Goal: Task Accomplishment & Management: Complete application form

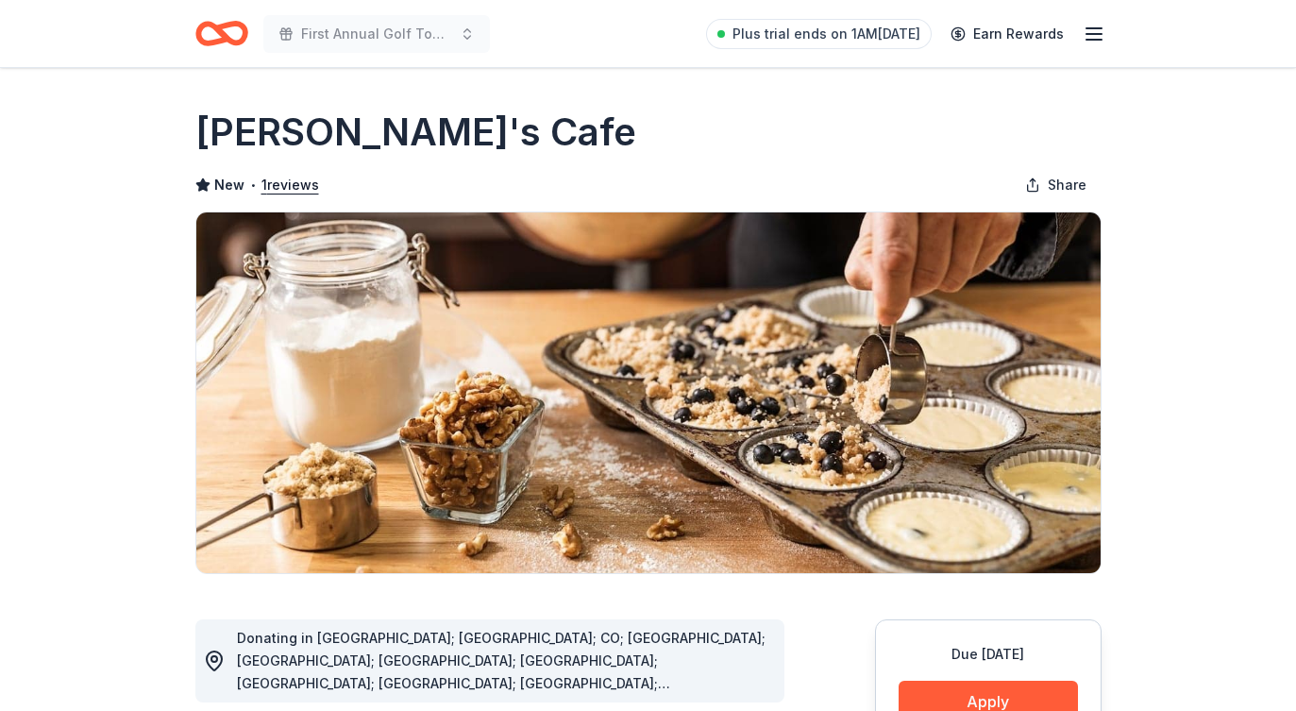
click at [1096, 32] on icon "button" at bounding box center [1094, 34] width 23 height 23
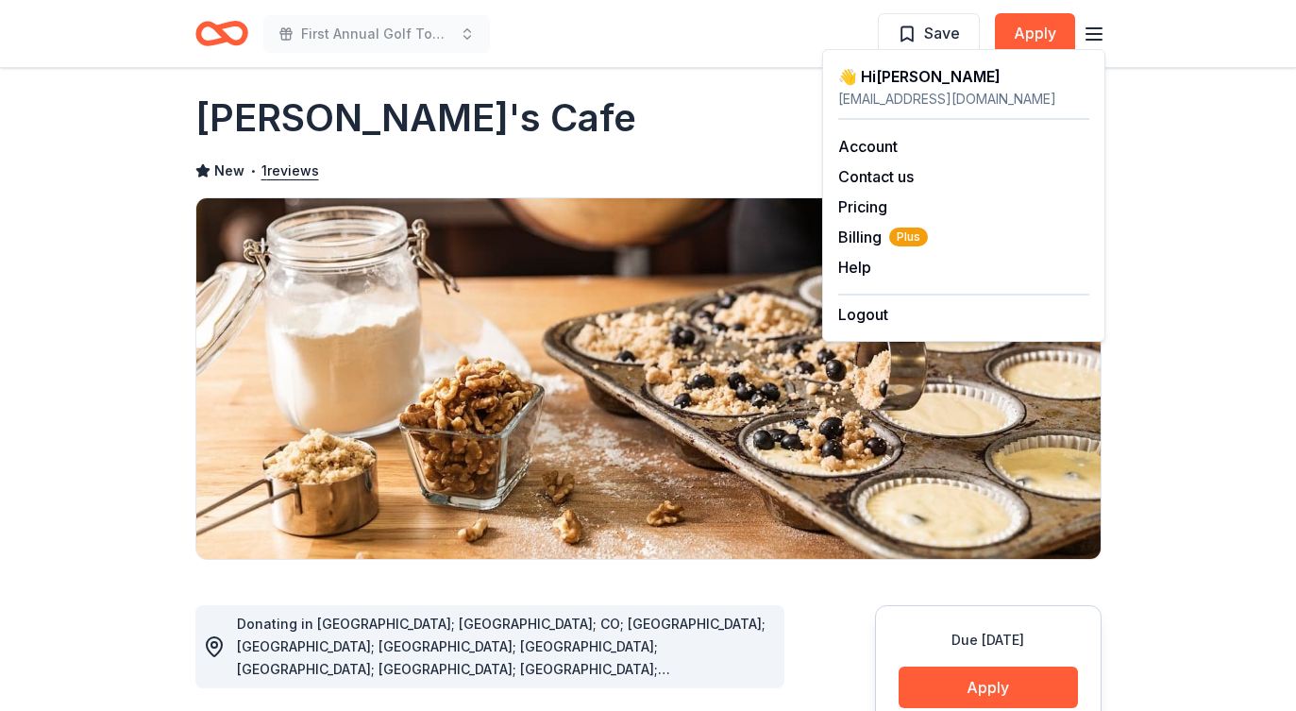
scroll to position [6, 0]
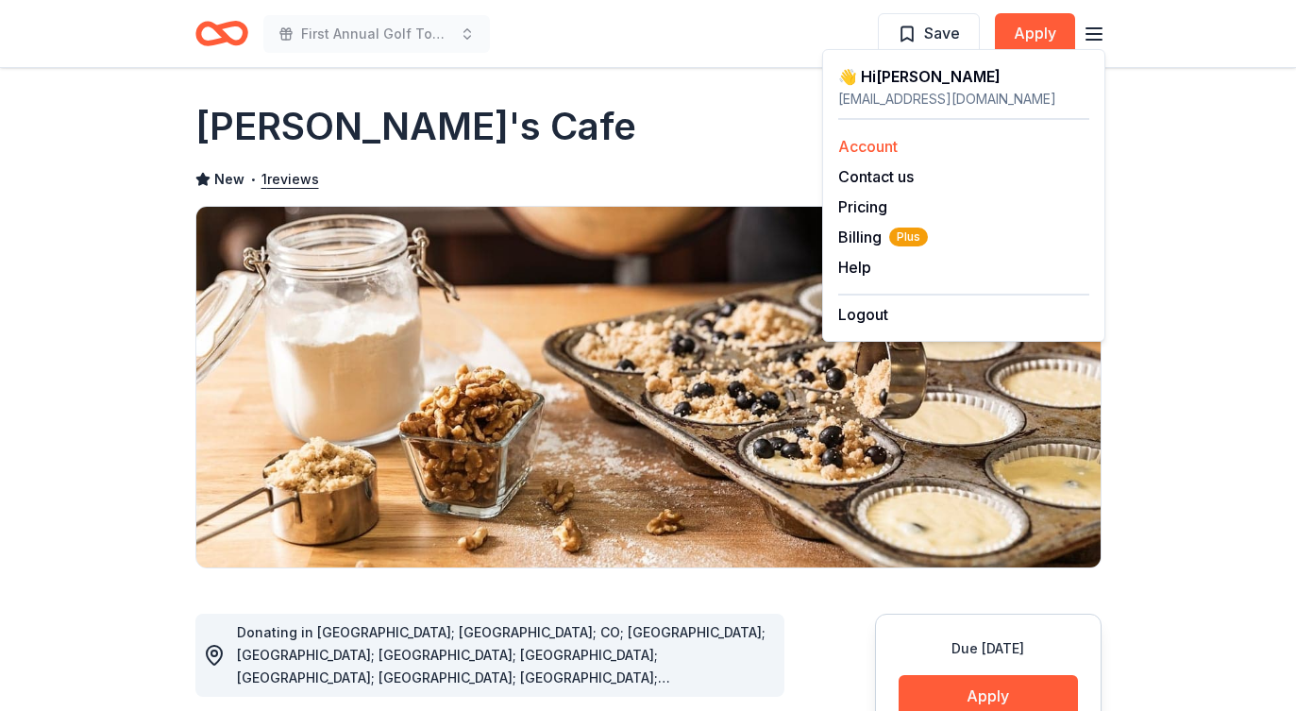
click at [878, 144] on link "Account" at bounding box center [867, 146] width 59 height 19
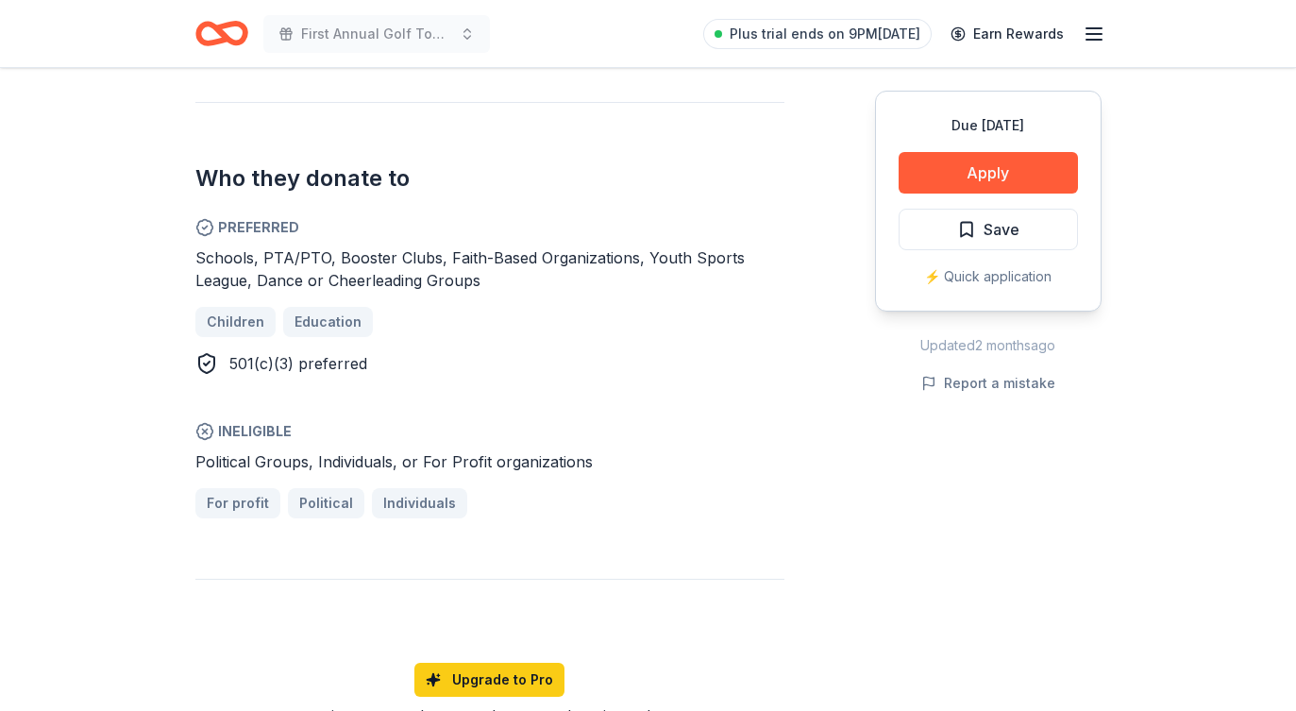
scroll to position [1034, 0]
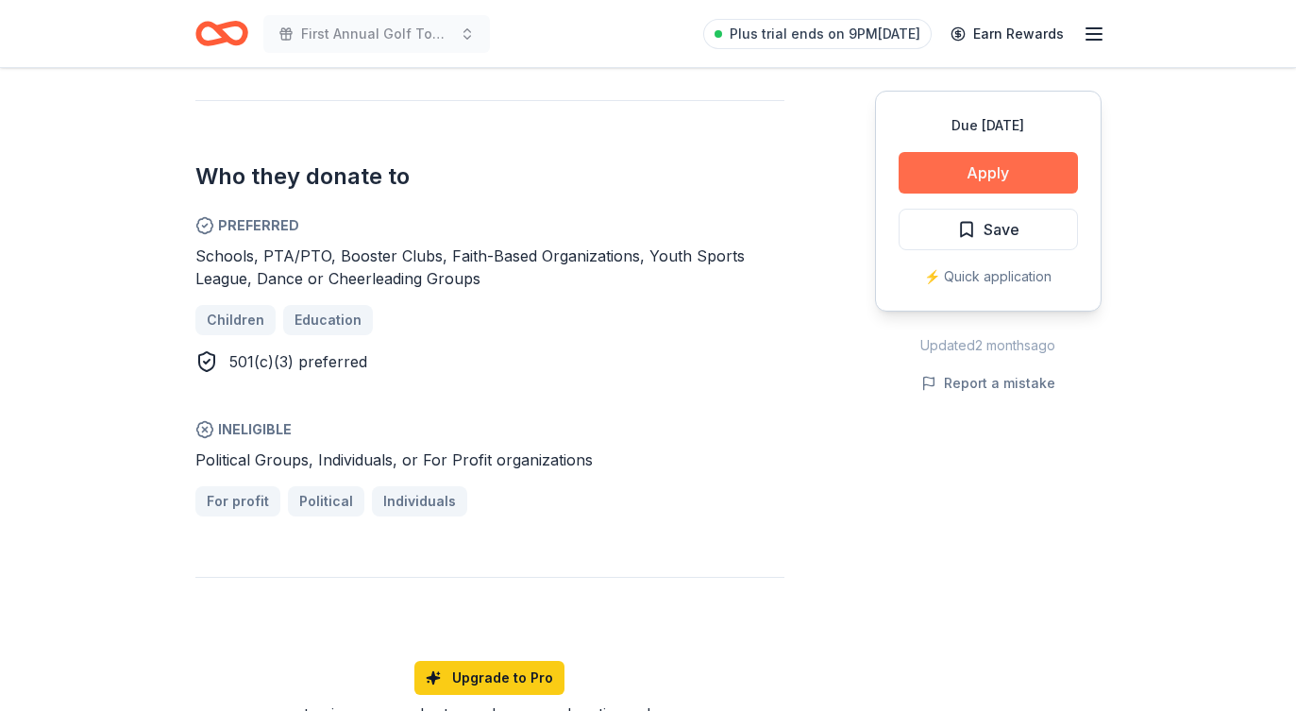
click at [1030, 177] on button "Apply" at bounding box center [988, 173] width 179 height 42
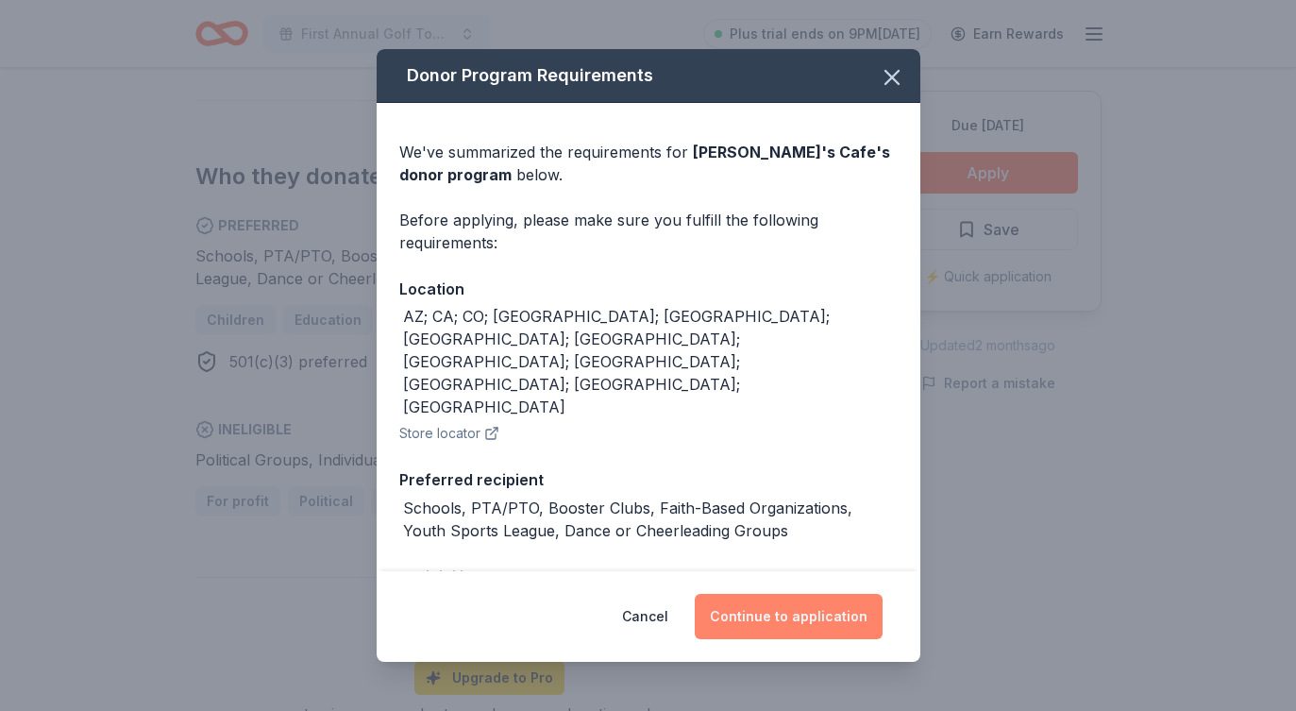
click at [797, 615] on button "Continue to application" at bounding box center [789, 616] width 188 height 45
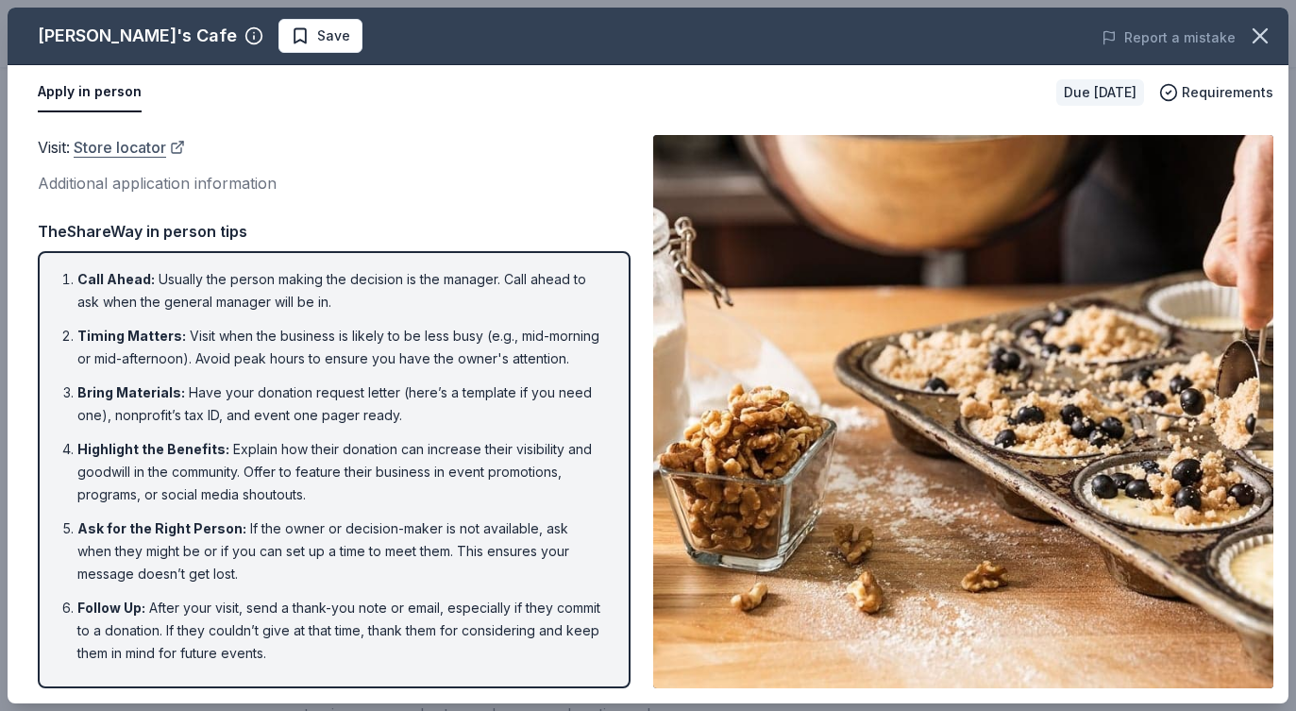
click at [152, 149] on link "Store locator" at bounding box center [129, 147] width 111 height 25
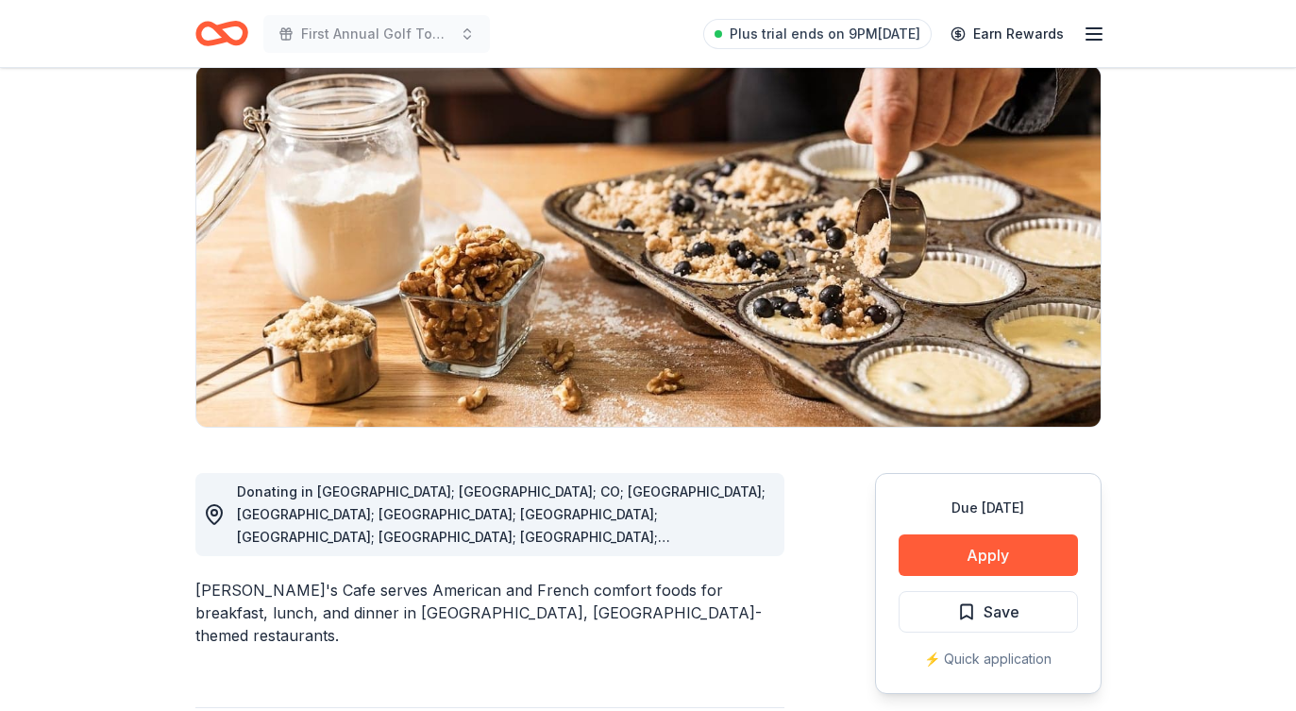
scroll to position [306, 0]
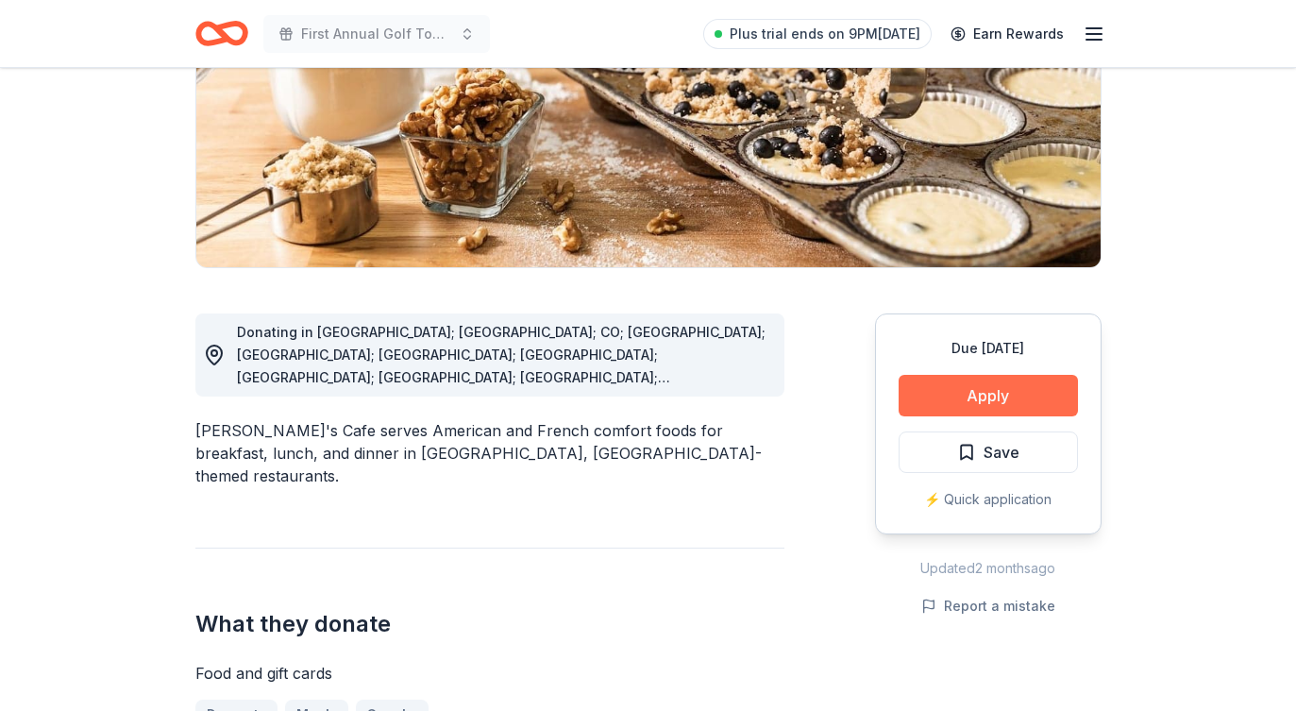
click at [958, 406] on button "Apply" at bounding box center [988, 396] width 179 height 42
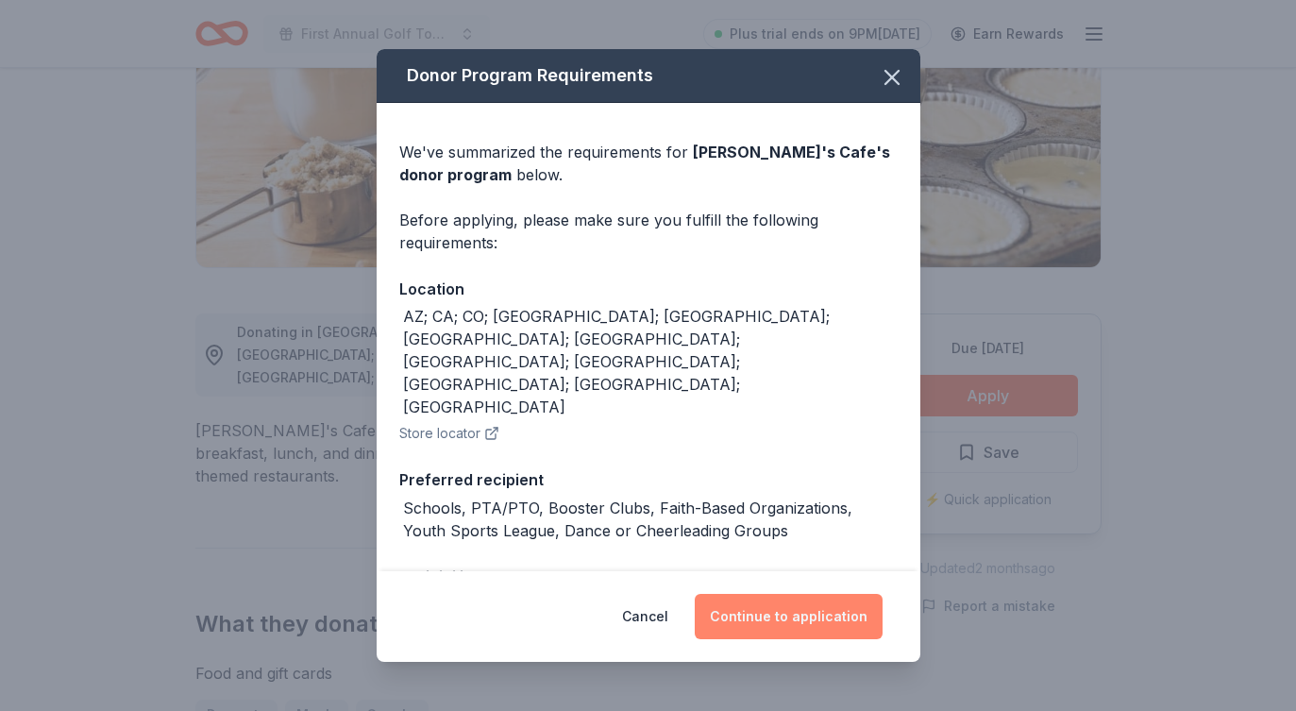
click at [799, 616] on button "Continue to application" at bounding box center [789, 616] width 188 height 45
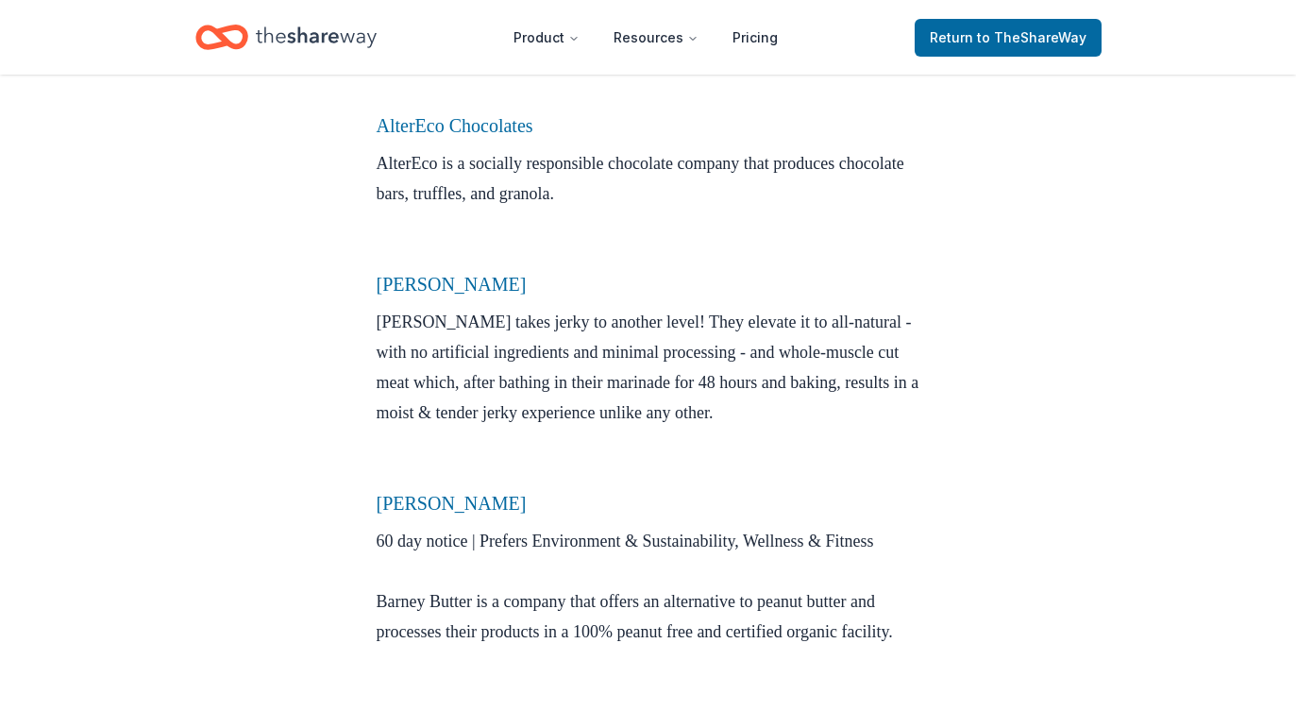
scroll to position [1191, 0]
click at [426, 293] on link "Krave Jerky" at bounding box center [452, 282] width 150 height 21
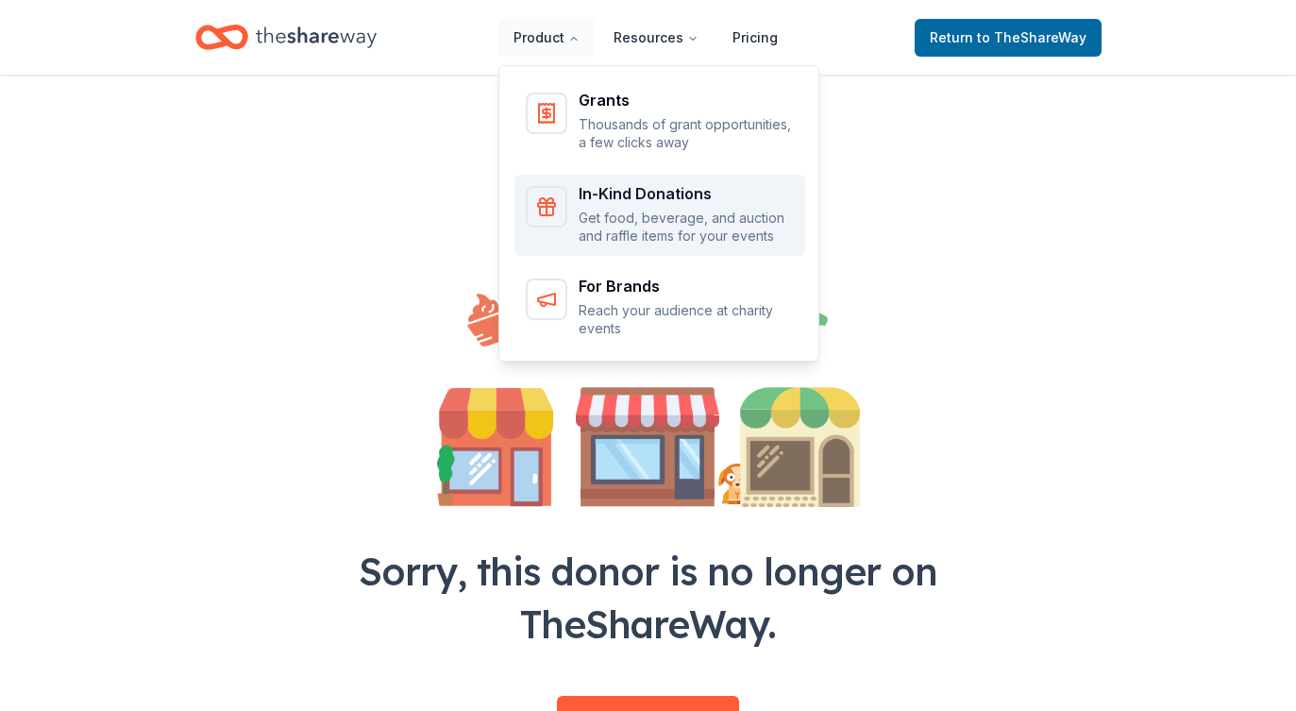
click at [651, 187] on div "In-Kind Donations" at bounding box center [686, 193] width 215 height 15
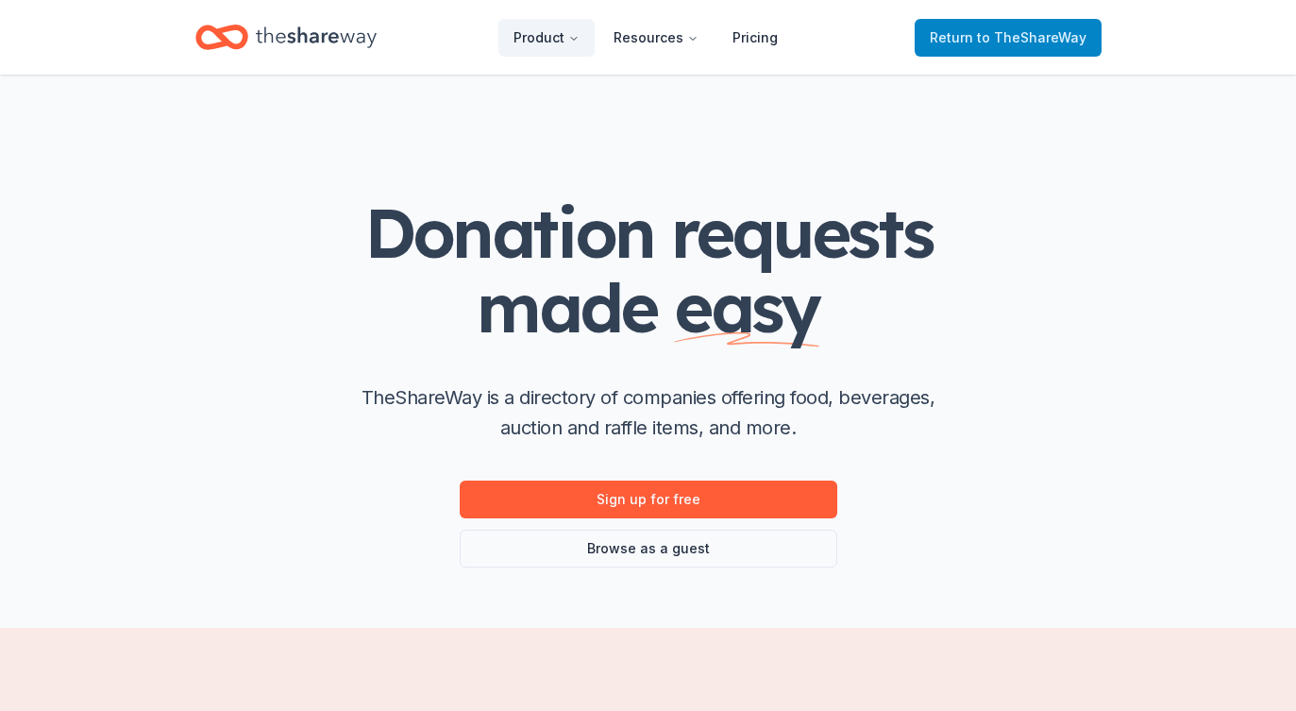
click at [1013, 35] on span "to TheShareWay" at bounding box center [1032, 37] width 110 height 16
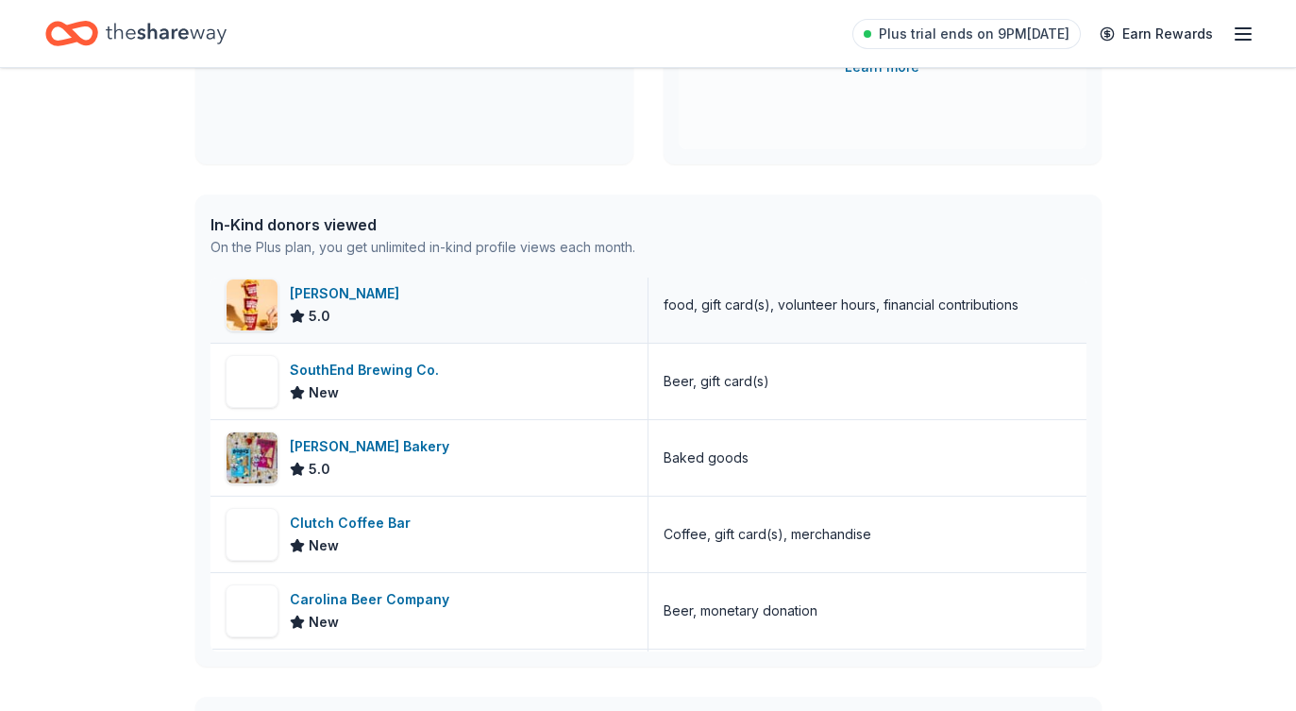
scroll to position [636, 0]
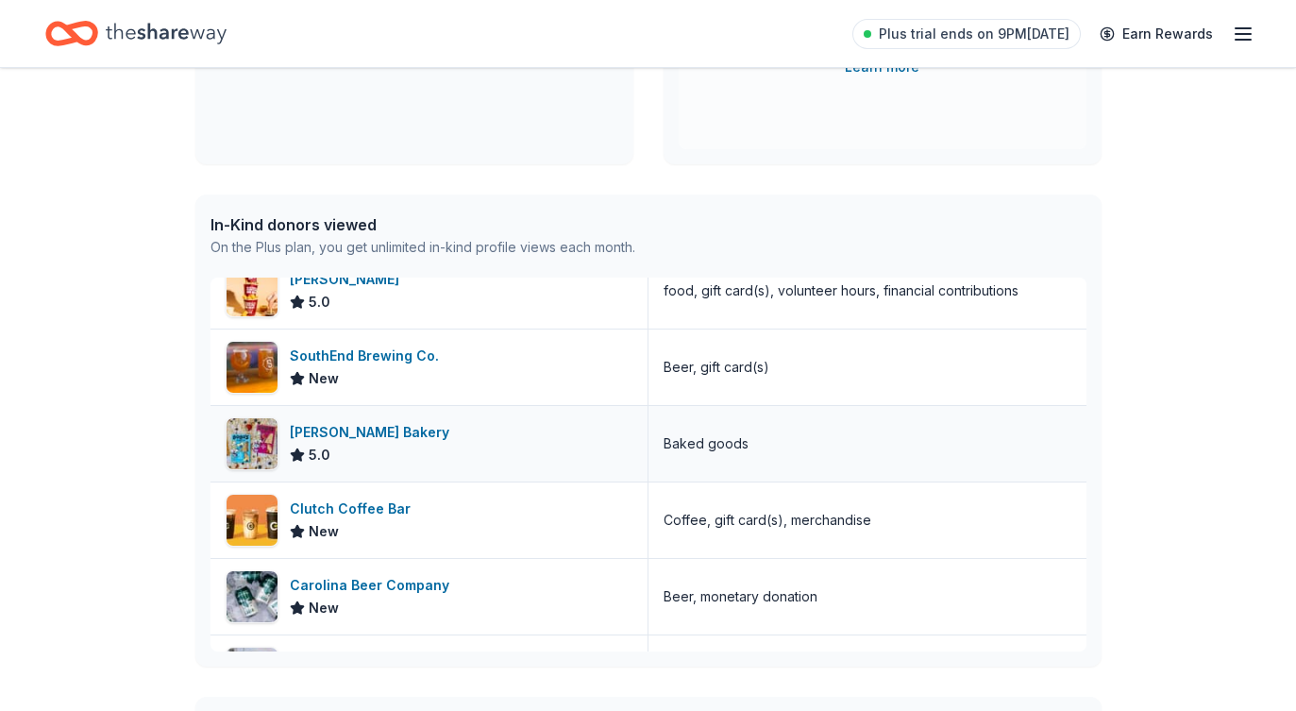
click at [345, 431] on div "[PERSON_NAME] Bakery" at bounding box center [373, 432] width 167 height 23
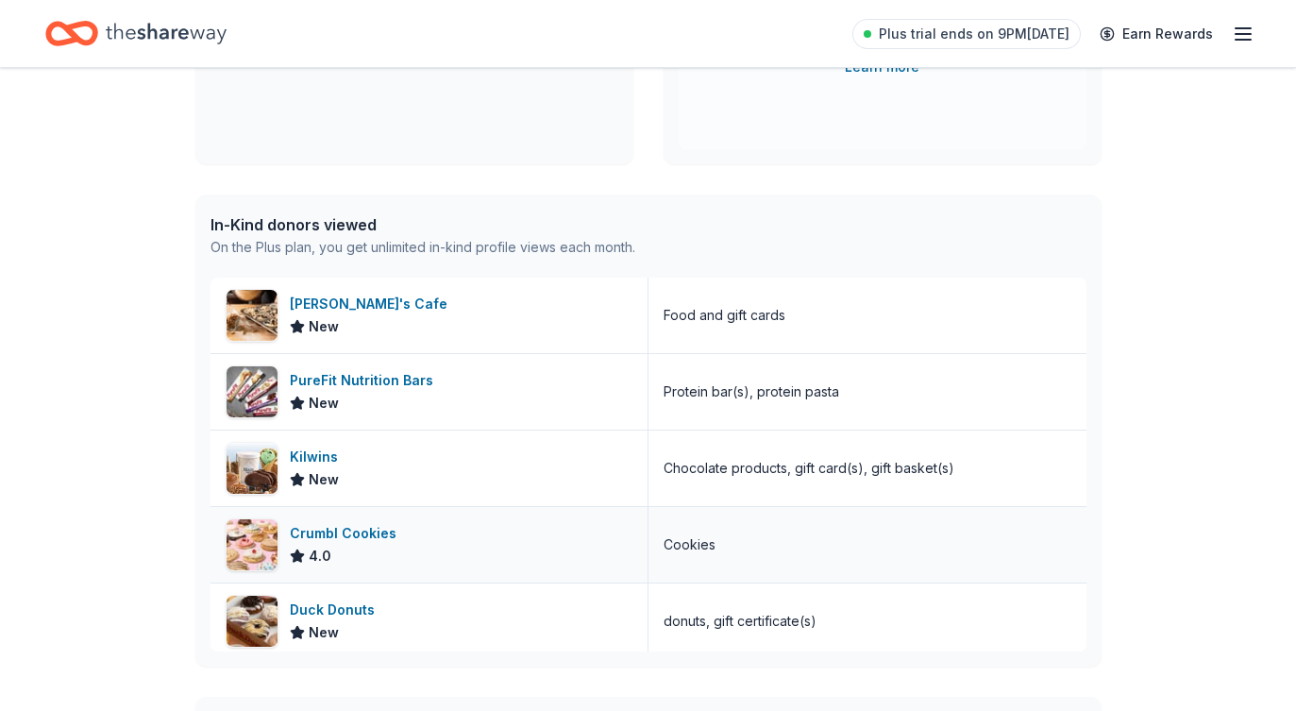
scroll to position [0, 0]
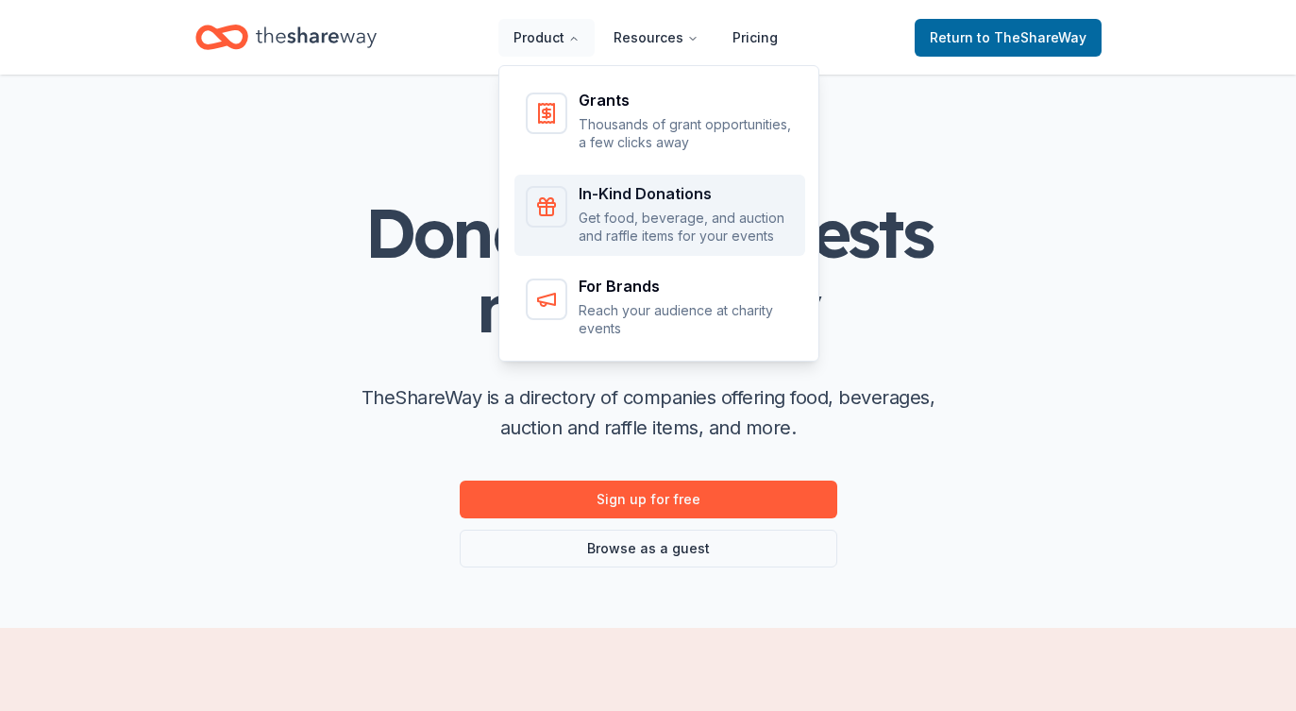
click at [607, 192] on div "In-Kind Donations" at bounding box center [686, 193] width 215 height 15
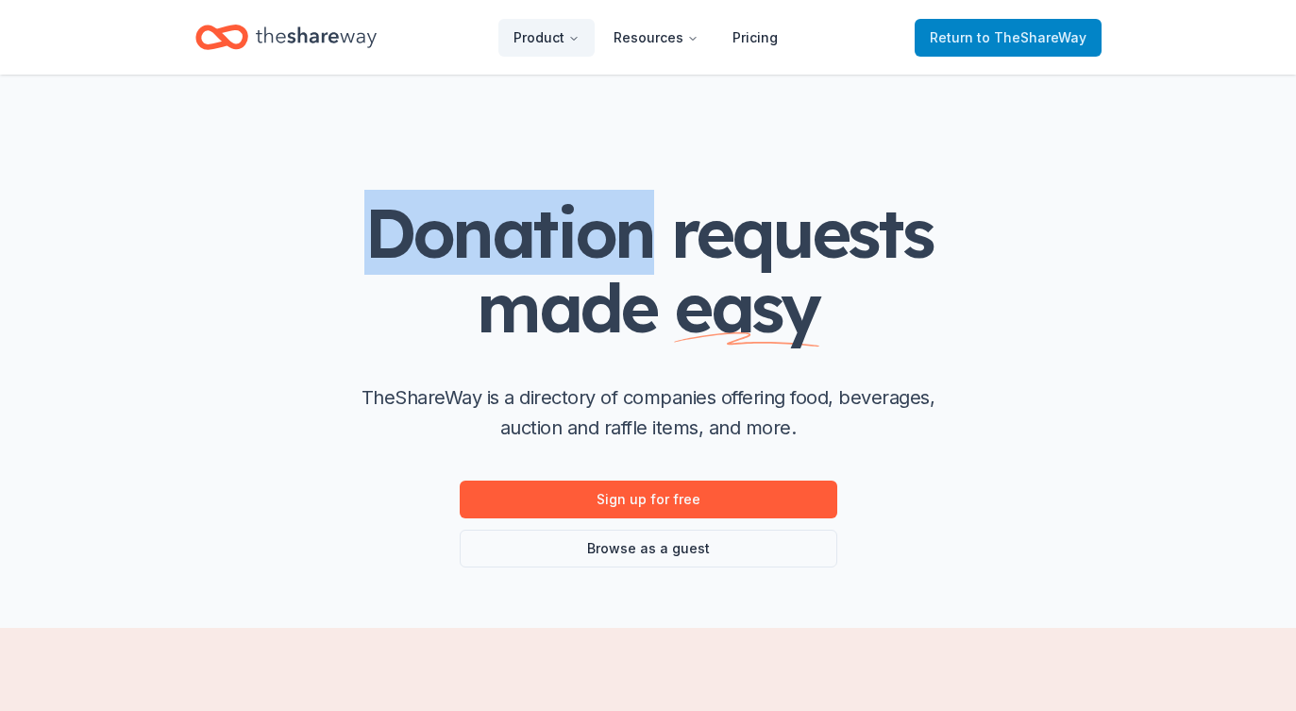
click at [990, 46] on span "Return to TheShareWay" at bounding box center [1008, 37] width 157 height 23
click at [988, 37] on span "to TheShareWay" at bounding box center [1032, 37] width 110 height 16
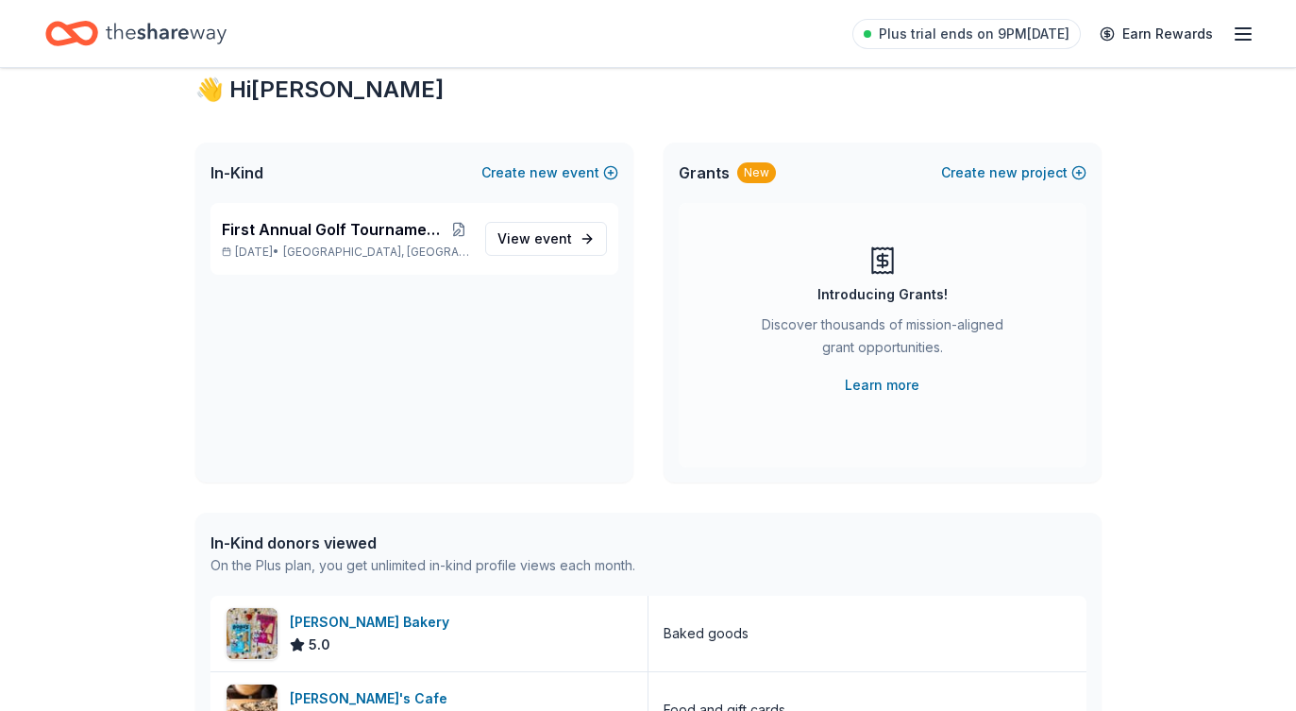
scroll to position [56, 0]
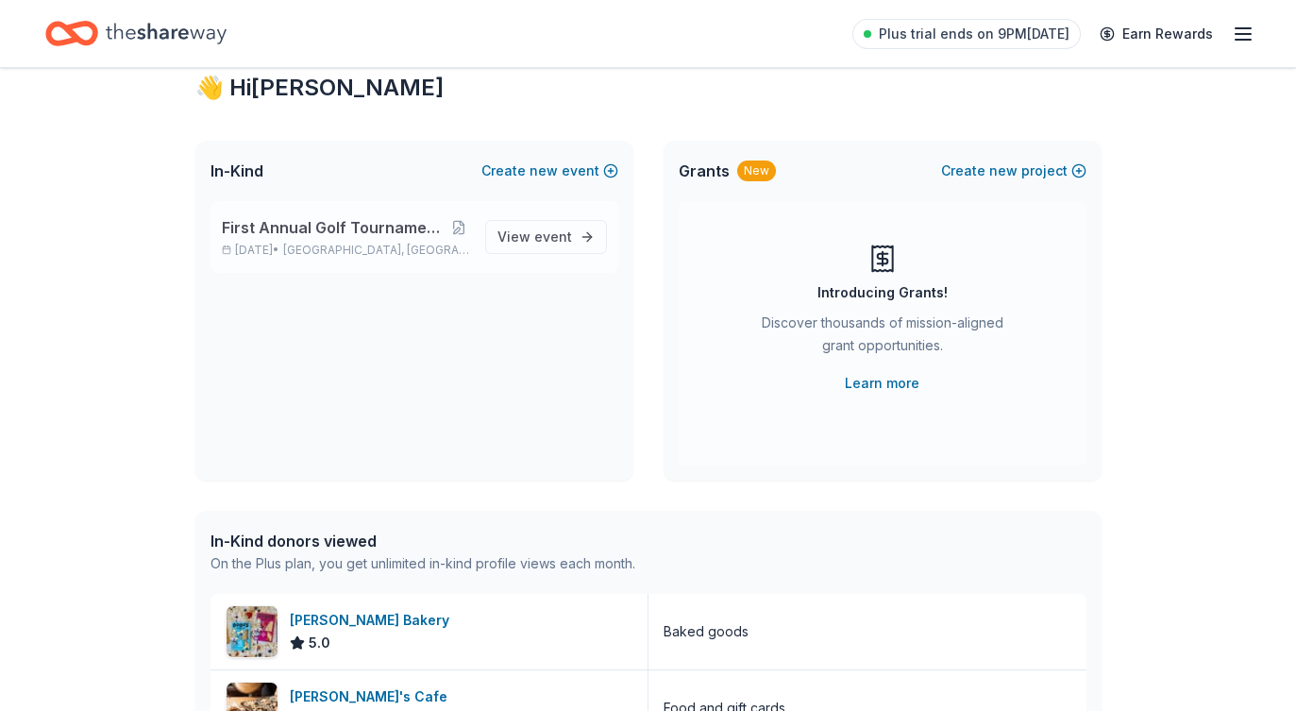
click at [398, 231] on span "First Annual Golf Tournament and Evening Celebration" at bounding box center [336, 227] width 228 height 23
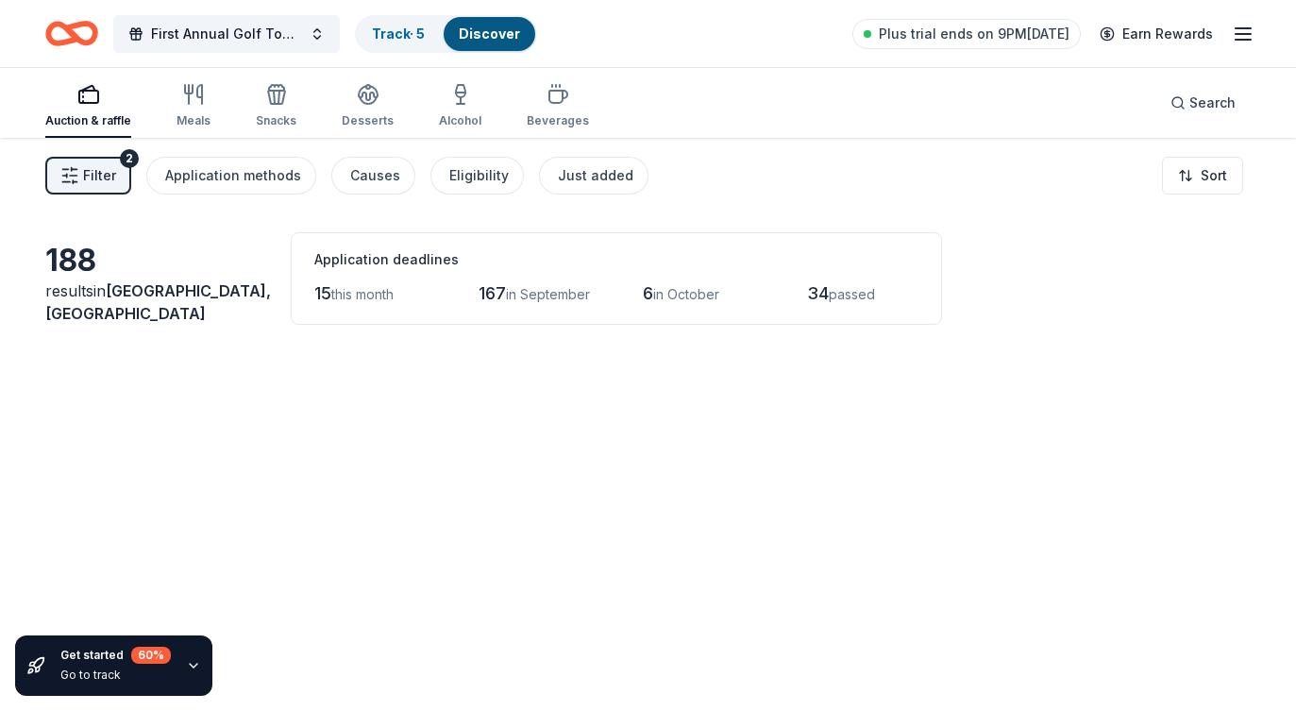
click at [114, 169] on span "Filter" at bounding box center [99, 175] width 33 height 23
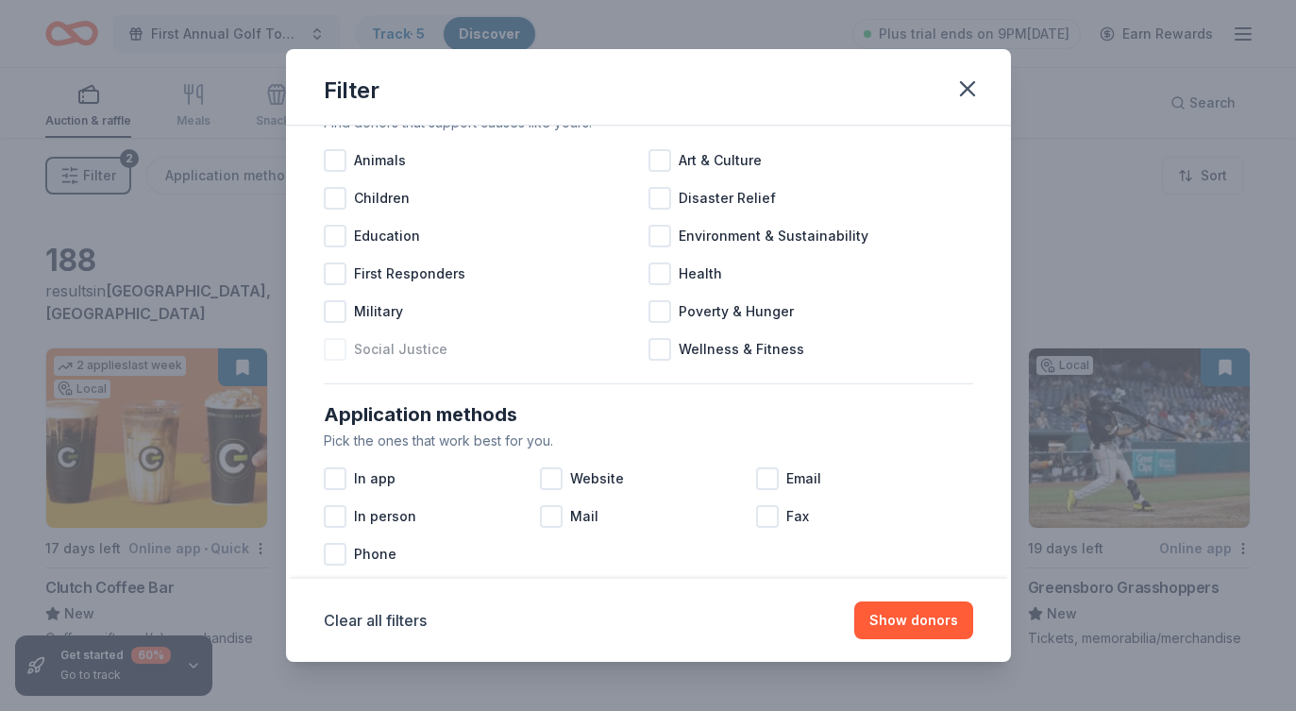
scroll to position [74, 0]
click at [661, 357] on div at bounding box center [660, 350] width 23 height 23
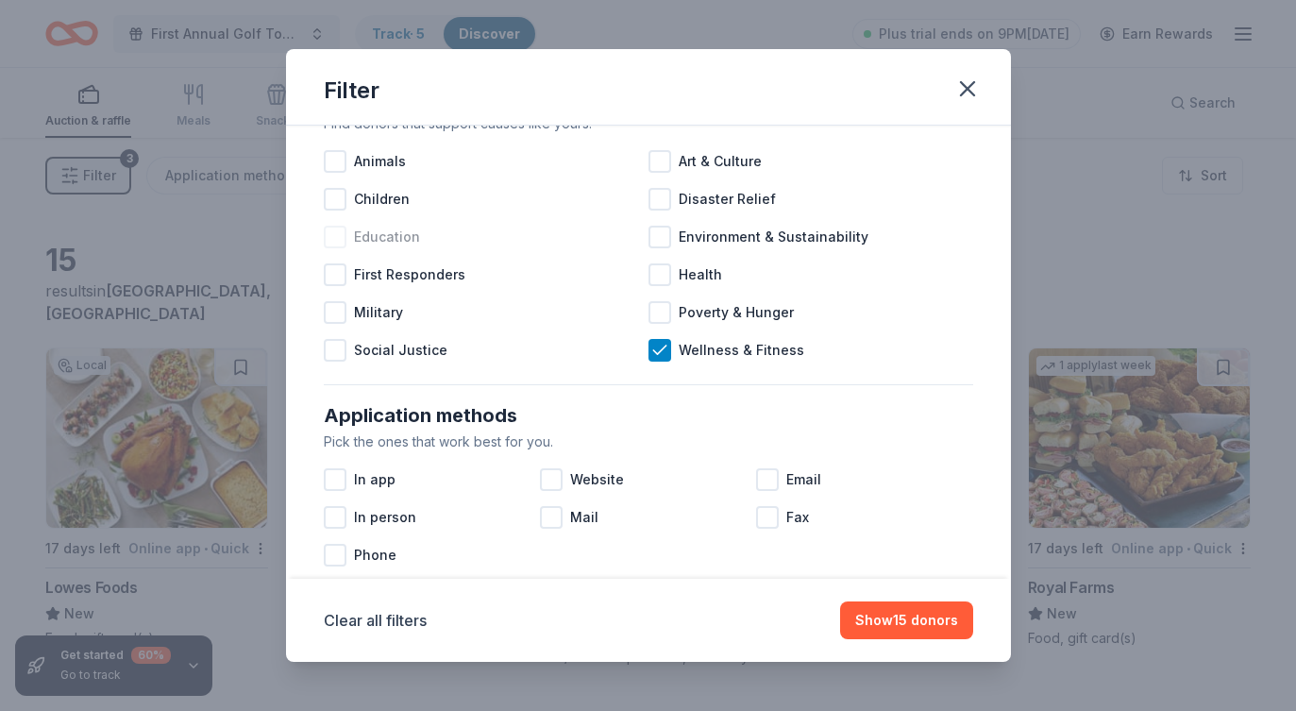
click at [328, 237] on div at bounding box center [335, 237] width 23 height 23
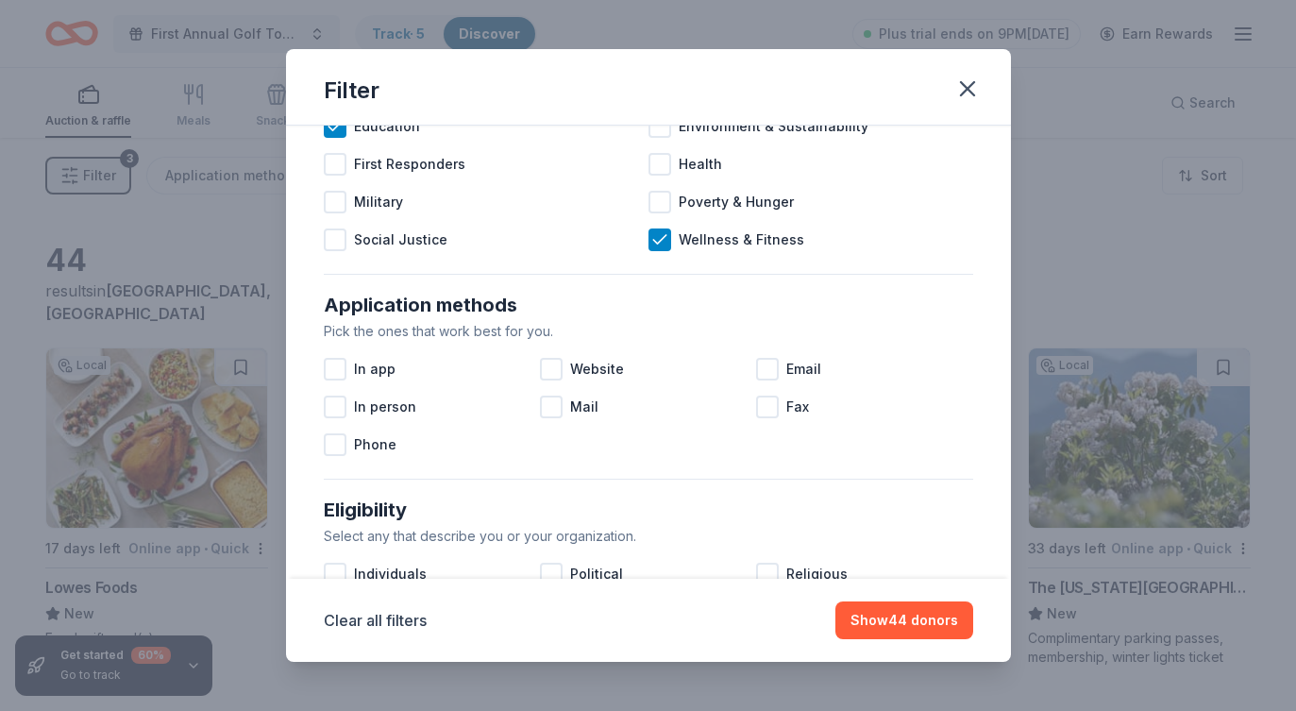
scroll to position [193, 0]
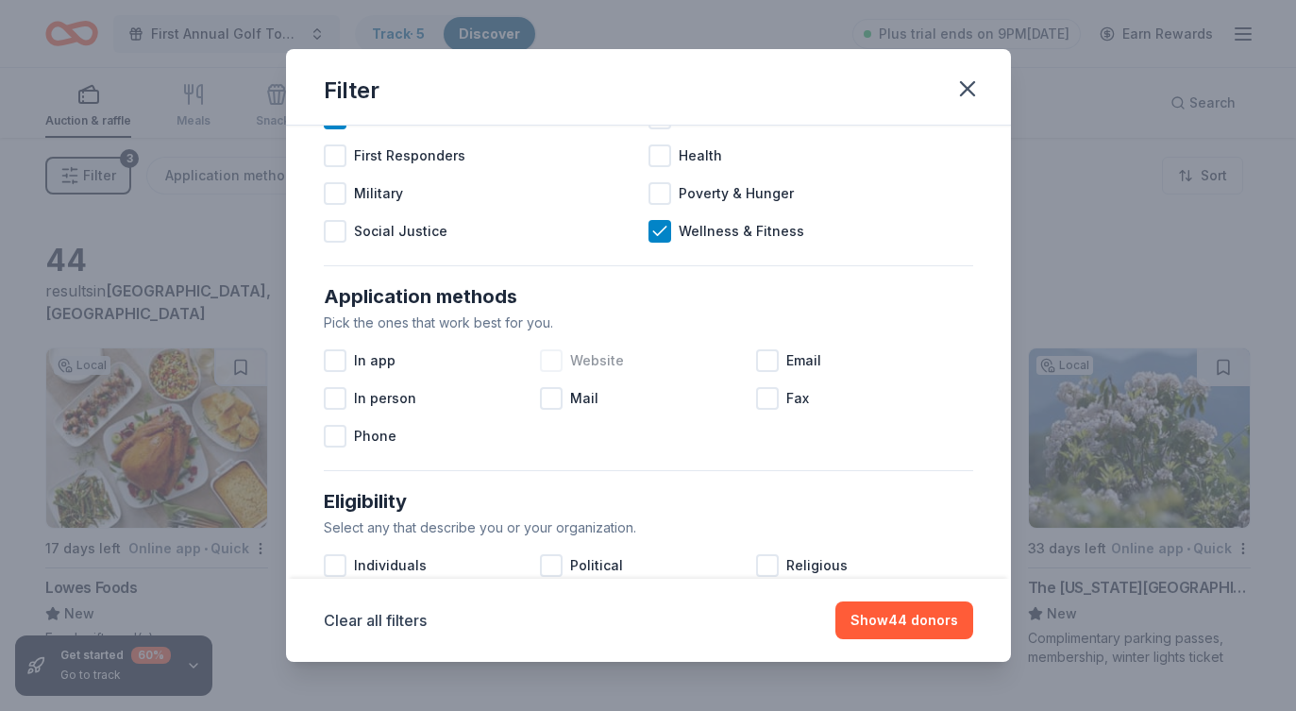
click at [552, 361] on div at bounding box center [551, 360] width 23 height 23
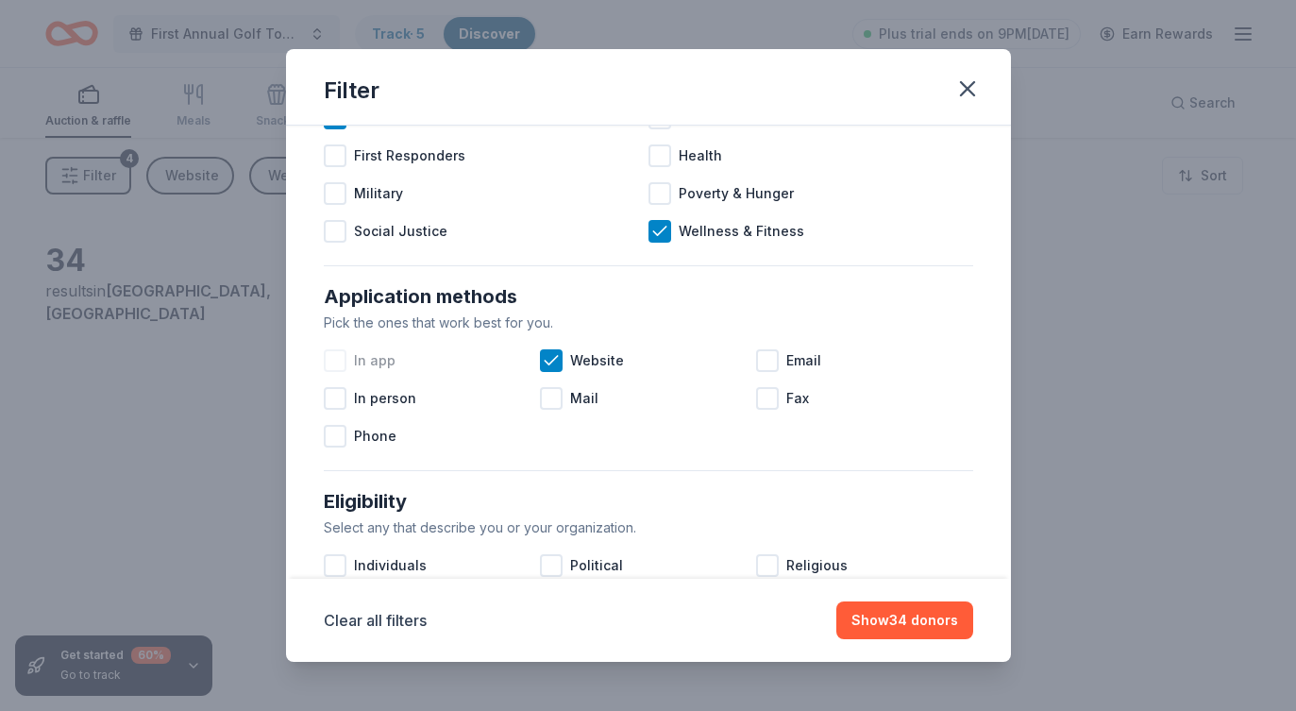
click at [331, 361] on div at bounding box center [335, 360] width 23 height 23
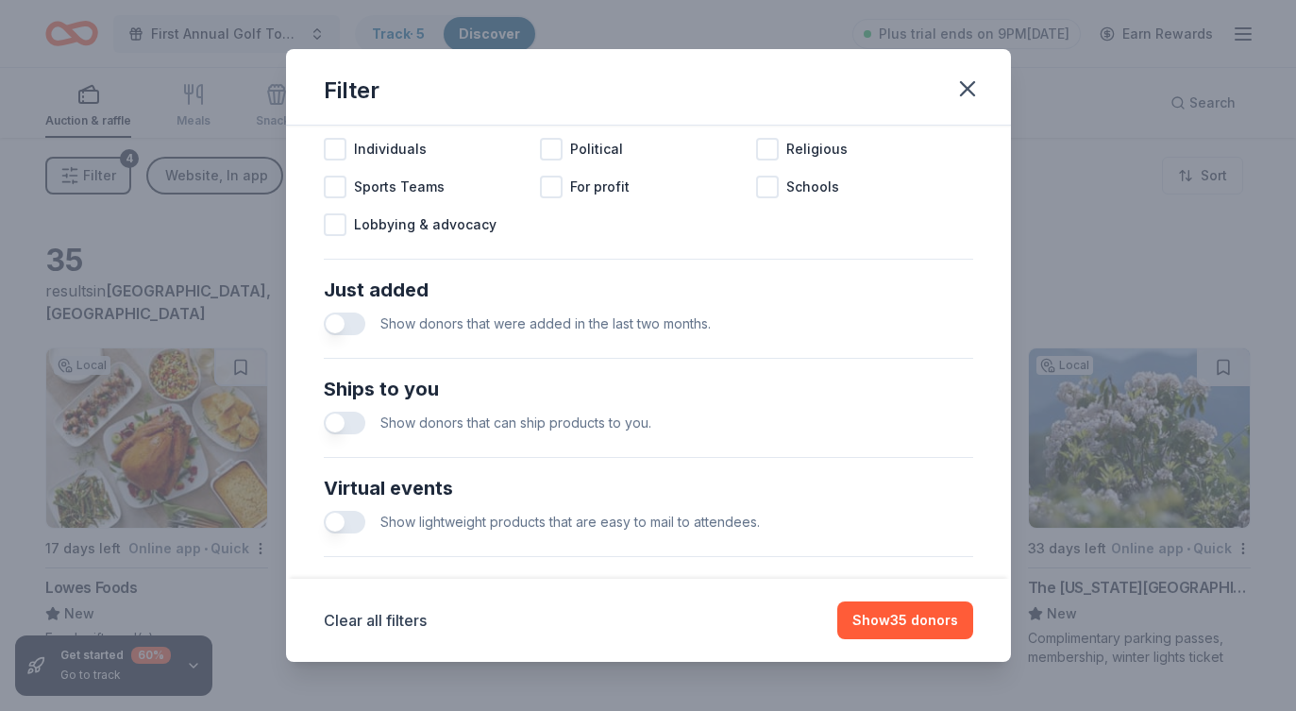
scroll to position [610, 0]
click at [337, 320] on button "button" at bounding box center [345, 323] width 42 height 23
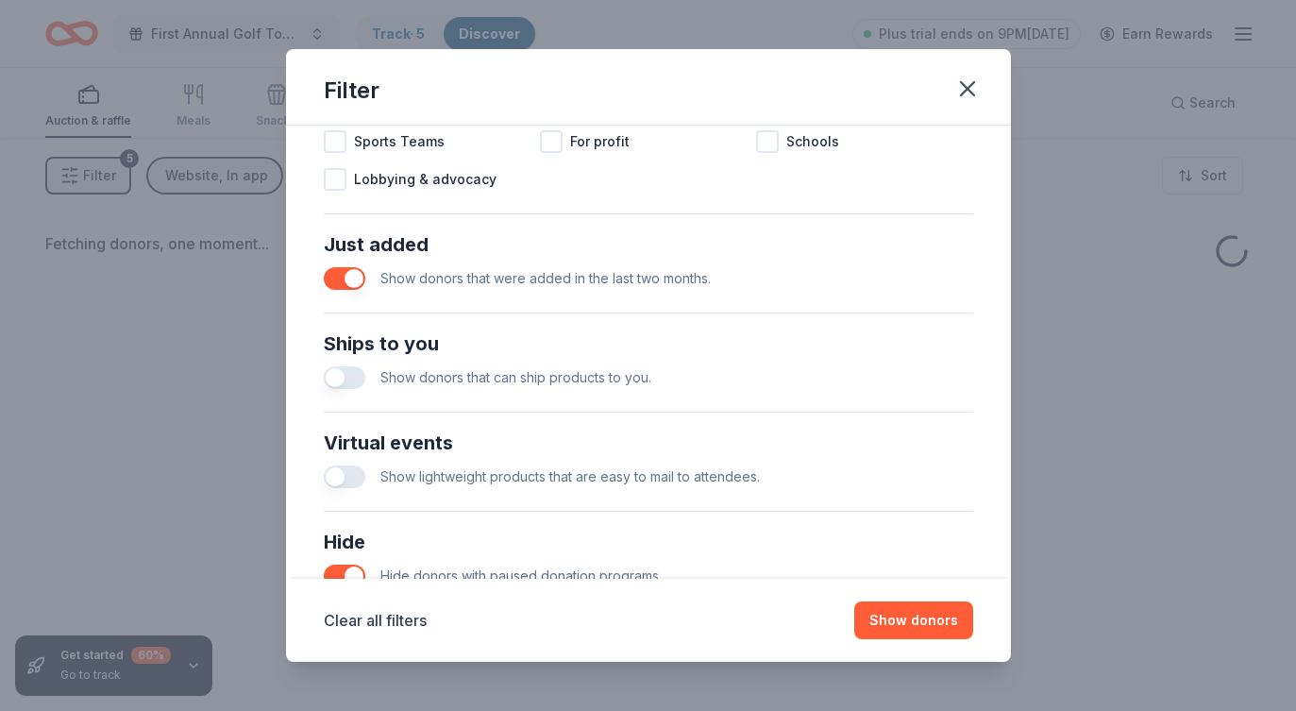
scroll to position [655, 0]
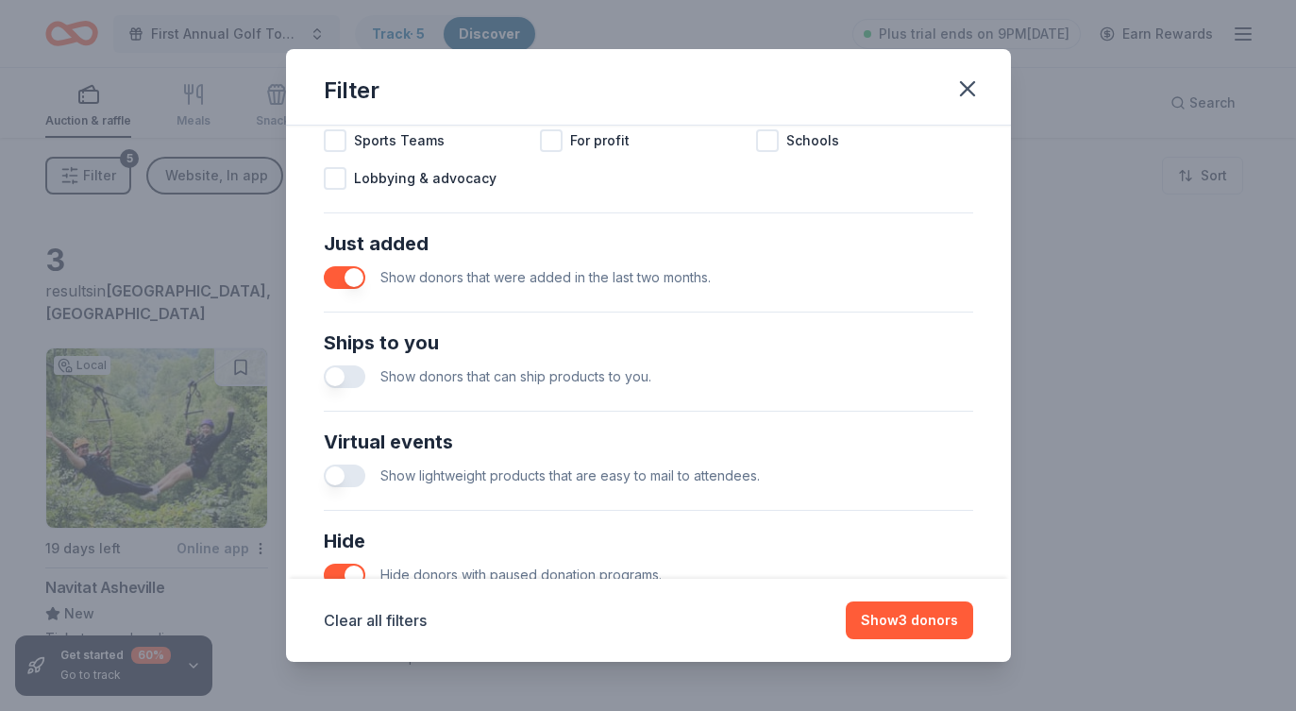
click at [342, 376] on button "button" at bounding box center [345, 376] width 42 height 23
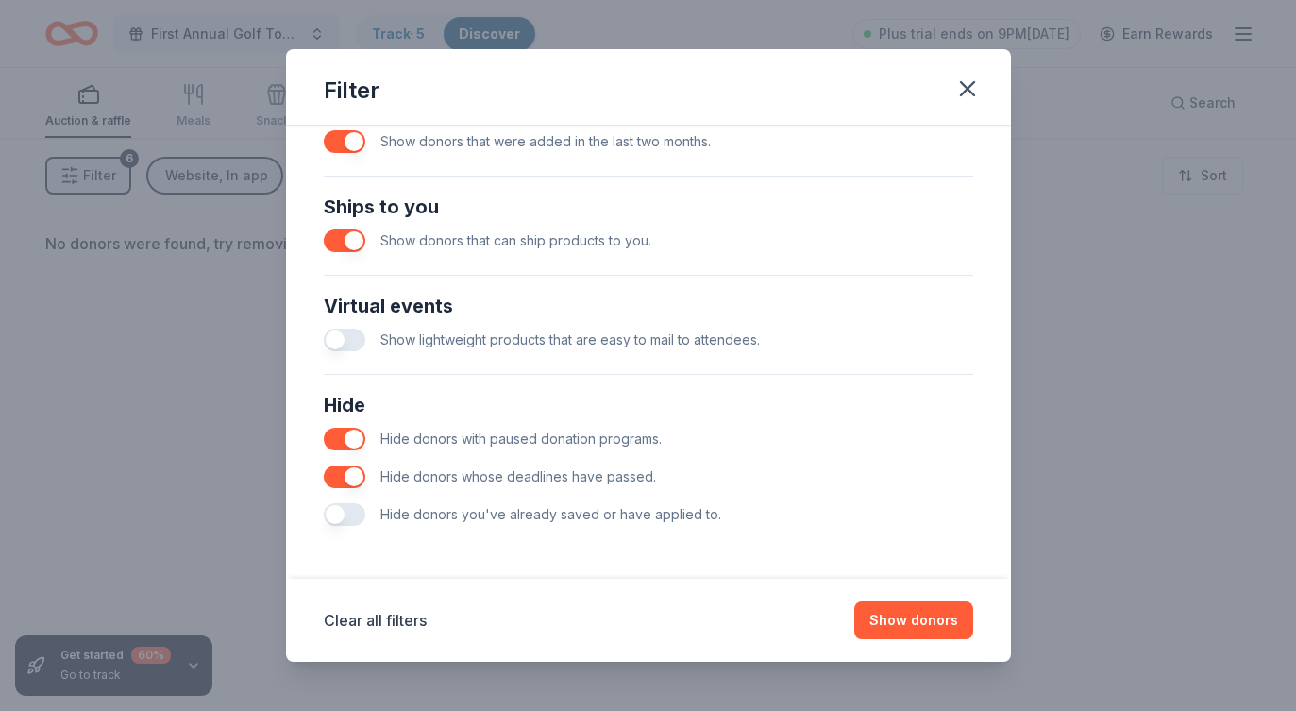
scroll to position [791, 0]
click at [912, 622] on button "Show donors" at bounding box center [913, 620] width 119 height 38
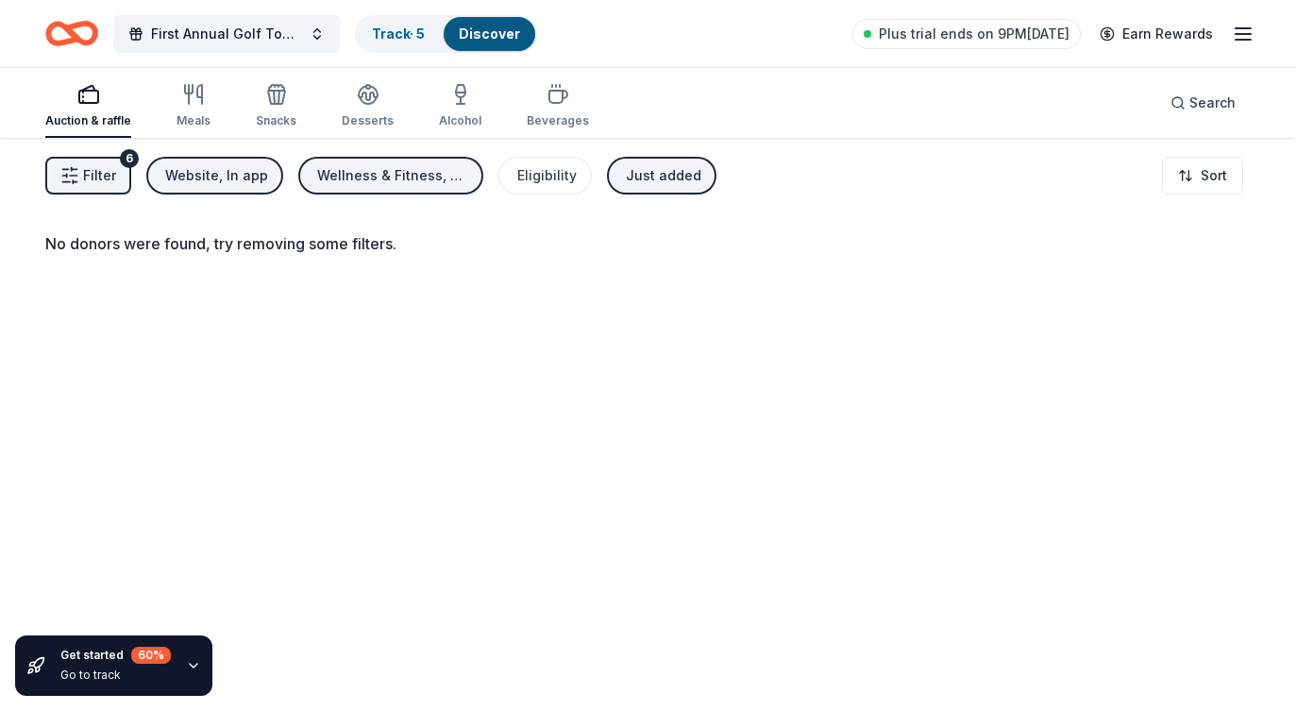
click at [96, 174] on span "Filter" at bounding box center [99, 175] width 33 height 23
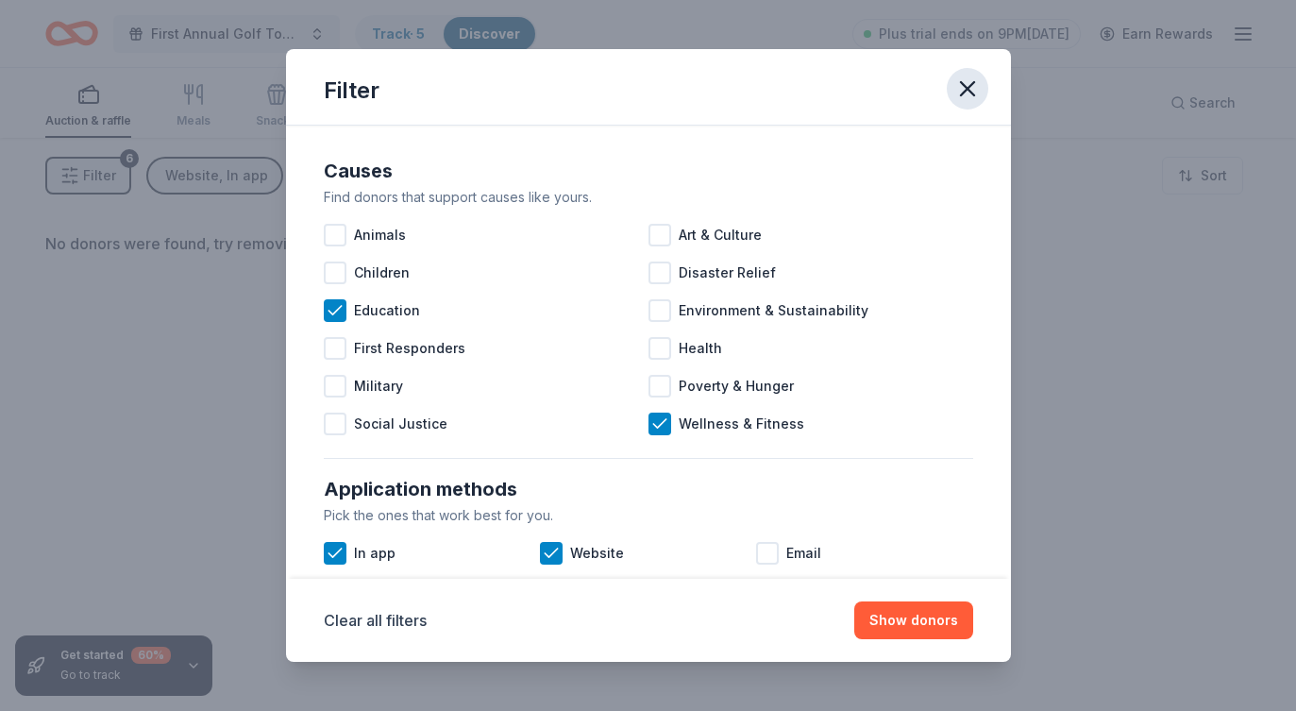
click at [965, 80] on icon "button" at bounding box center [967, 89] width 26 height 26
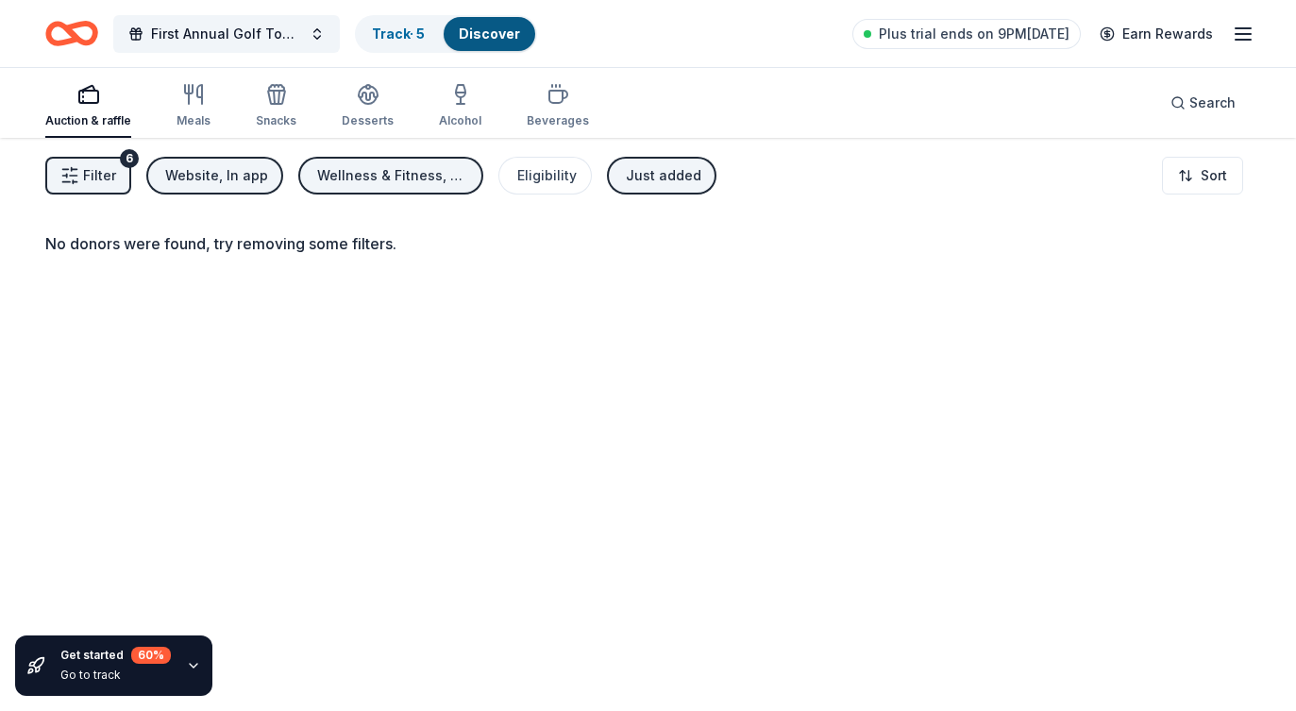
click at [93, 106] on div "Auction & raffle" at bounding box center [88, 105] width 86 height 45
click at [146, 103] on div "Auction & raffle Meals Snacks Desserts Alcohol Beverages" at bounding box center [317, 107] width 544 height 62
click at [192, 99] on icon "button" at bounding box center [193, 94] width 23 height 23
click at [127, 160] on div "6" at bounding box center [129, 158] width 19 height 19
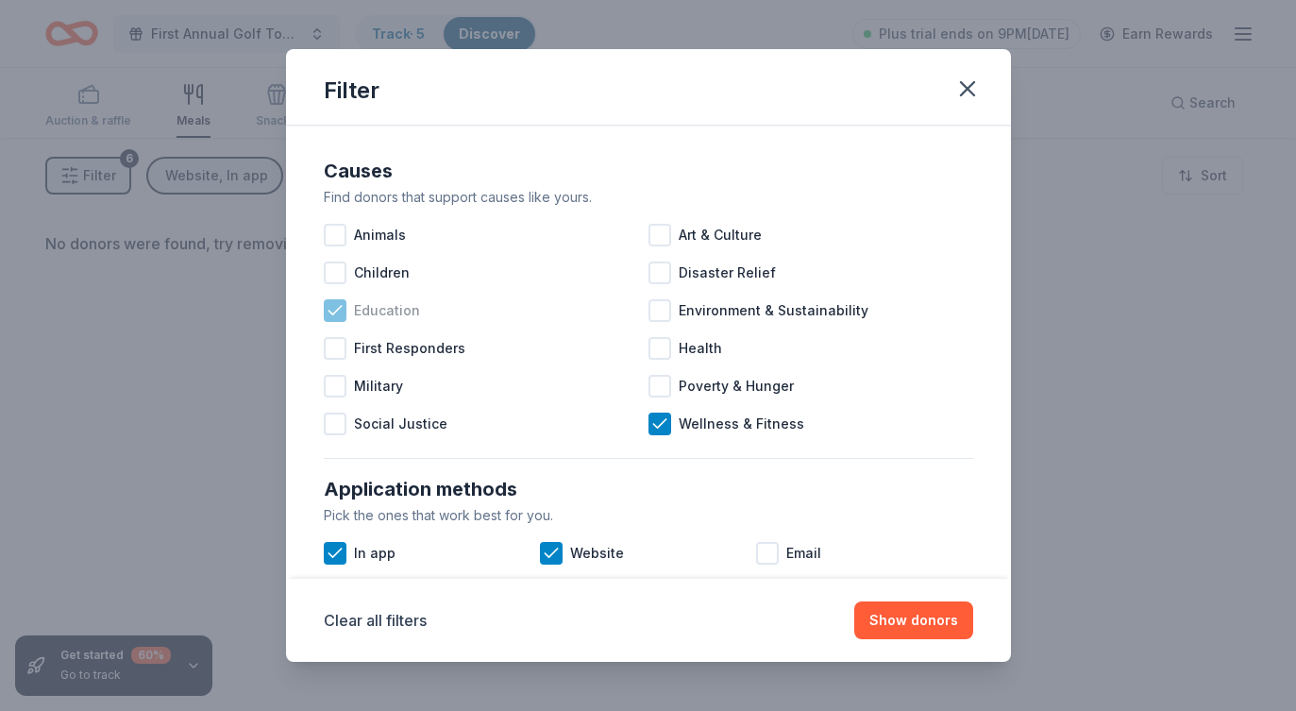
click at [329, 312] on icon at bounding box center [335, 310] width 19 height 19
click at [670, 431] on div at bounding box center [660, 424] width 23 height 23
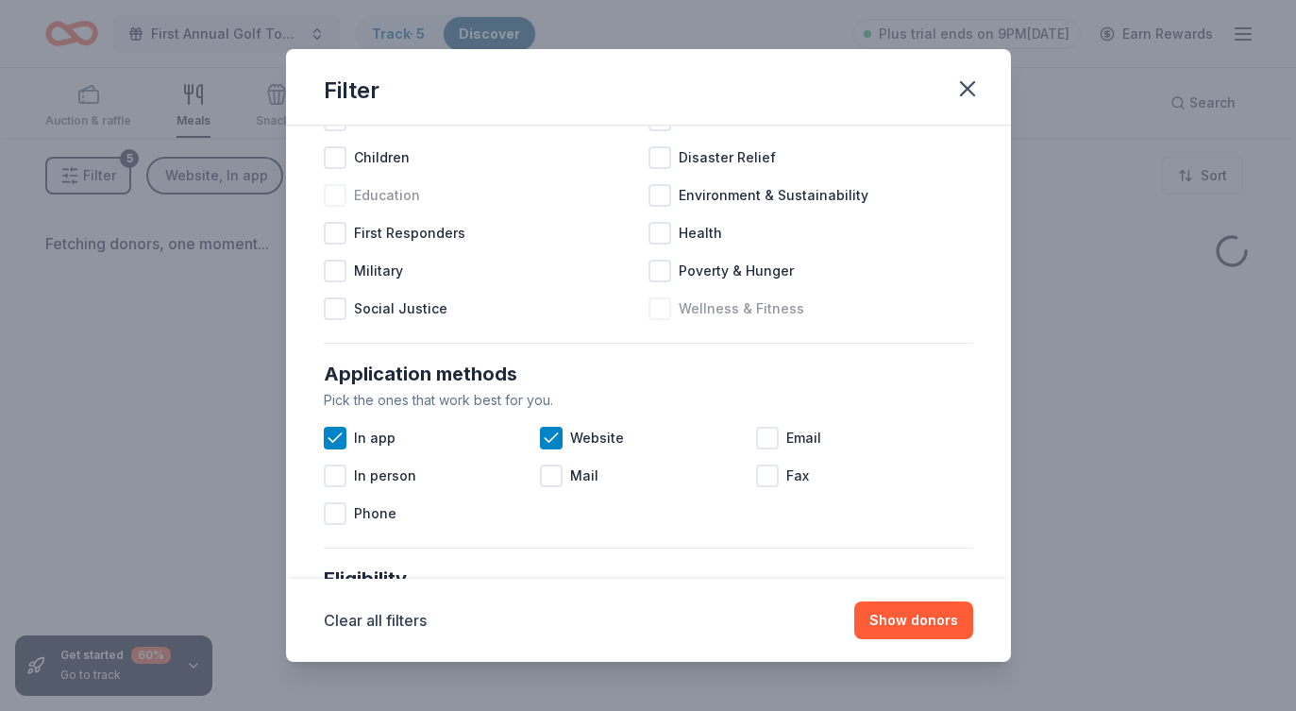
scroll to position [124, 0]
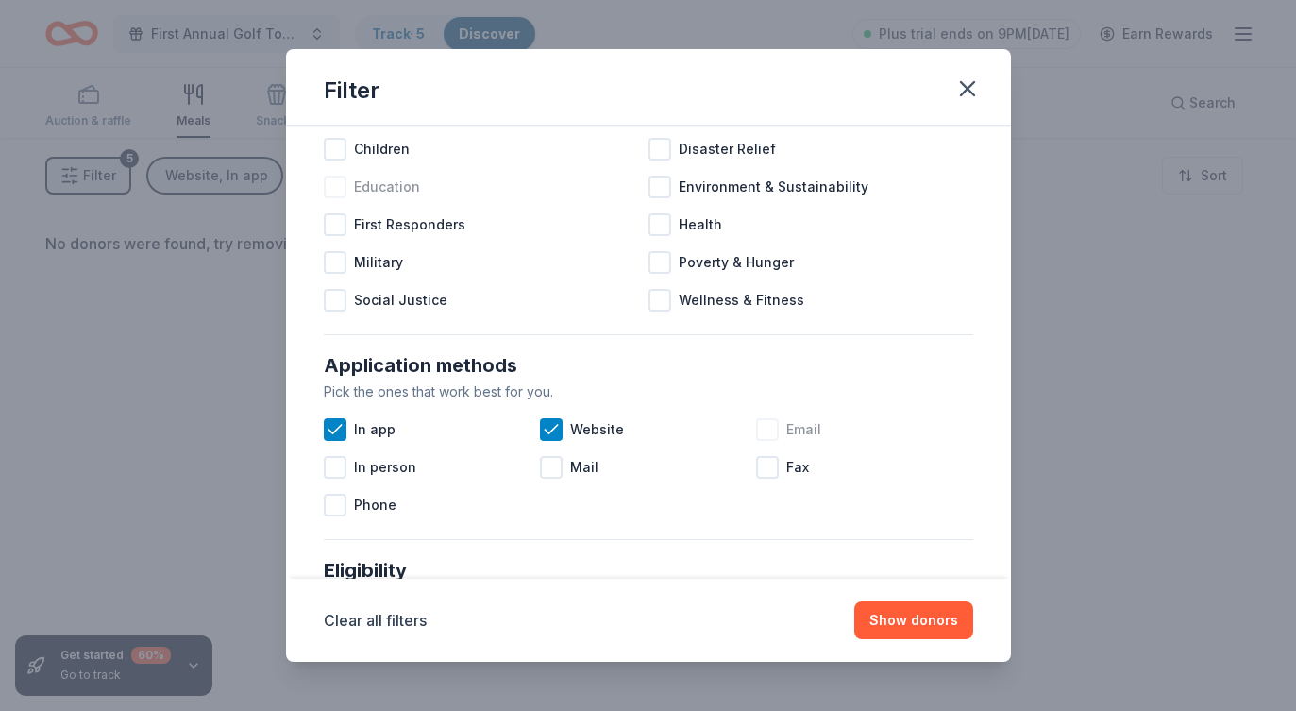
click at [770, 432] on div at bounding box center [767, 429] width 23 height 23
click at [332, 468] on div at bounding box center [335, 467] width 23 height 23
click at [912, 616] on button "Show donors" at bounding box center [913, 620] width 119 height 38
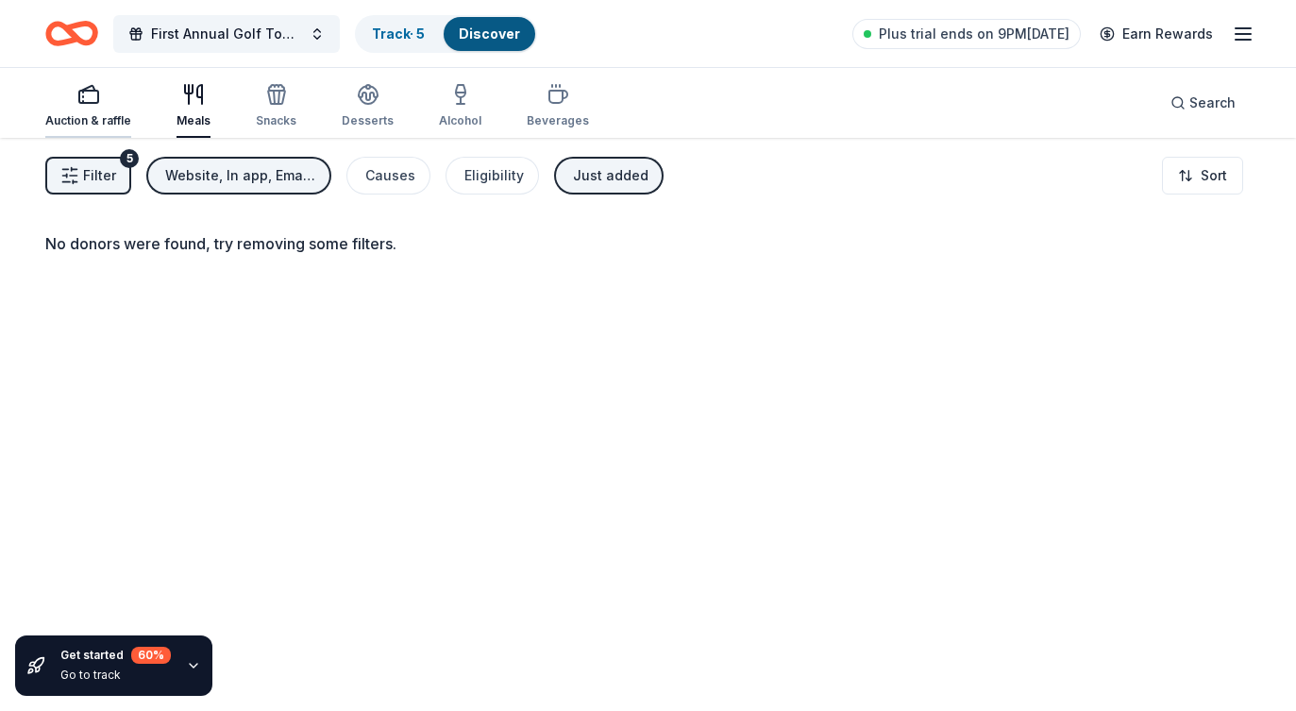
click at [94, 99] on icon "button" at bounding box center [88, 94] width 23 height 23
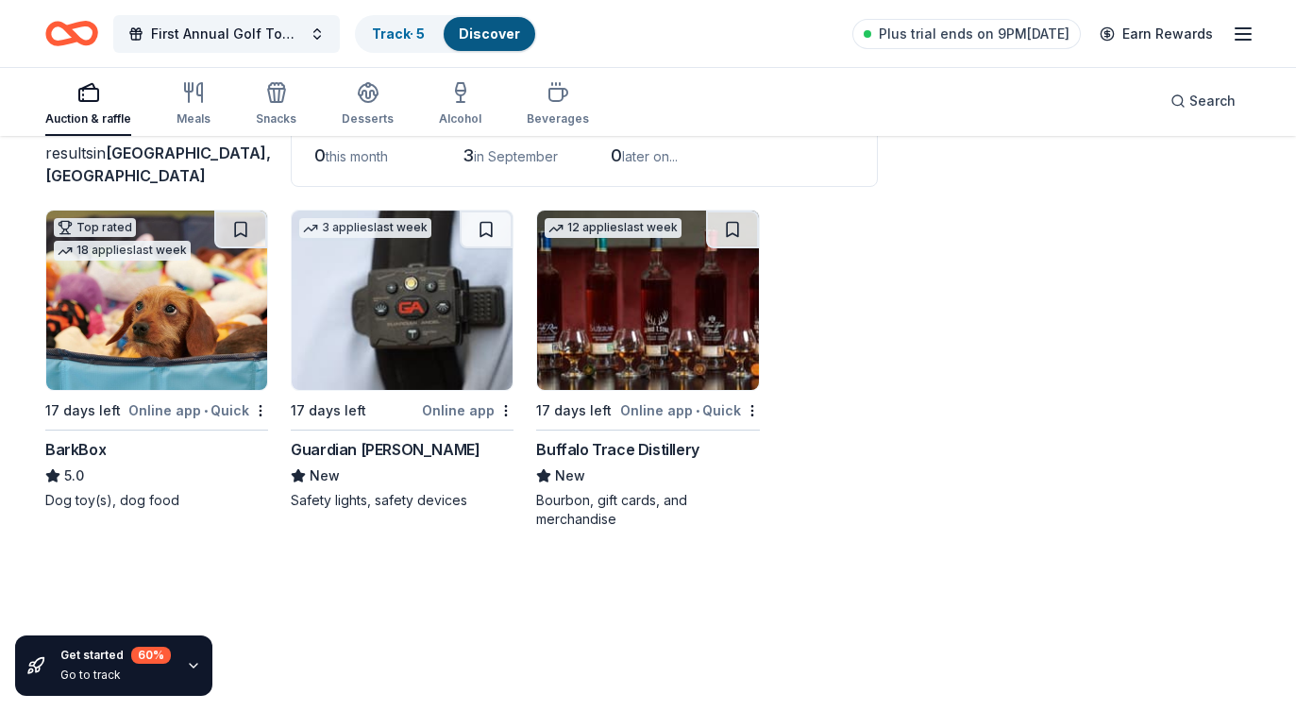
scroll to position [138, 0]
click at [74, 437] on div "Top rated 18 applies last week 17 days left Online app • Quick BarkBox 5.0 Dog …" at bounding box center [156, 360] width 223 height 300
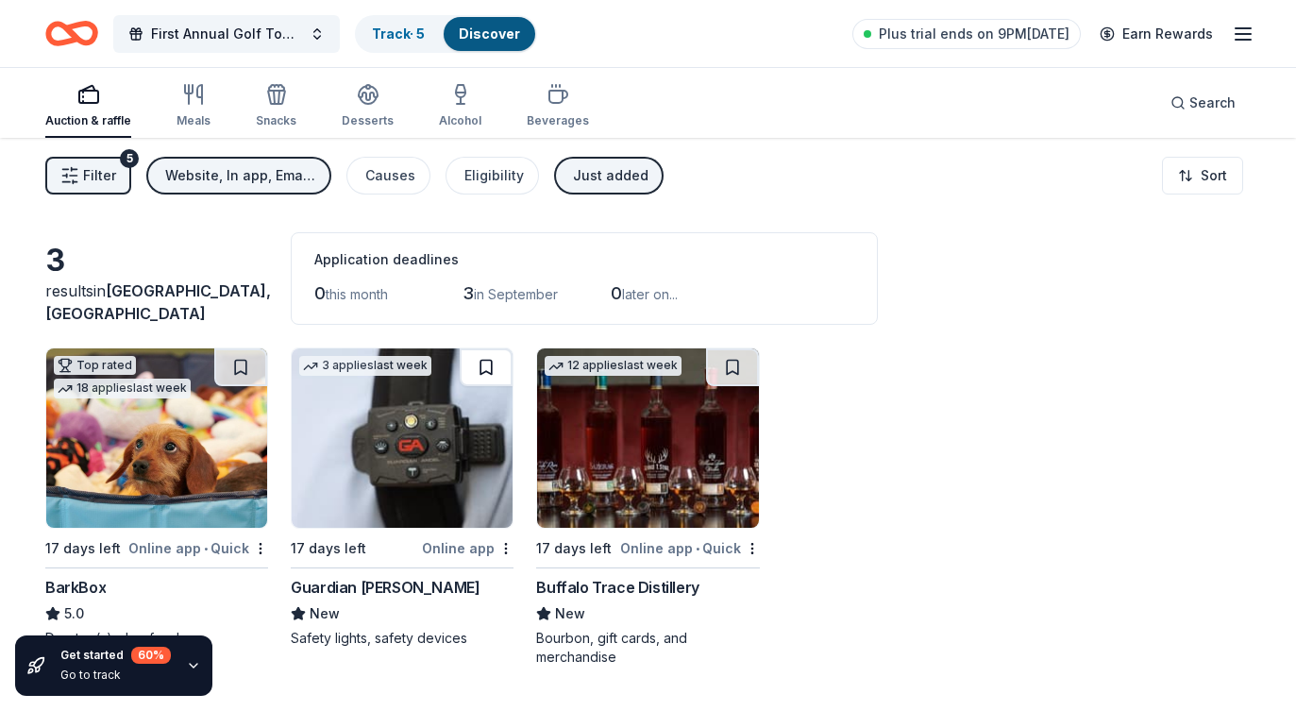
scroll to position [0, 0]
click at [199, 106] on div "Meals" at bounding box center [194, 105] width 34 height 45
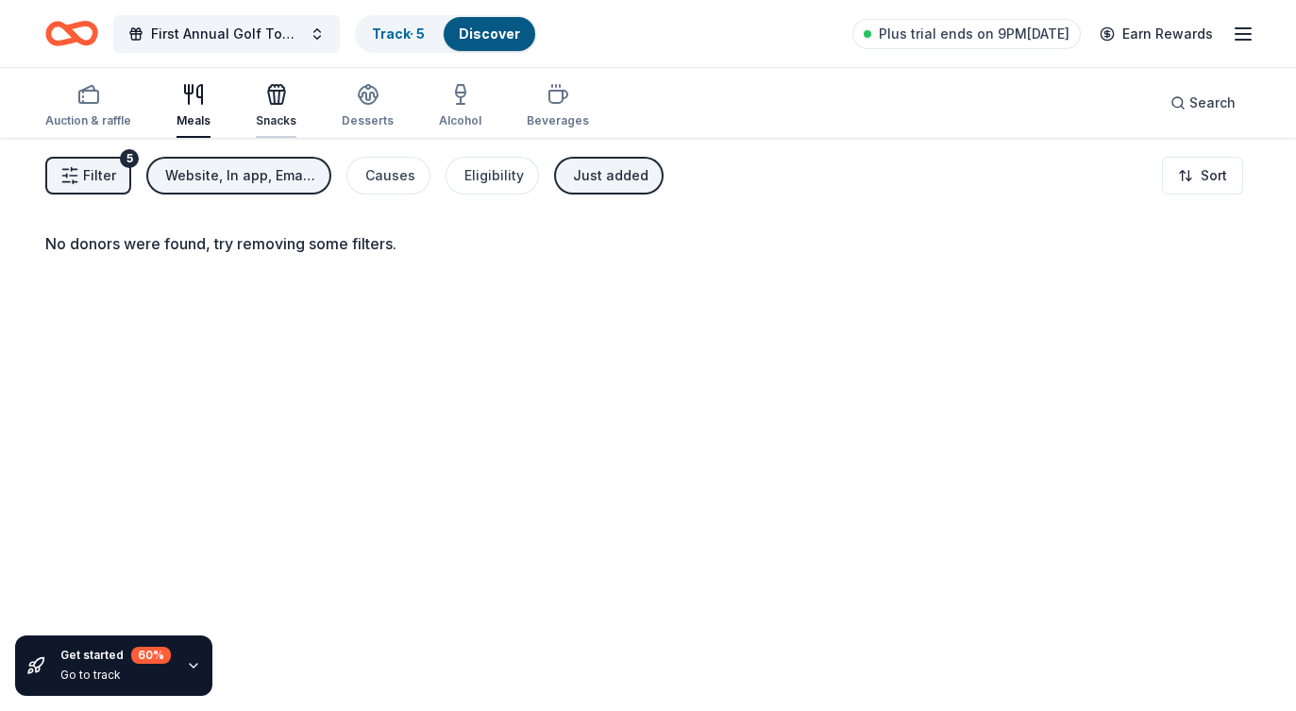
click at [274, 99] on icon "button" at bounding box center [274, 97] width 1 height 13
click at [354, 109] on div "Desserts" at bounding box center [368, 105] width 52 height 45
click at [121, 166] on button "Filter 5" at bounding box center [88, 176] width 86 height 38
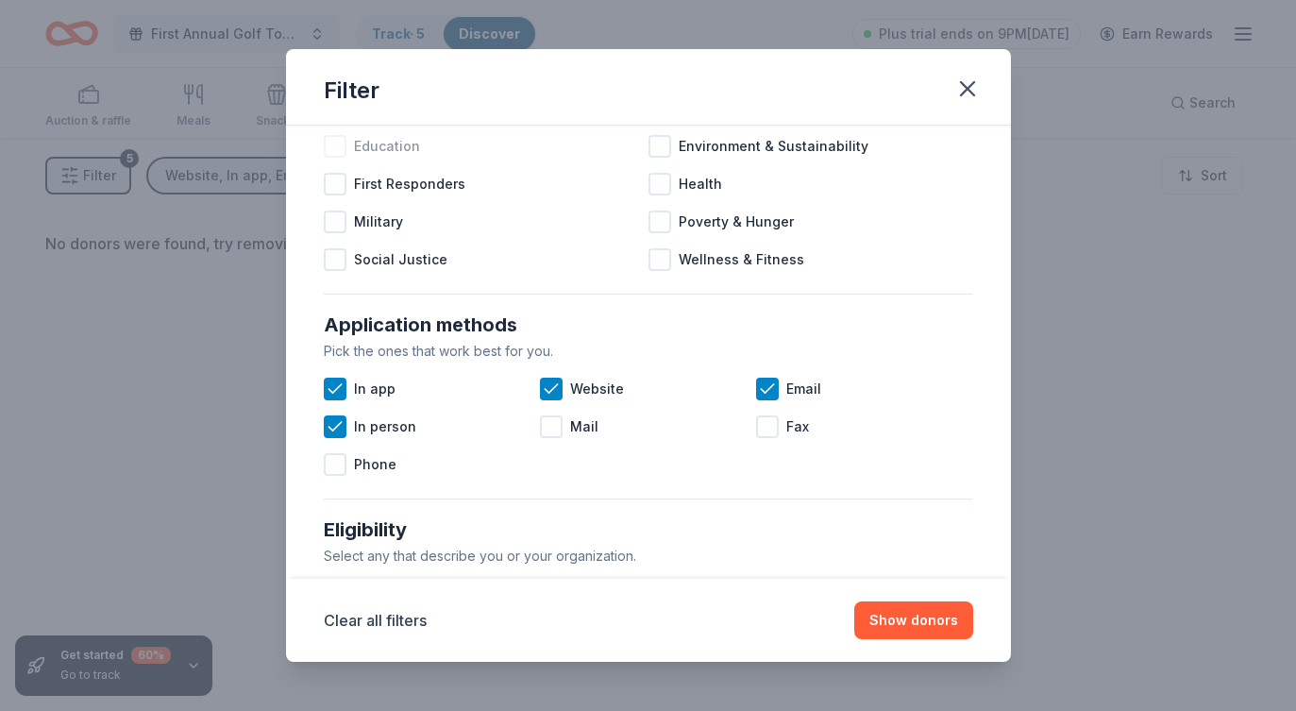
scroll to position [179, 0]
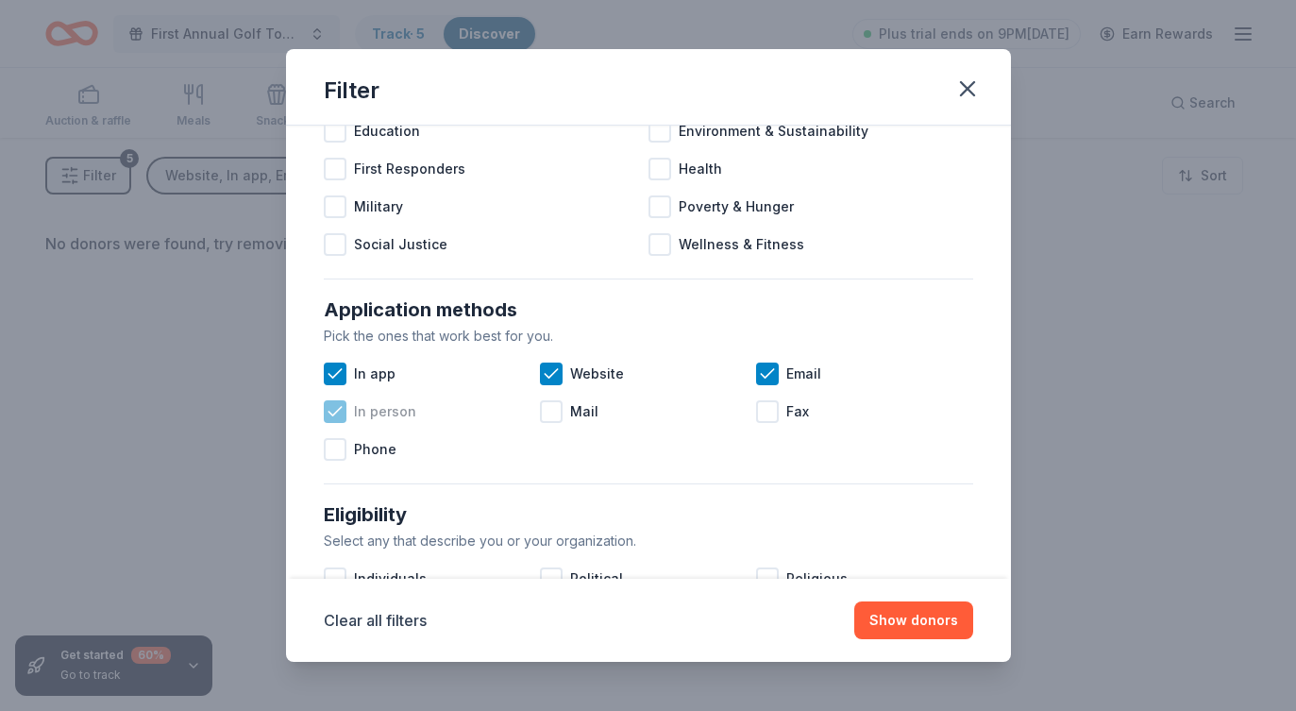
click at [340, 406] on icon at bounding box center [335, 411] width 19 height 19
click at [338, 375] on icon at bounding box center [335, 373] width 19 height 19
click at [554, 367] on icon at bounding box center [551, 373] width 19 height 19
click at [762, 368] on icon at bounding box center [767, 373] width 19 height 19
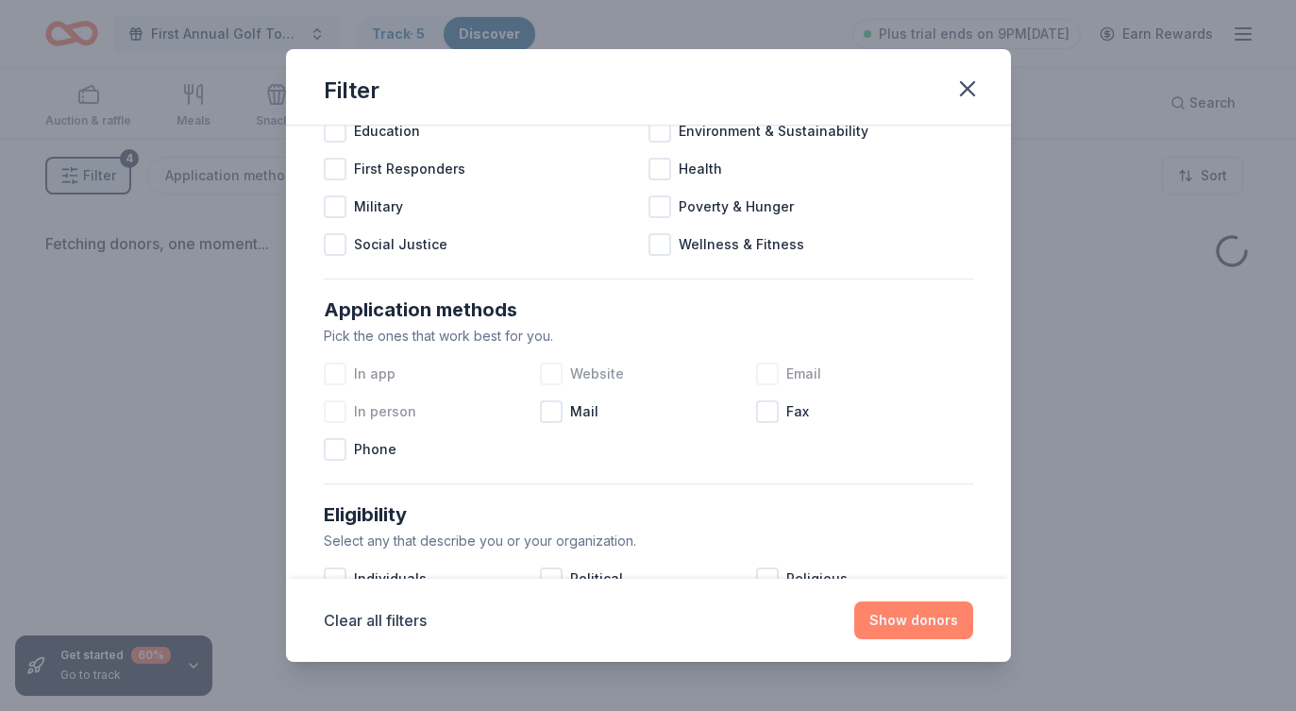
click at [904, 616] on button "Show donors" at bounding box center [913, 620] width 119 height 38
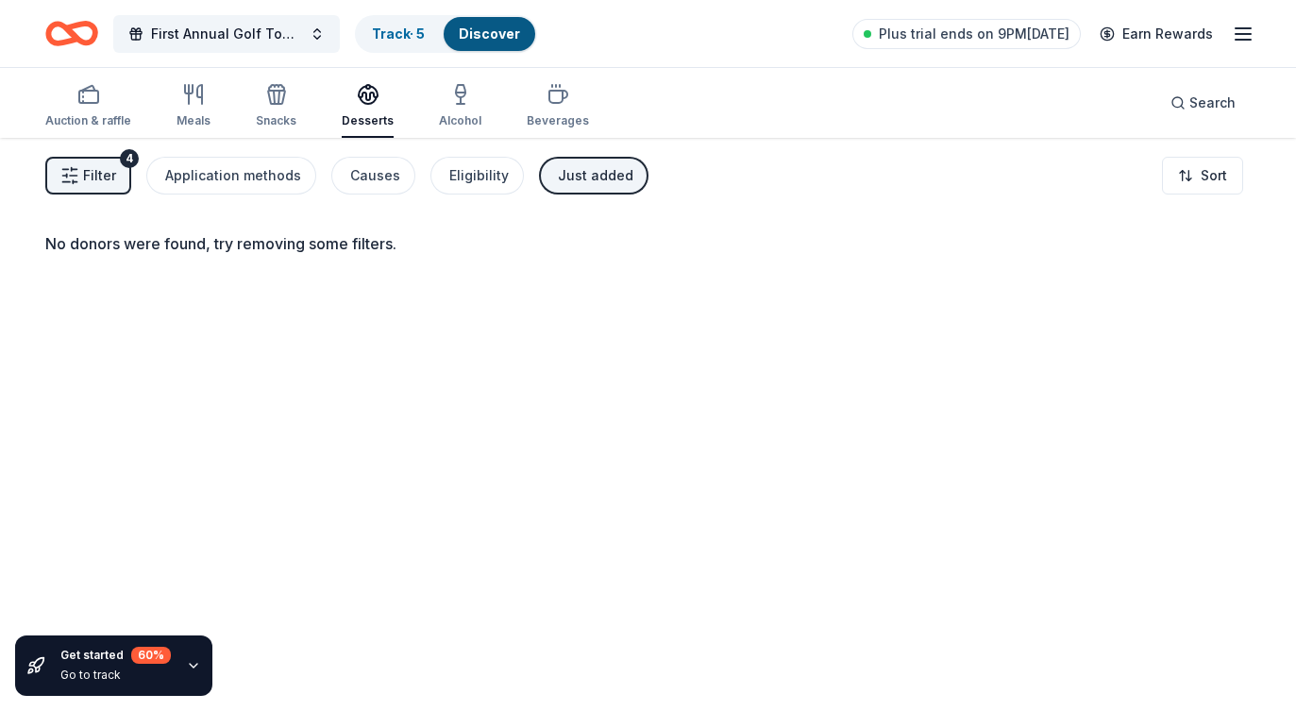
click at [115, 158] on button "Filter 4" at bounding box center [88, 176] width 86 height 38
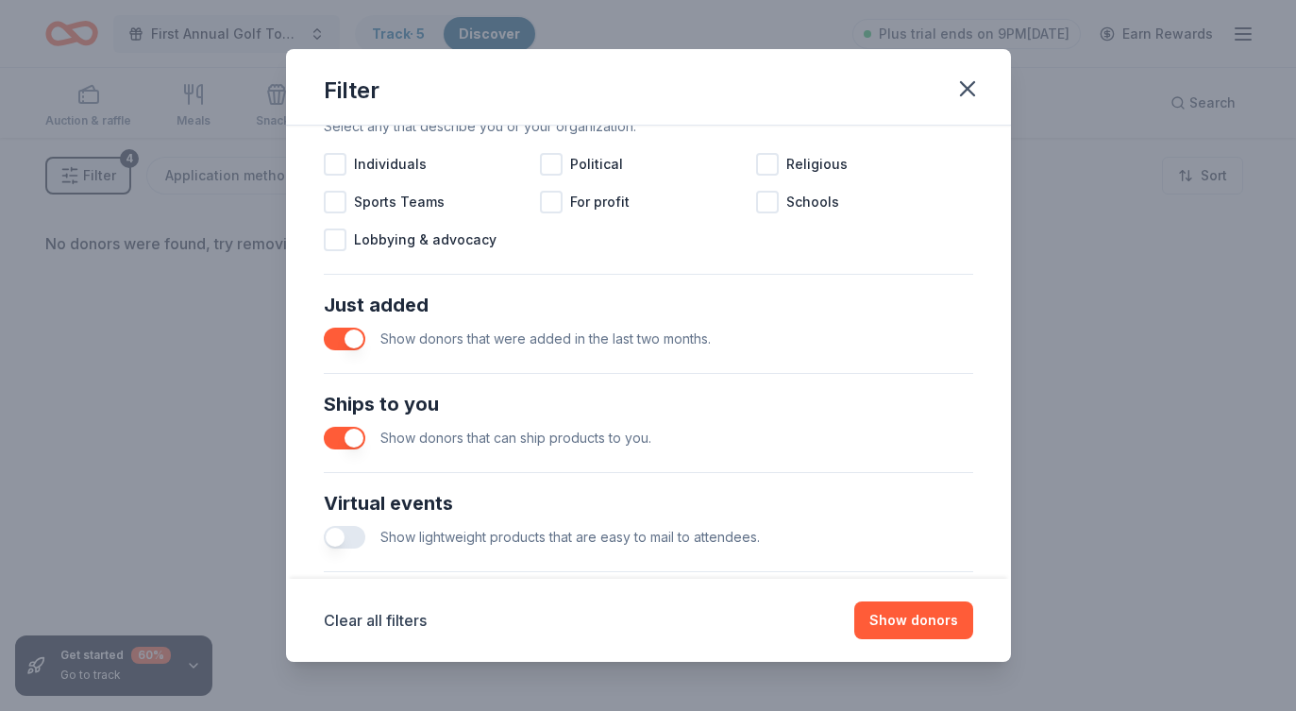
scroll to position [704, 0]
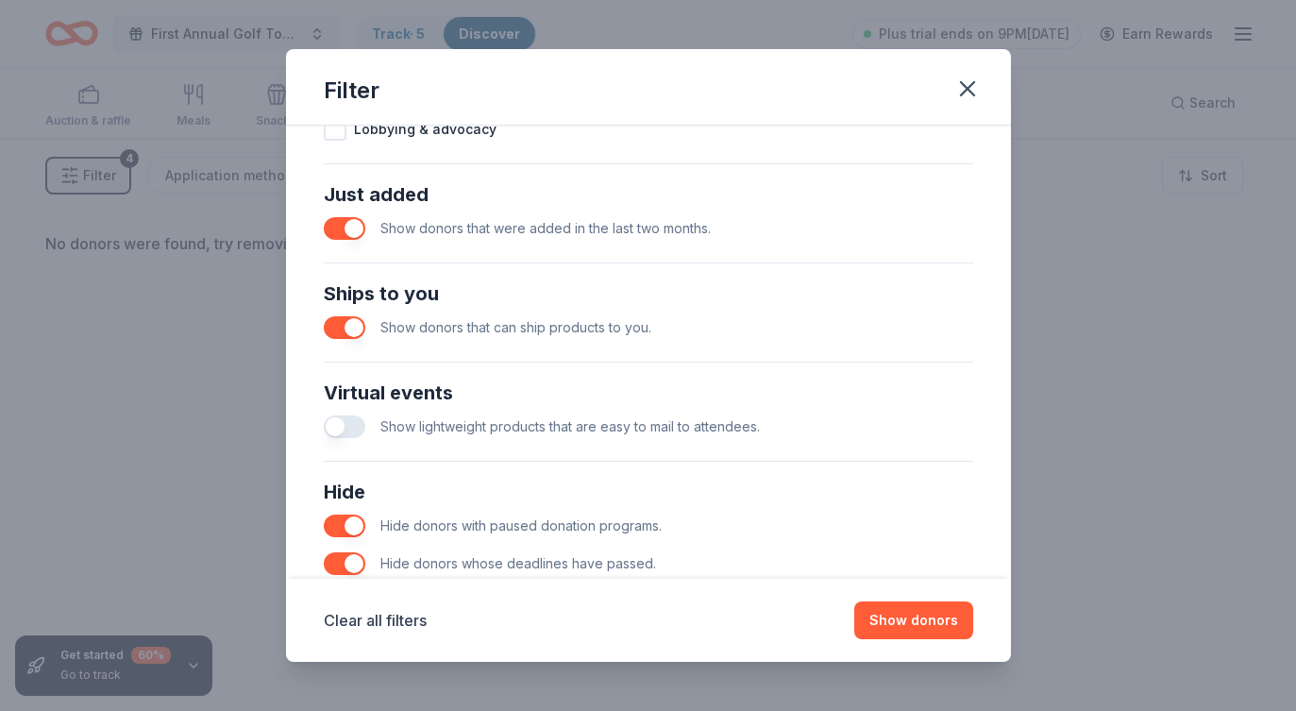
click at [354, 233] on button "button" at bounding box center [345, 228] width 42 height 23
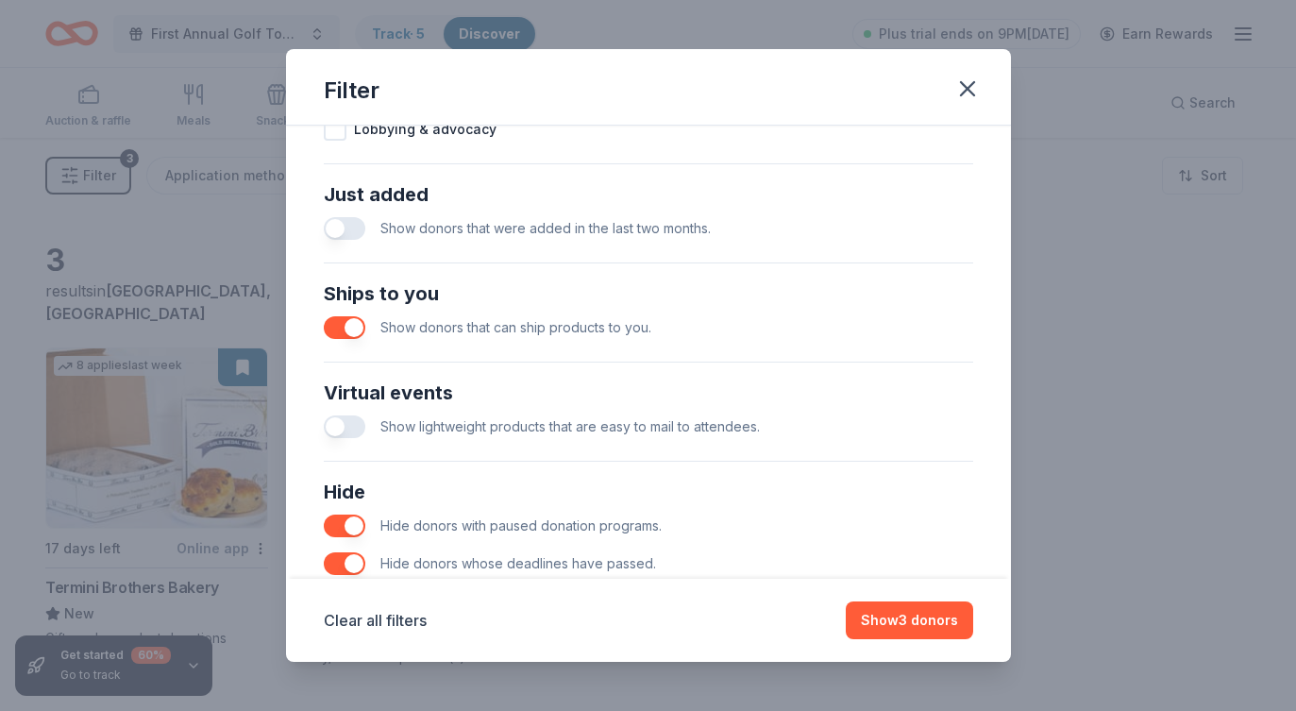
click at [359, 324] on button "button" at bounding box center [345, 327] width 42 height 23
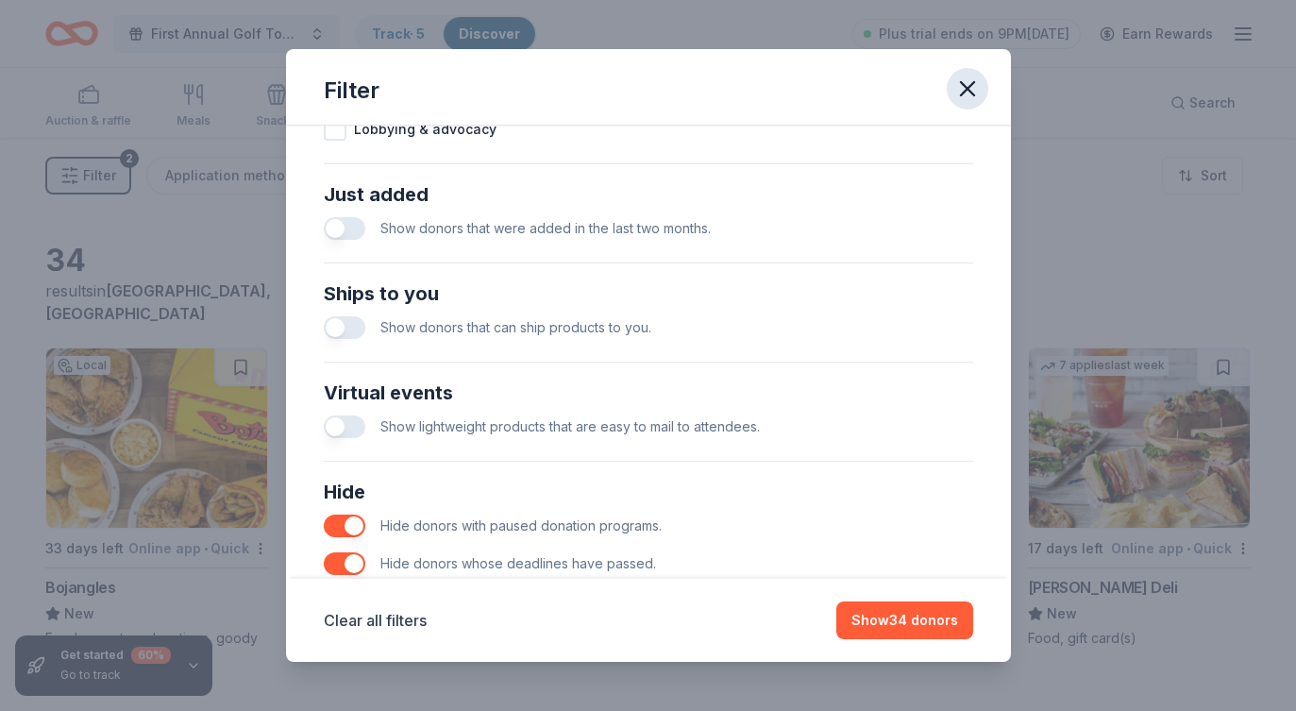
click at [965, 86] on icon "button" at bounding box center [967, 88] width 13 height 13
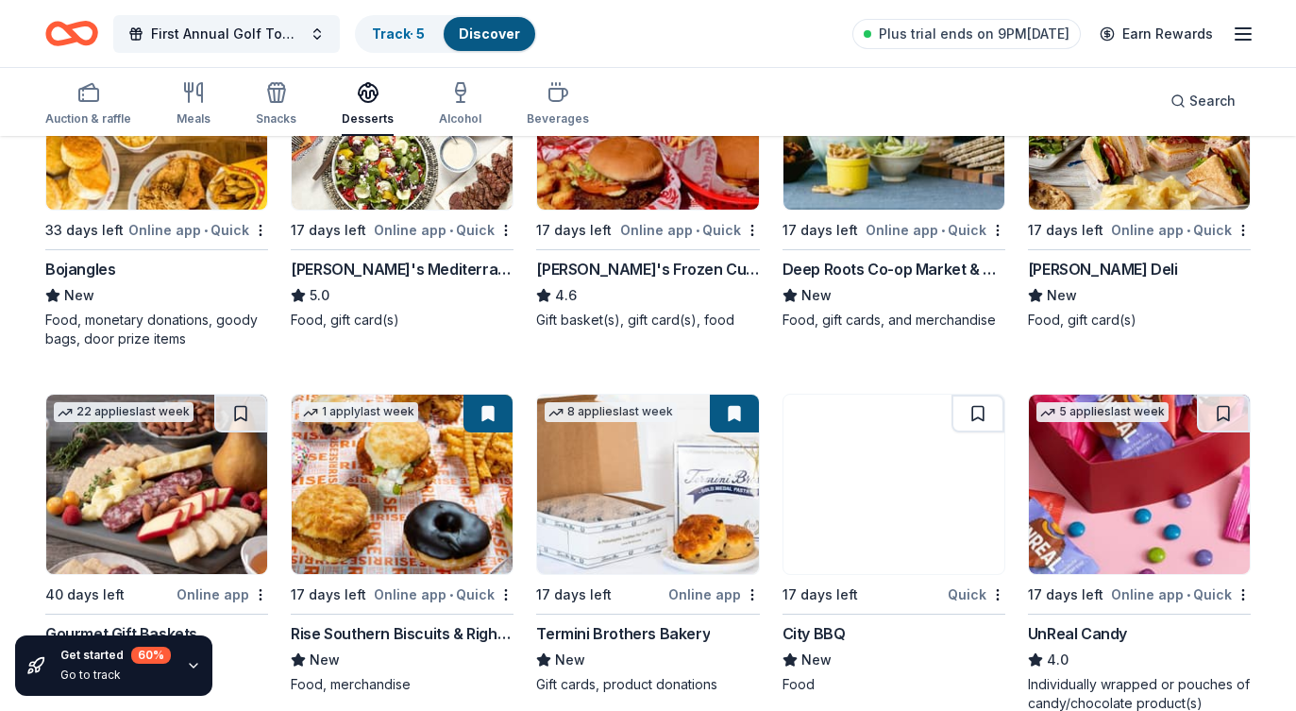
scroll to position [359, 0]
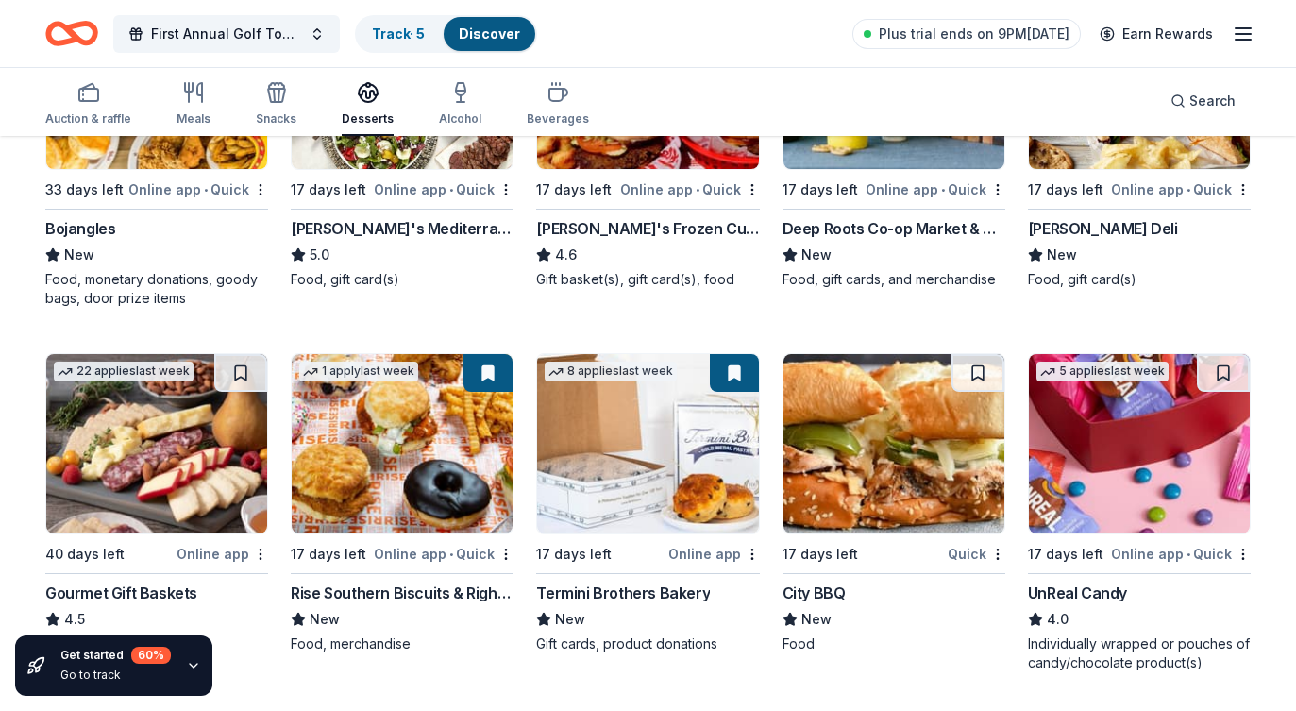
click at [1125, 217] on div "McAlister's Deli" at bounding box center [1103, 228] width 150 height 23
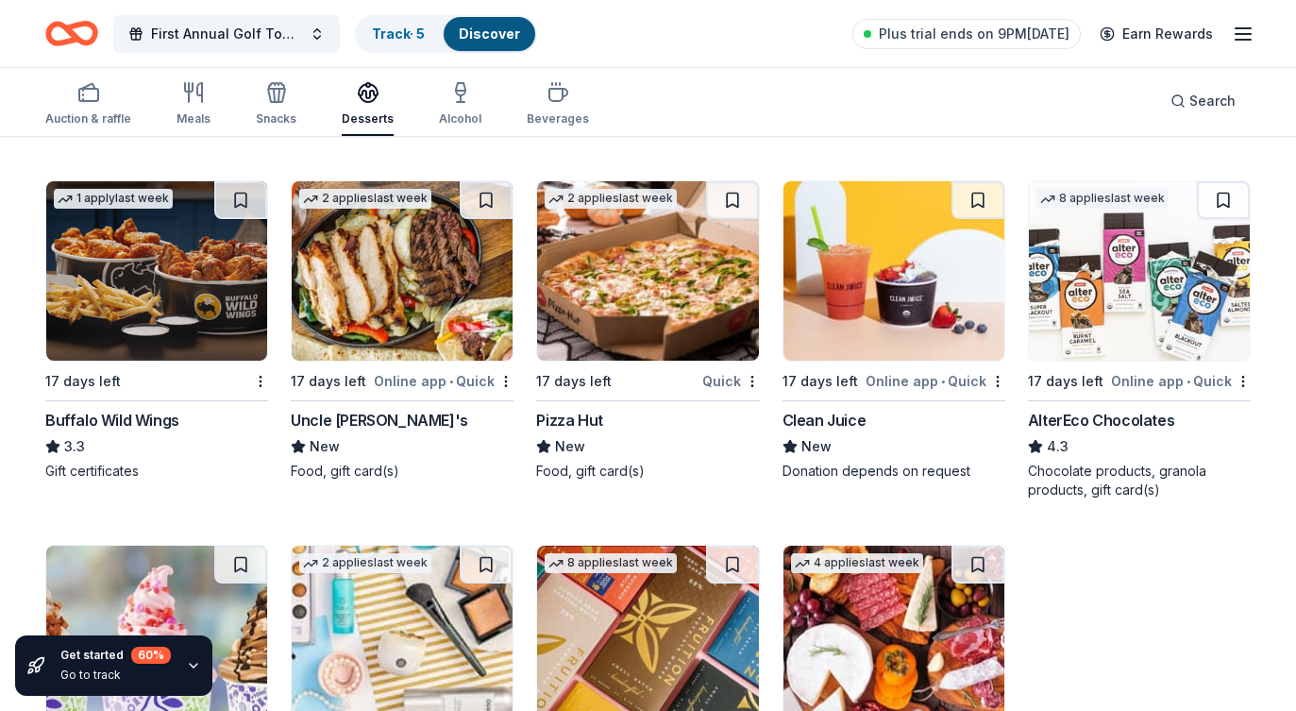
scroll to position [1970, 0]
click at [1111, 349] on img at bounding box center [1139, 270] width 221 height 179
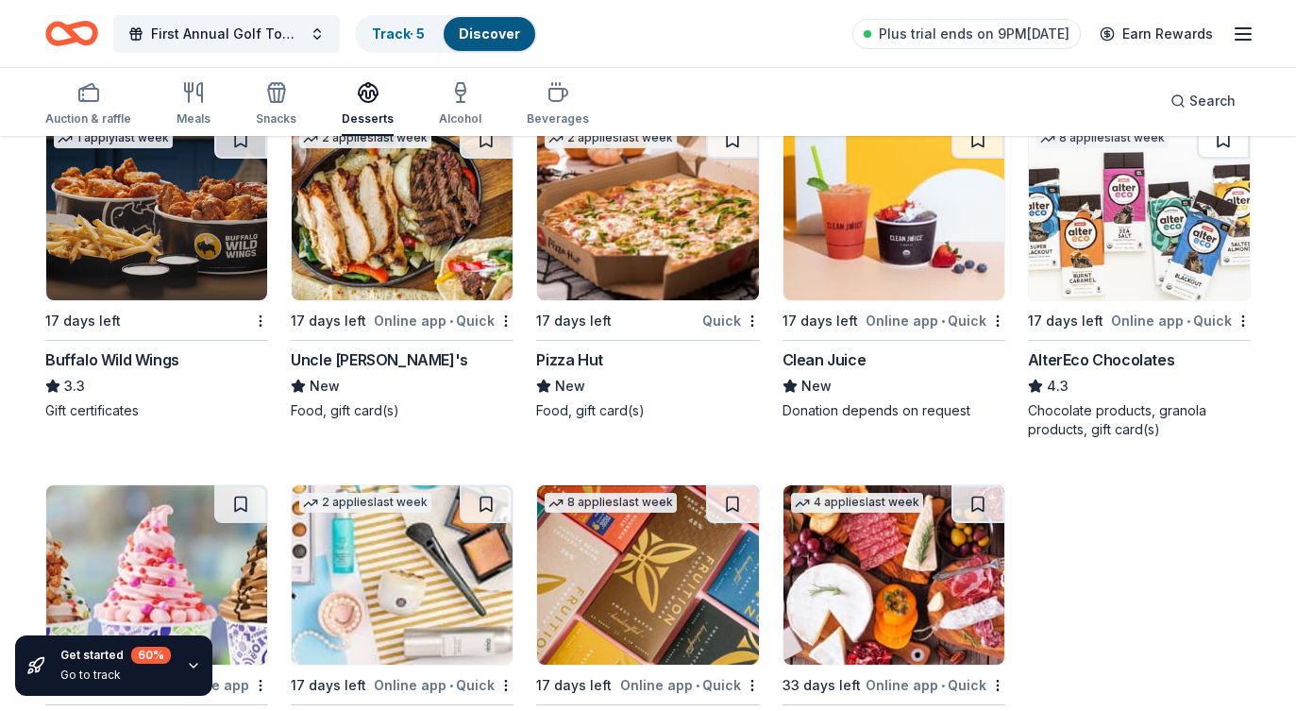
scroll to position [2032, 0]
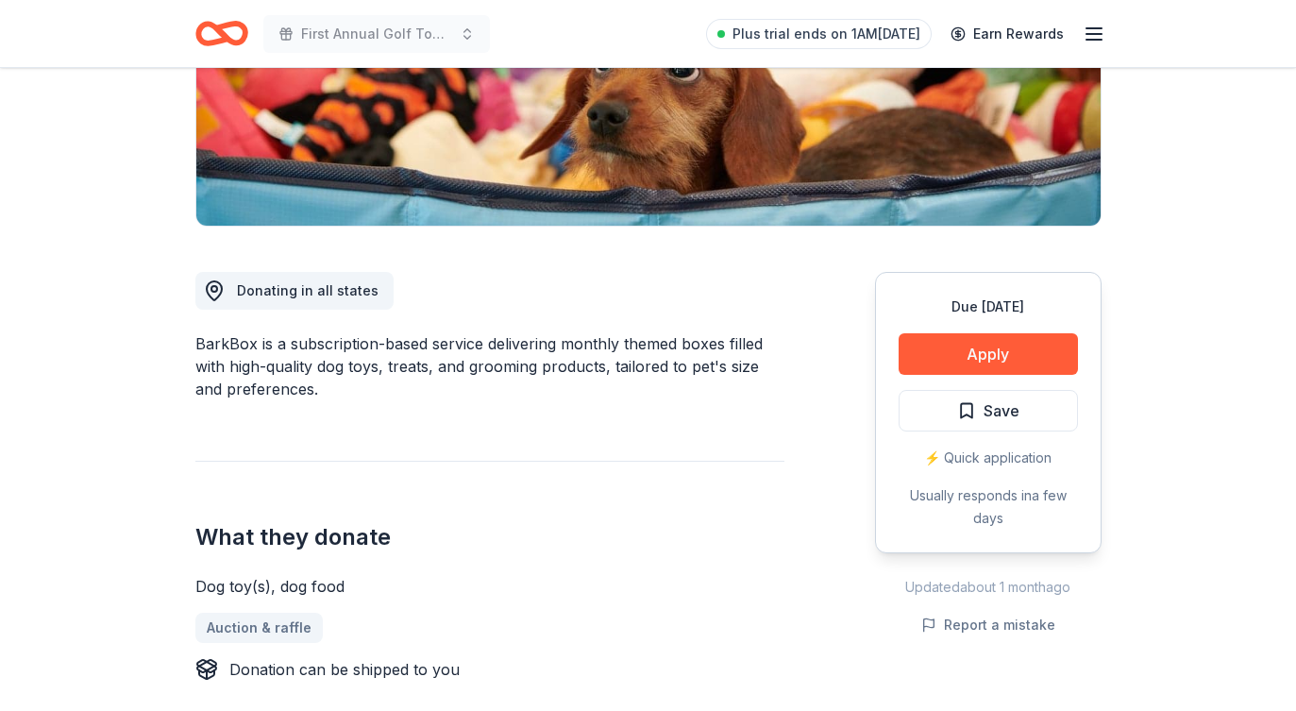
scroll to position [349, 0]
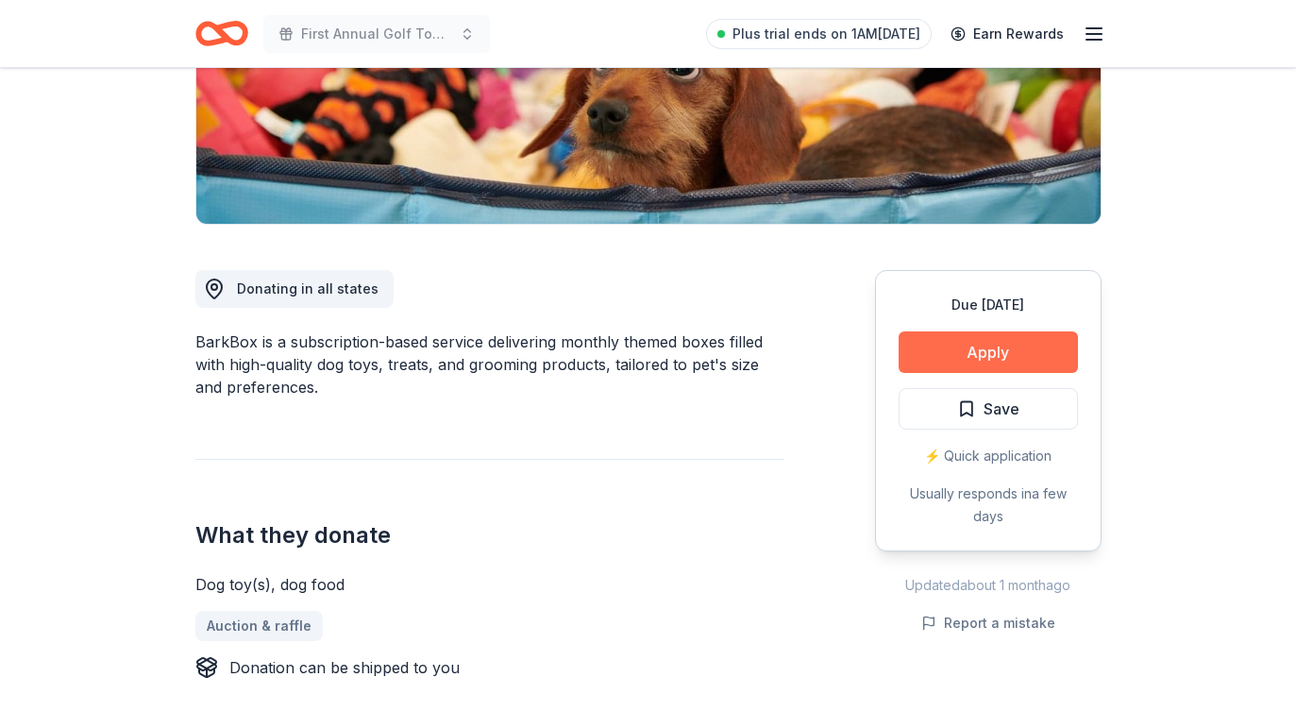
click at [972, 354] on button "Apply" at bounding box center [988, 352] width 179 height 42
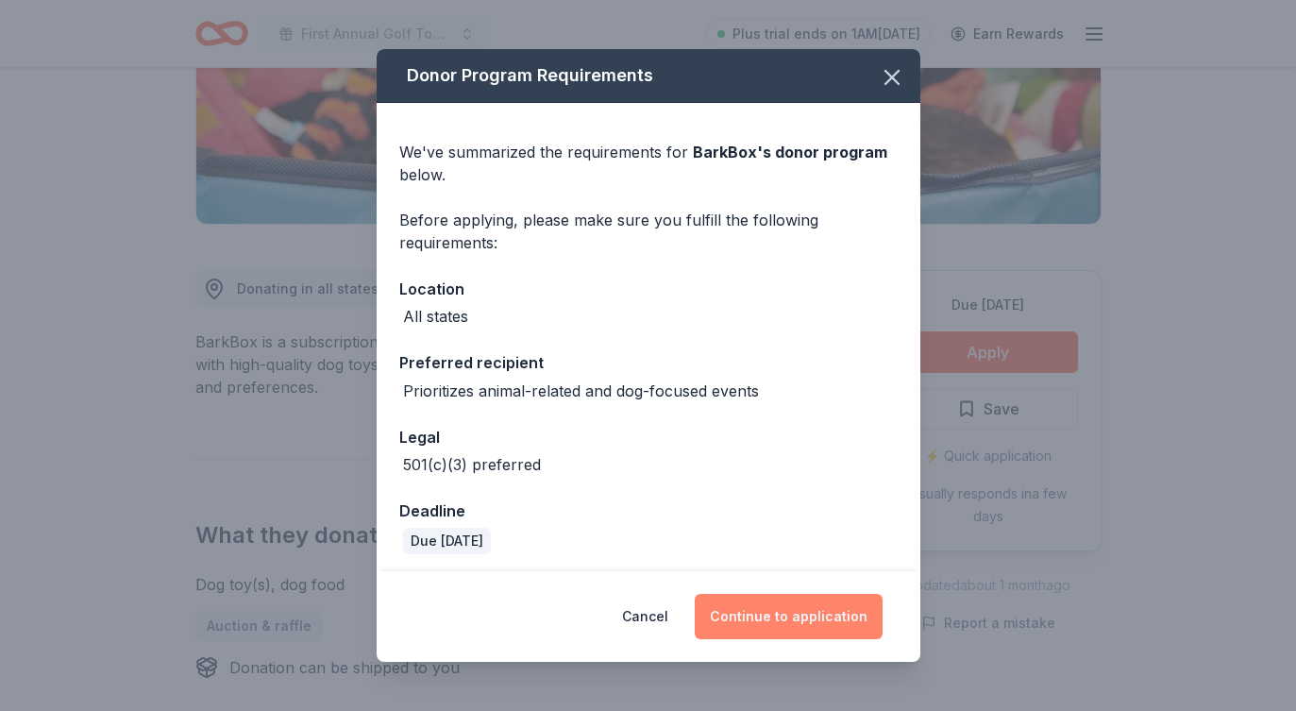
click at [791, 617] on button "Continue to application" at bounding box center [789, 616] width 188 height 45
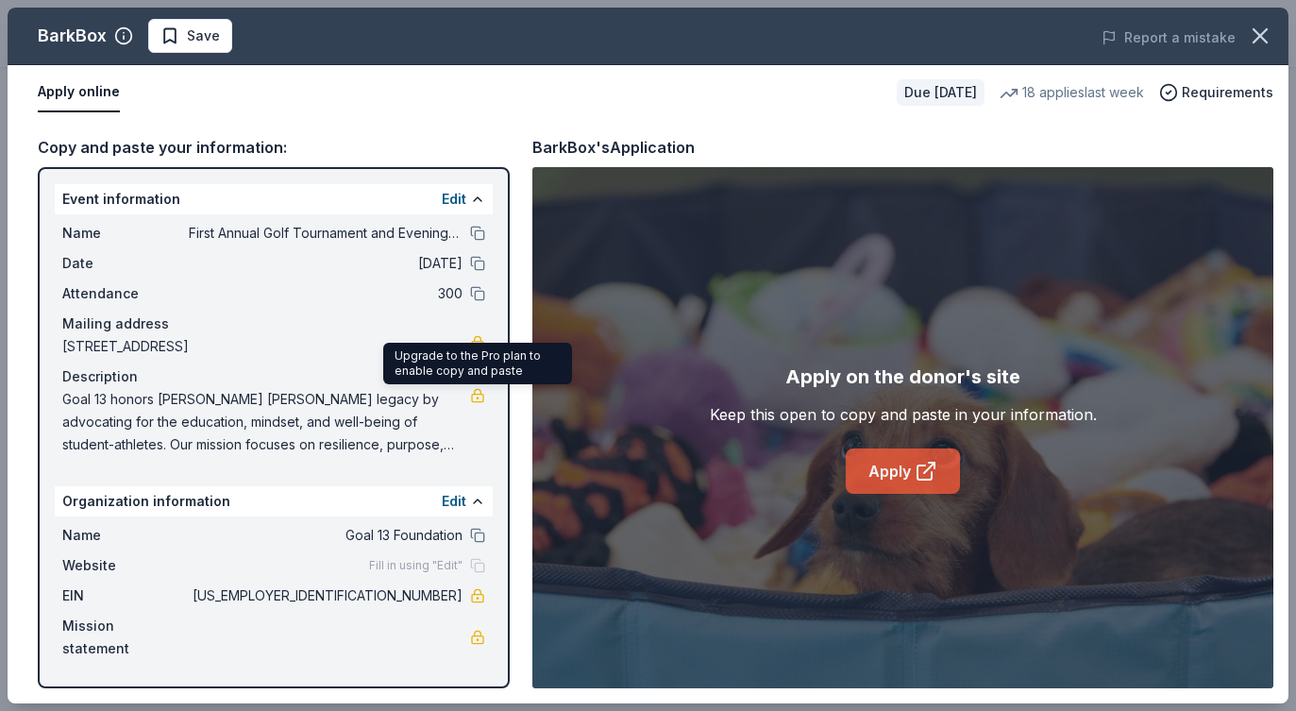
click at [891, 471] on link "Apply" at bounding box center [903, 470] width 114 height 45
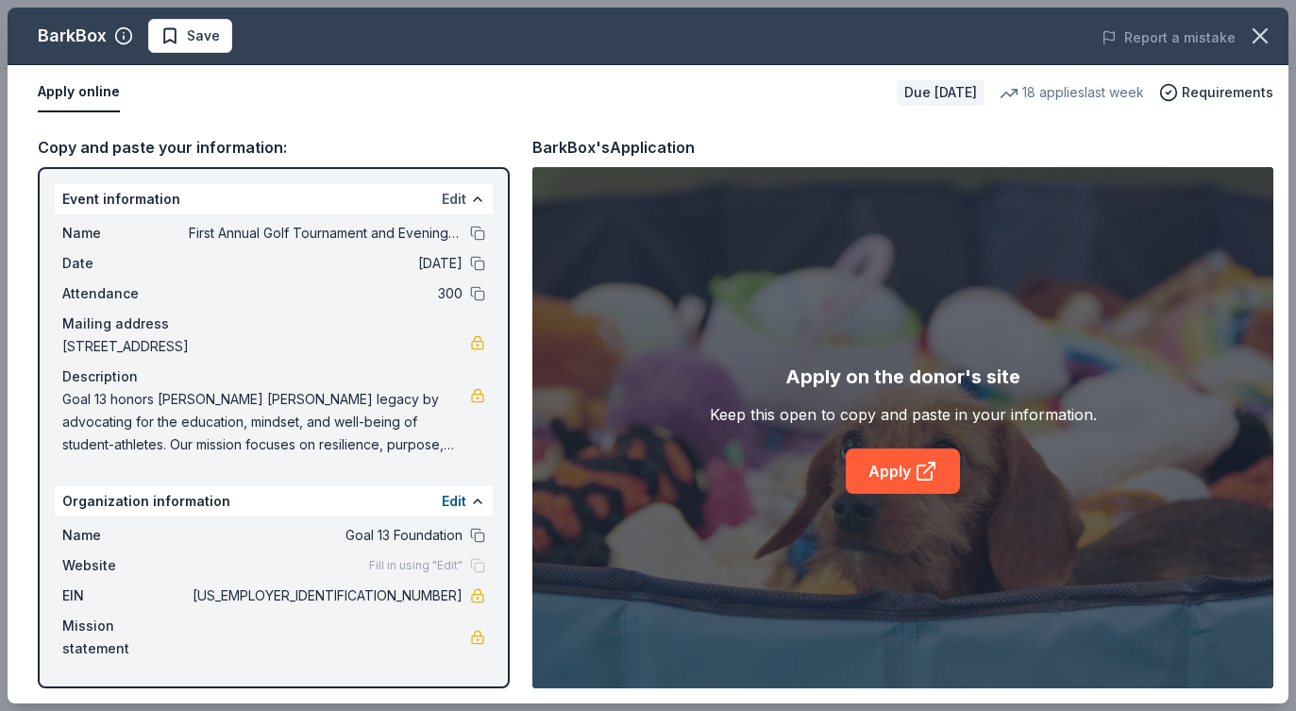
click at [450, 203] on button "Edit" at bounding box center [454, 199] width 25 height 23
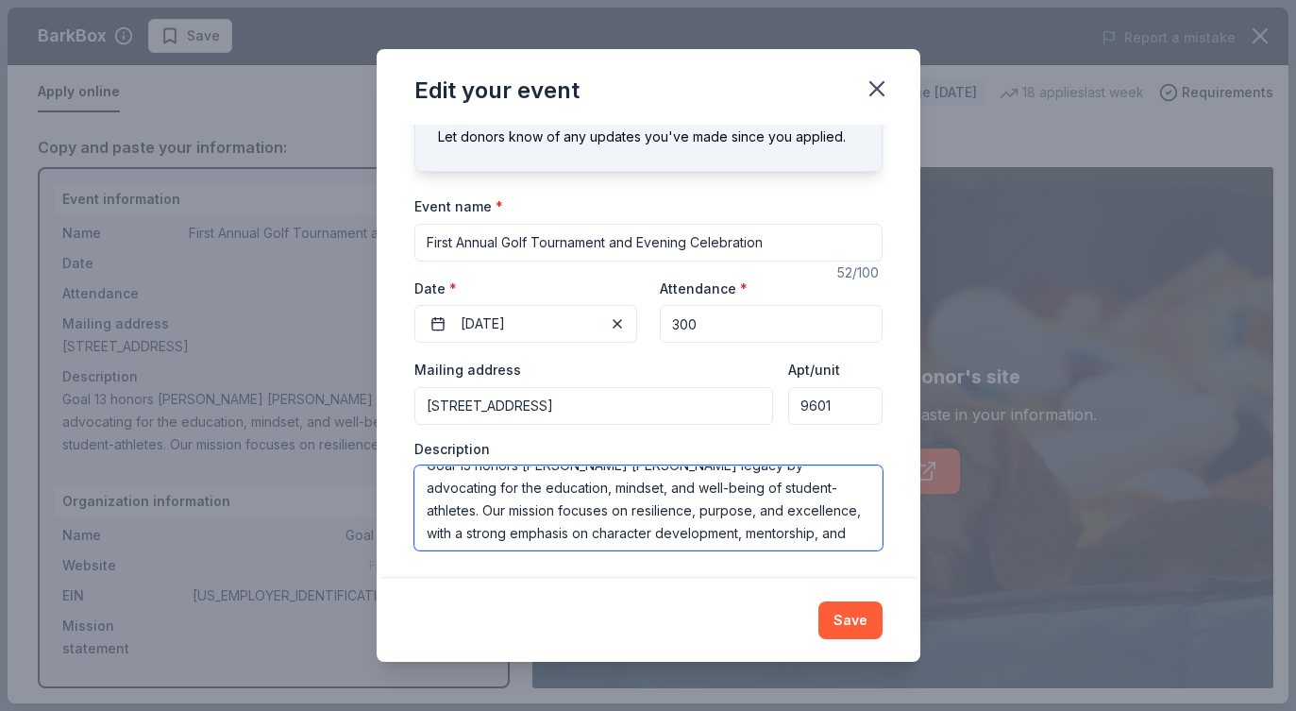
scroll to position [91, 0]
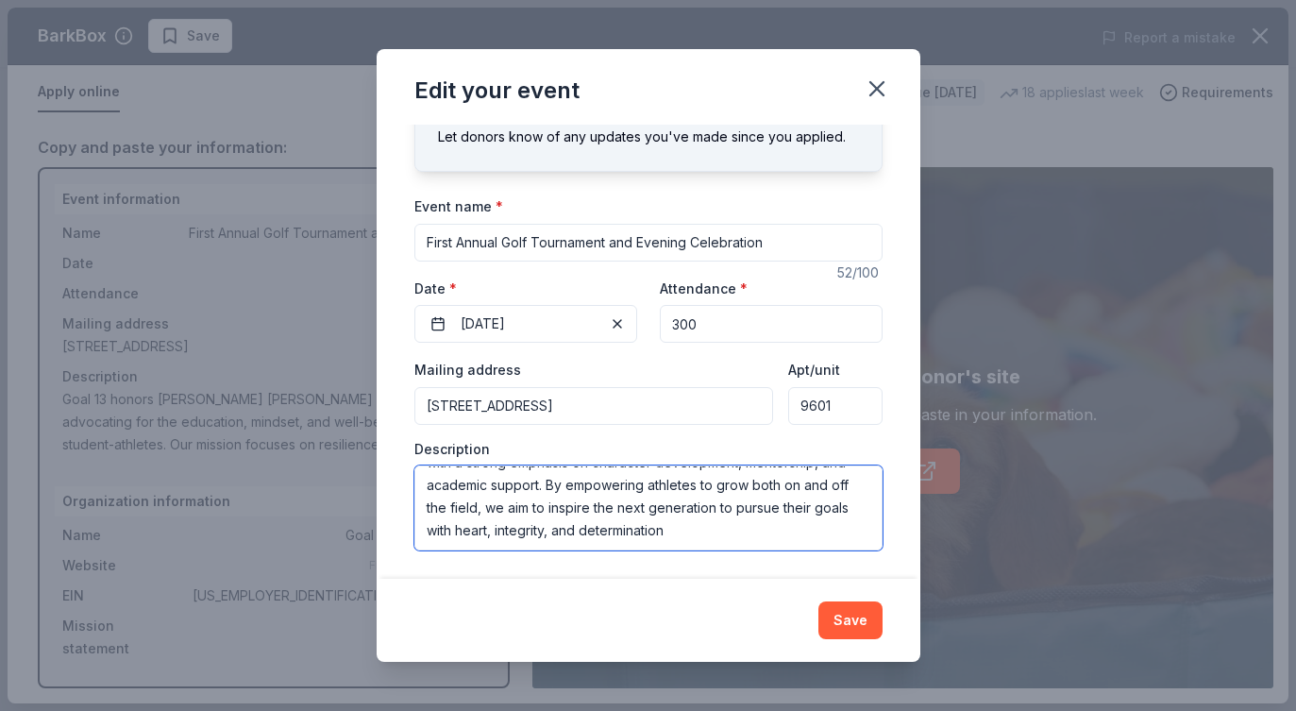
drag, startPoint x: 431, startPoint y: 481, endPoint x: 816, endPoint y: 551, distance: 391.6
click at [816, 551] on div "Changes made here will update the Event too. Update donors you've applied to Le…" at bounding box center [649, 352] width 544 height 454
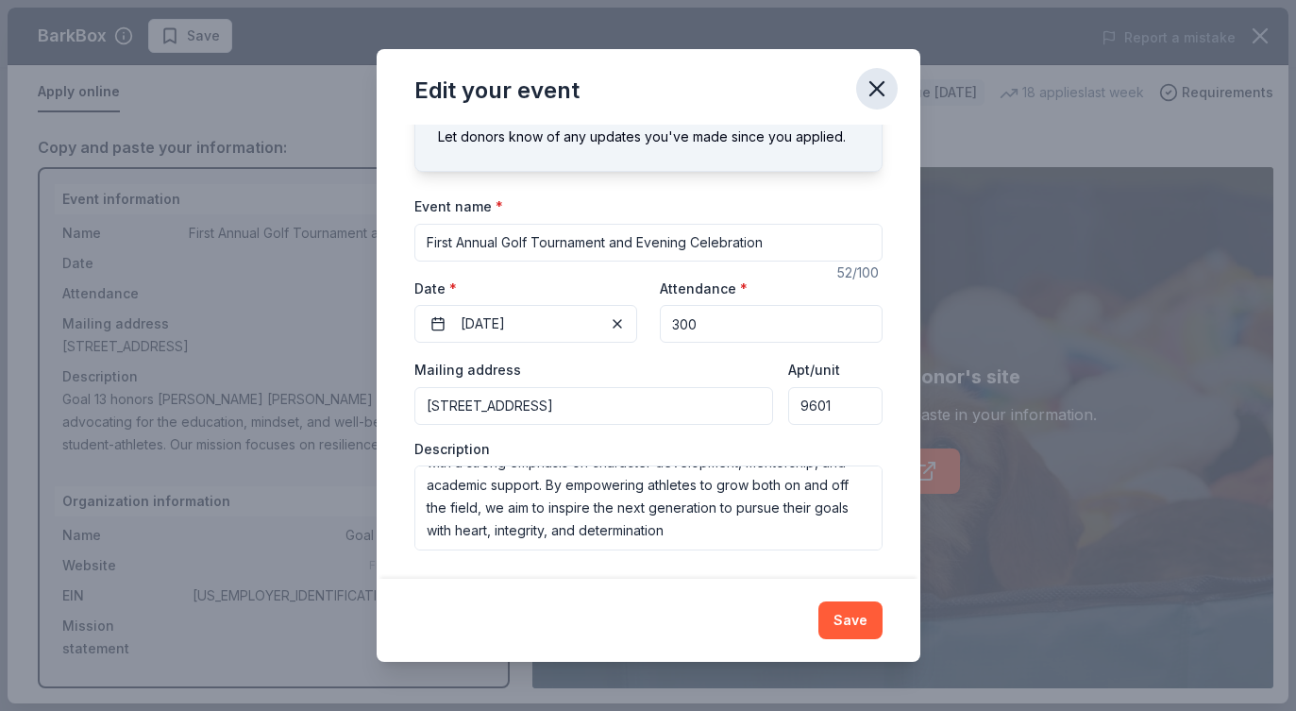
click at [879, 85] on icon "button" at bounding box center [876, 88] width 13 height 13
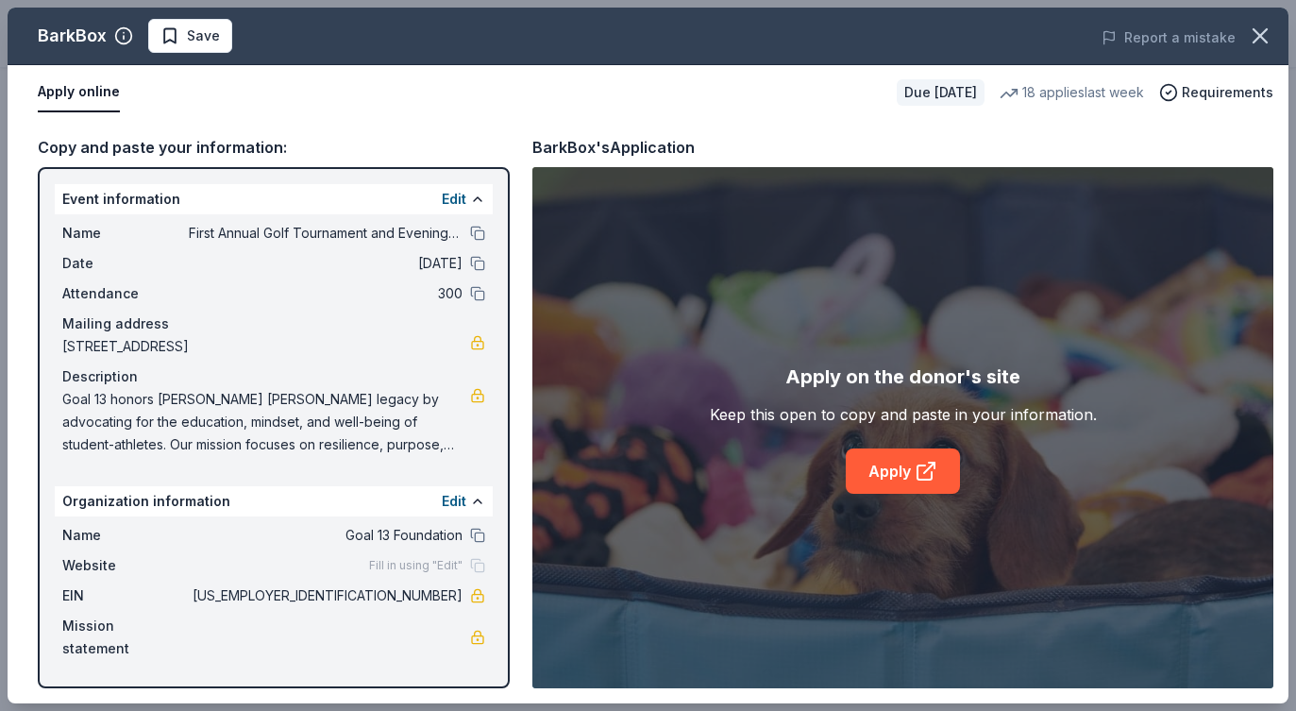
drag, startPoint x: 392, startPoint y: 591, endPoint x: 463, endPoint y: 594, distance: 70.9
click at [463, 594] on div "EIN 33-1661578" at bounding box center [273, 595] width 423 height 23
click at [451, 194] on button "Edit" at bounding box center [454, 199] width 25 height 23
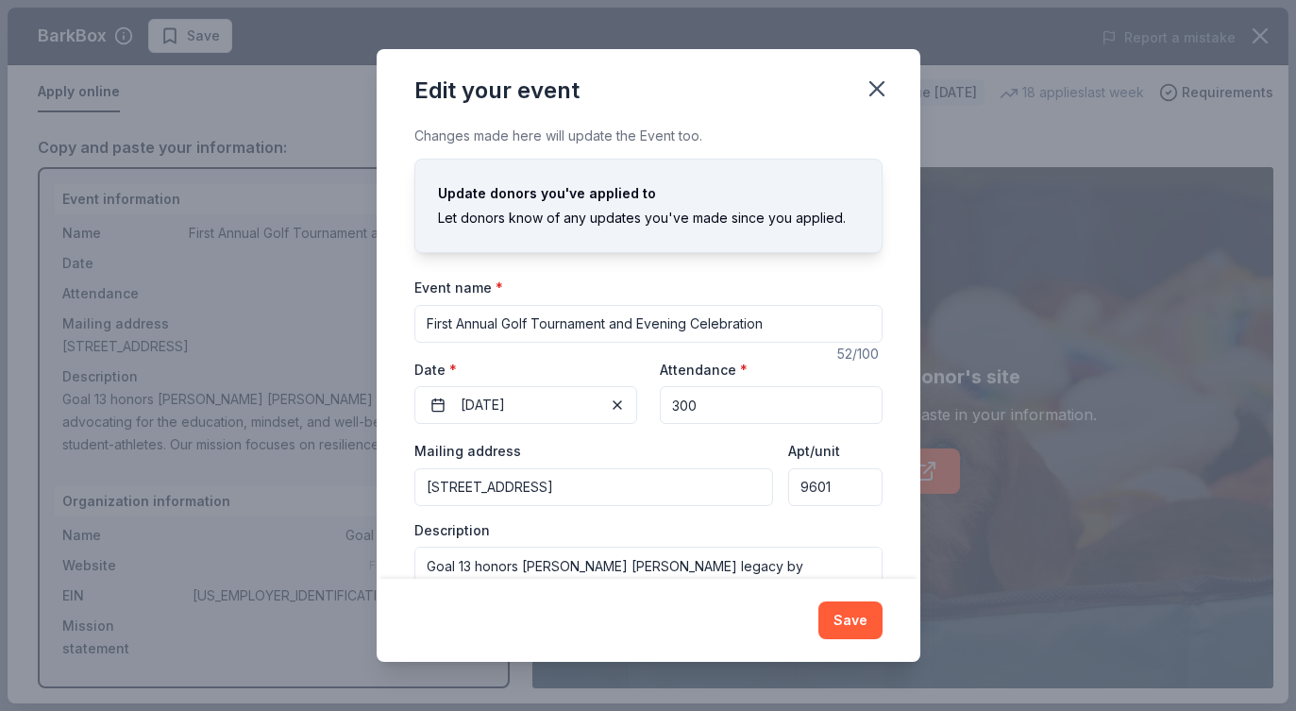
scroll to position [0, 0]
click at [874, 85] on icon "button" at bounding box center [876, 88] width 13 height 13
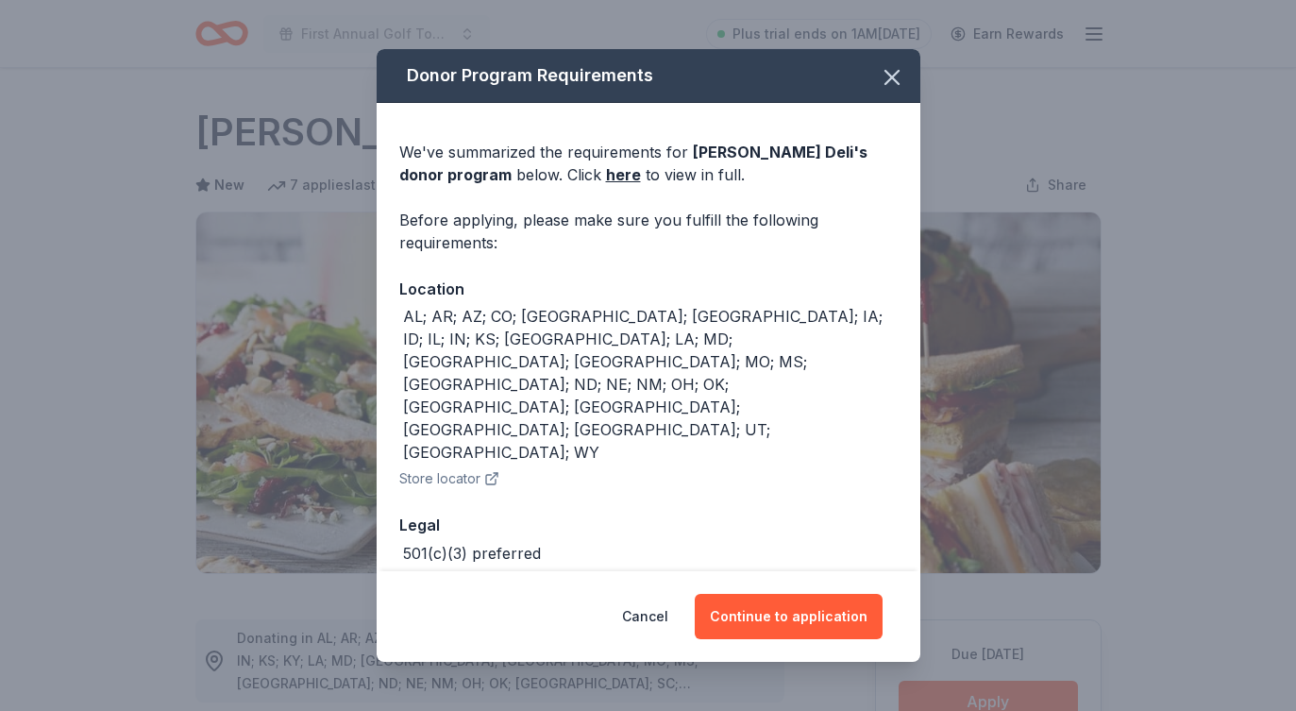
scroll to position [161, 0]
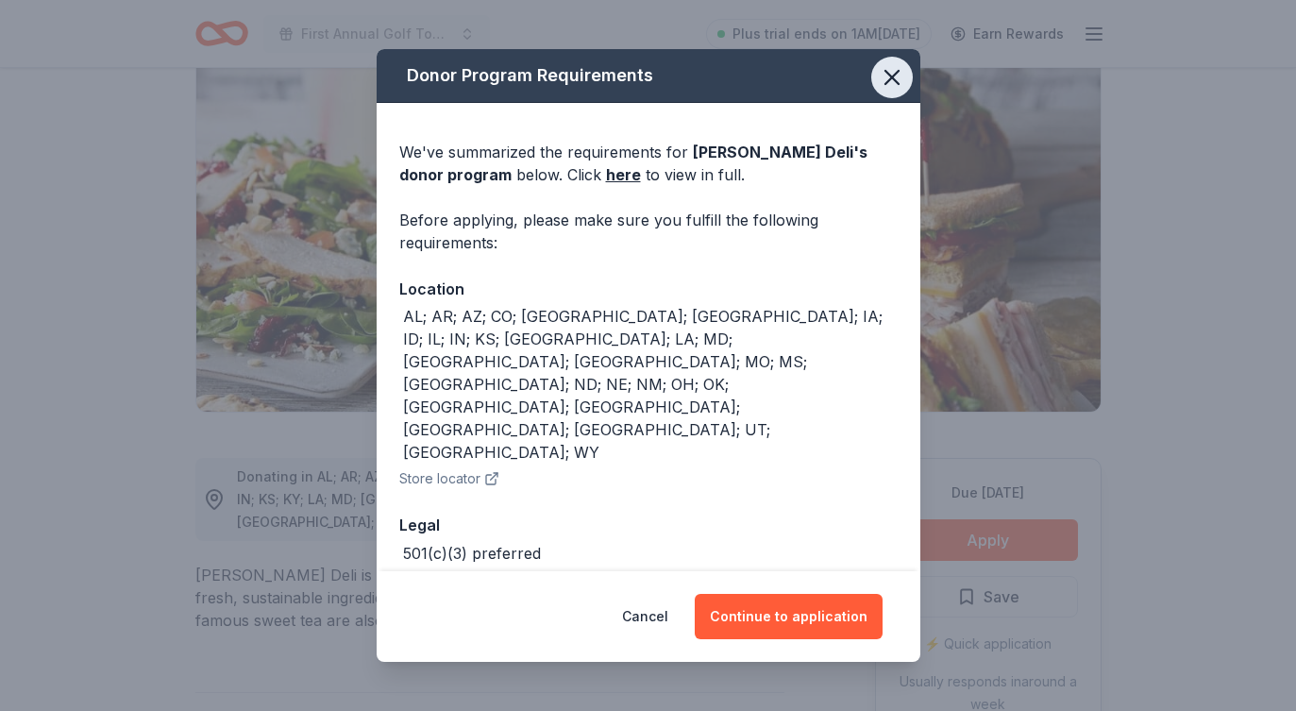
click at [898, 83] on icon "button" at bounding box center [892, 77] width 13 height 13
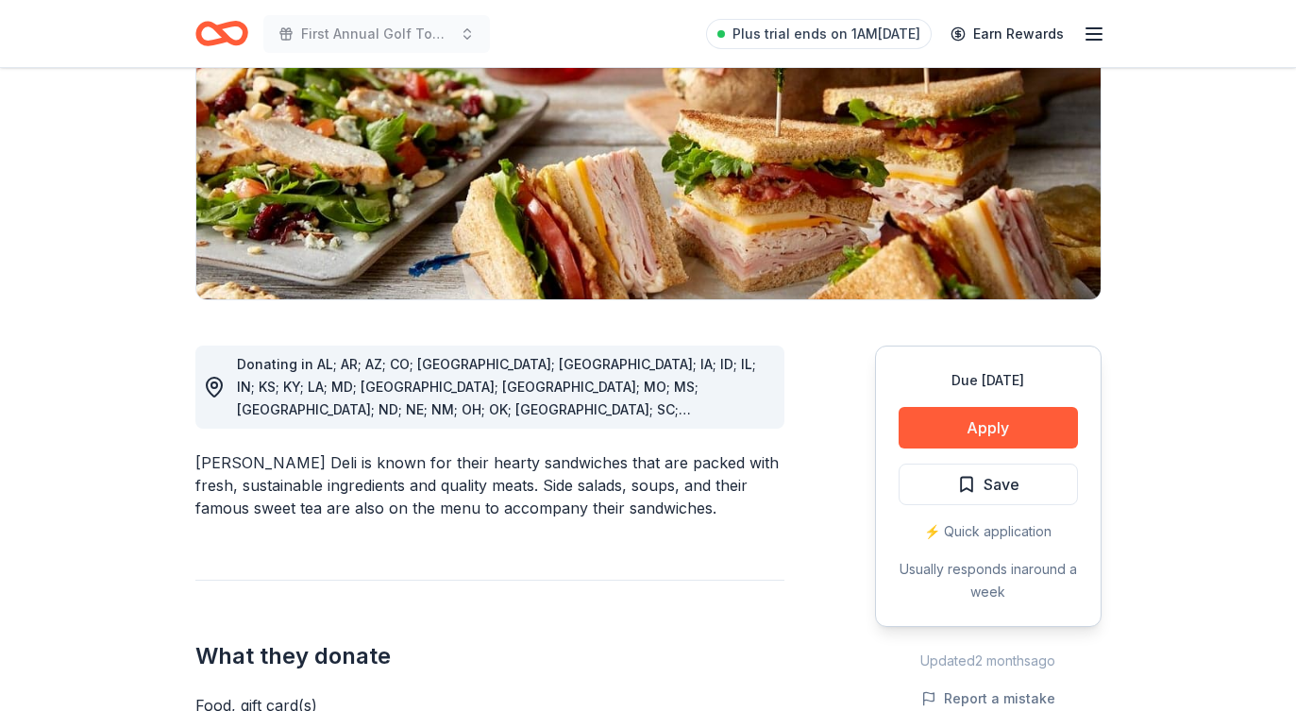
scroll to position [273, 0]
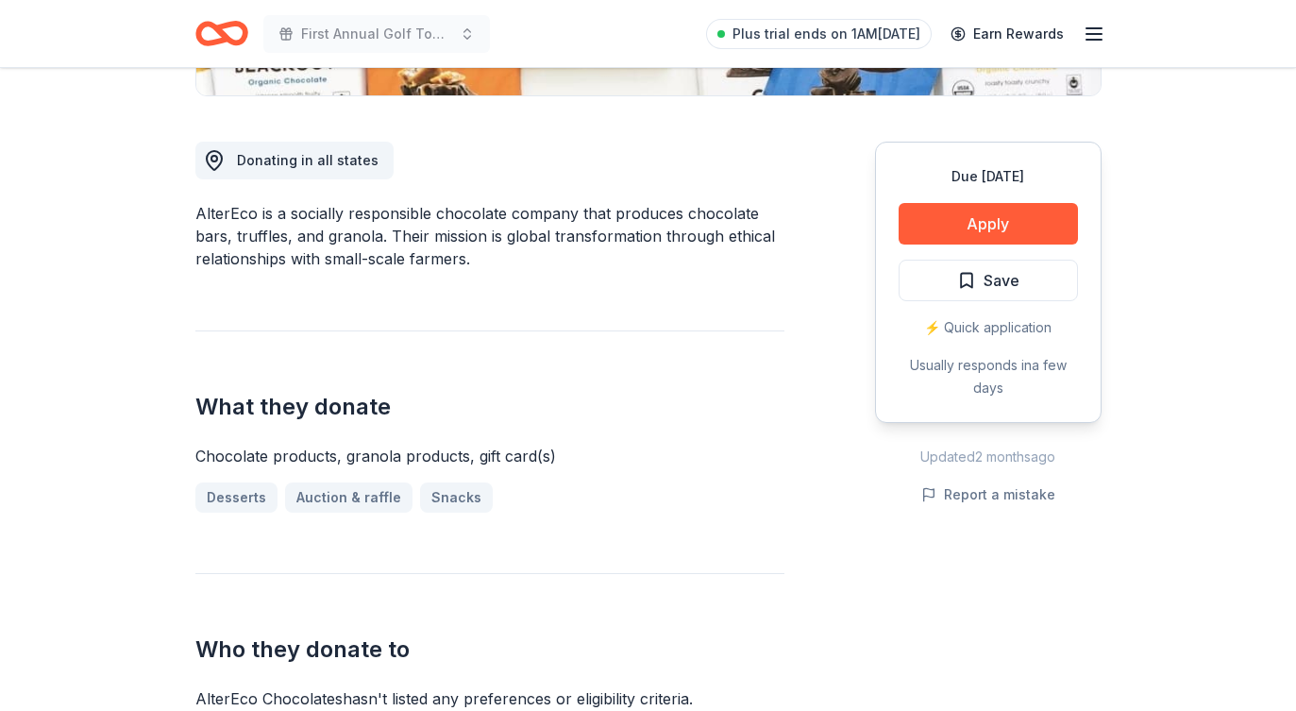
scroll to position [478, 0]
click at [347, 498] on link "Auction & raffle" at bounding box center [356, 497] width 143 height 30
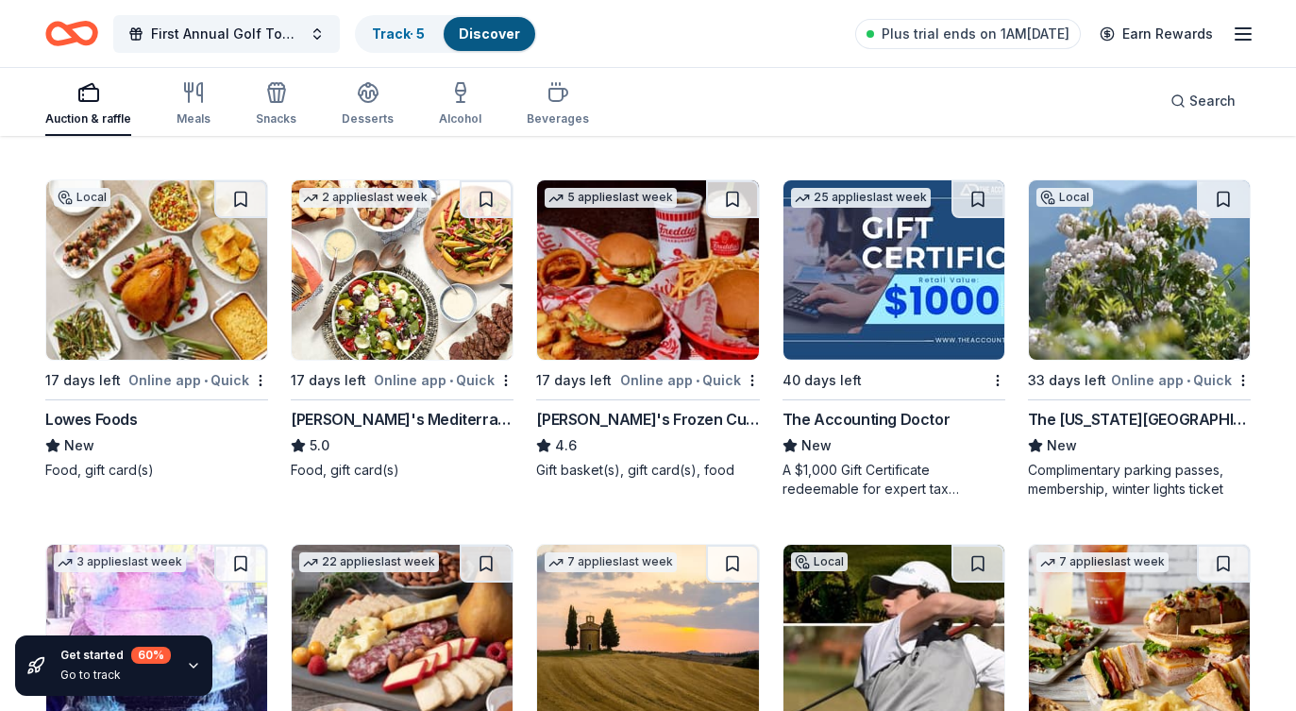
scroll to position [1620, 0]
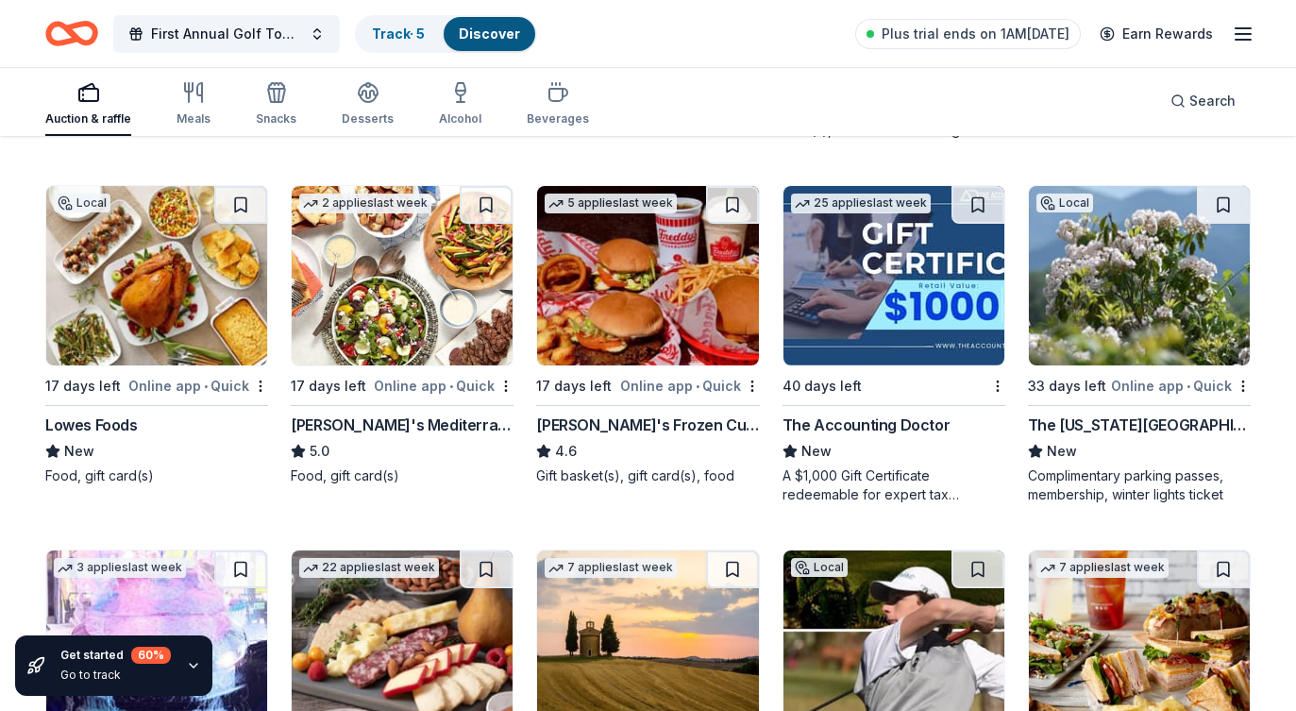
click at [113, 421] on div "Lowes Foods" at bounding box center [91, 425] width 93 height 23
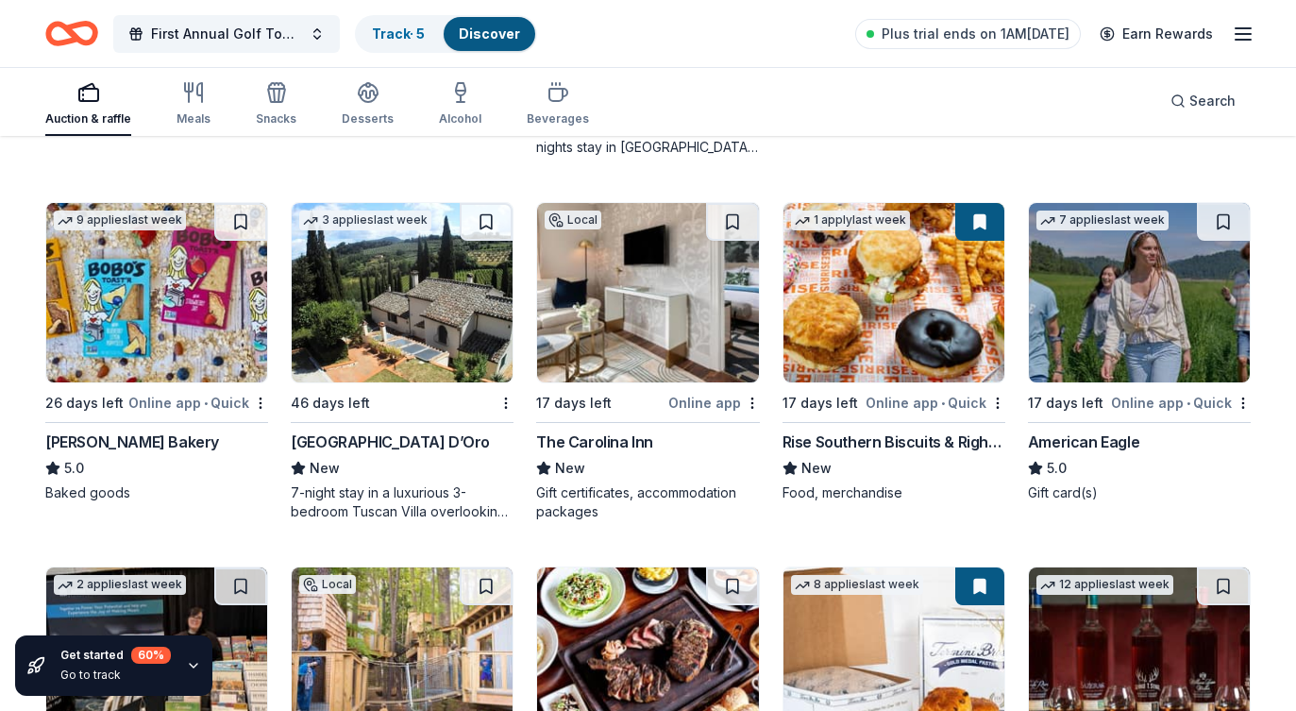
scroll to position [2334, 0]
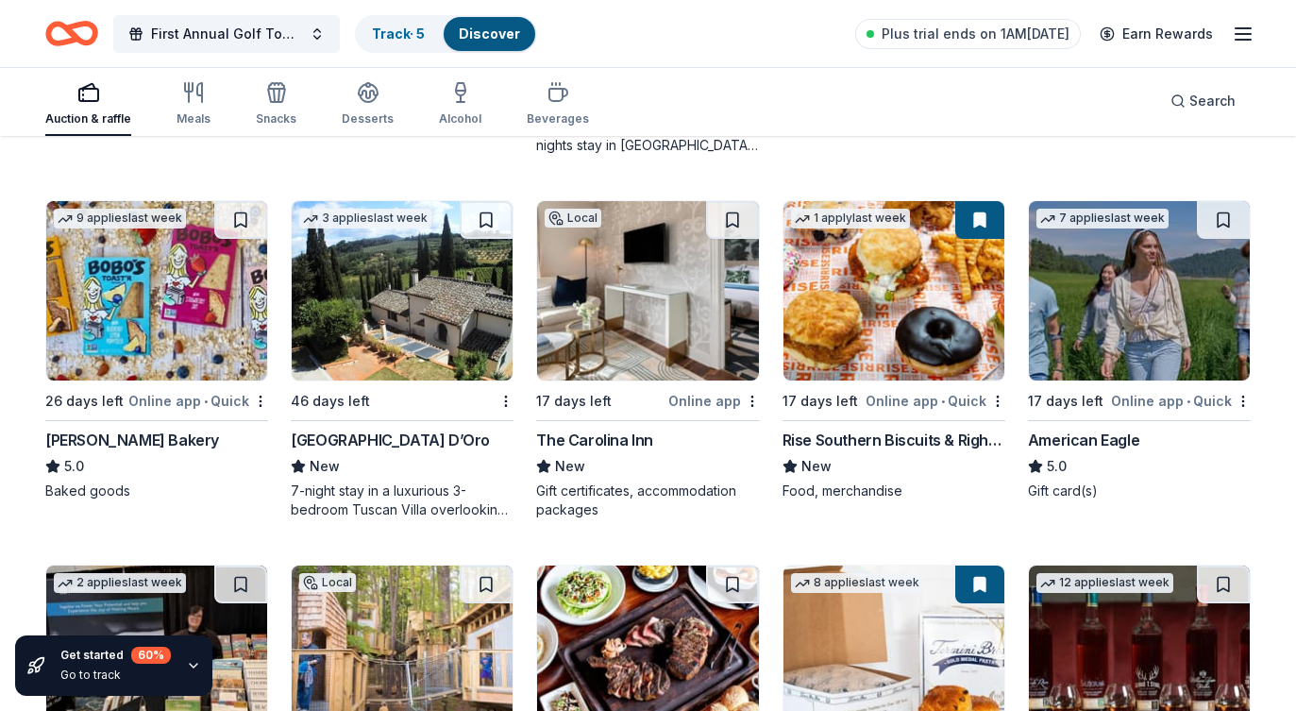
click at [607, 430] on div "The Carolina Inn" at bounding box center [594, 440] width 117 height 23
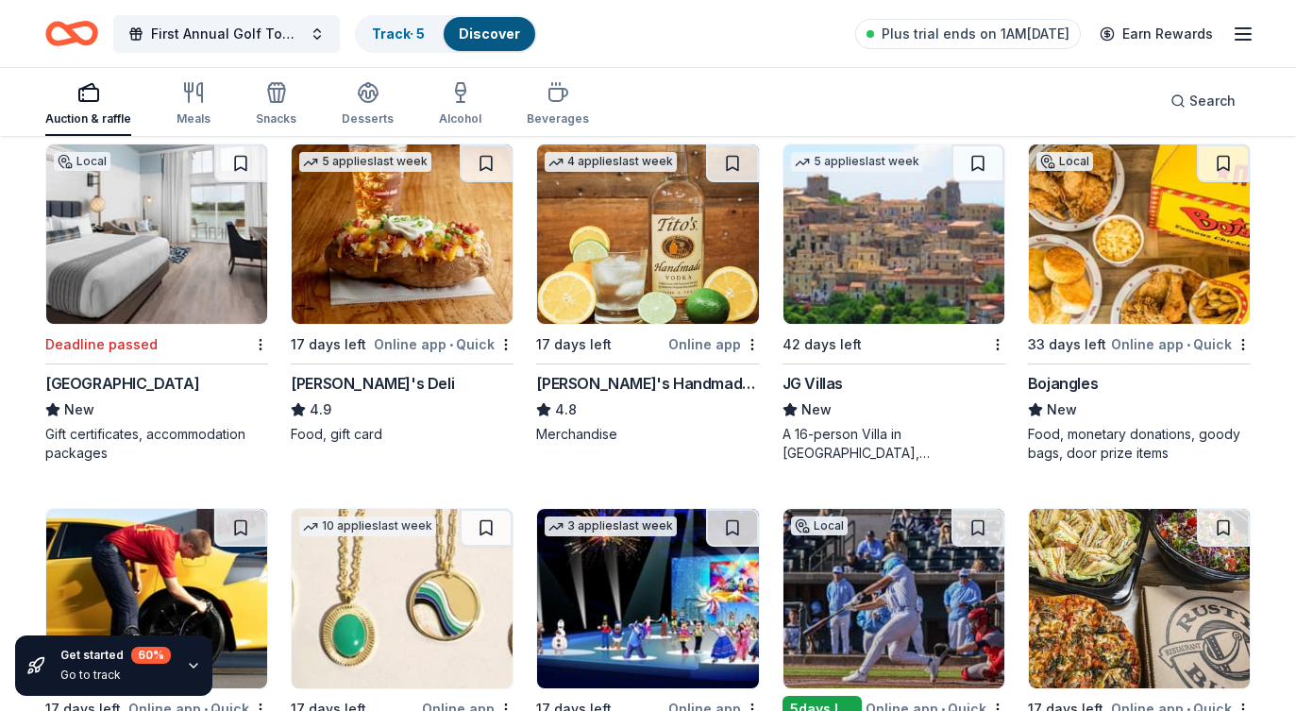
scroll to position [3123, 0]
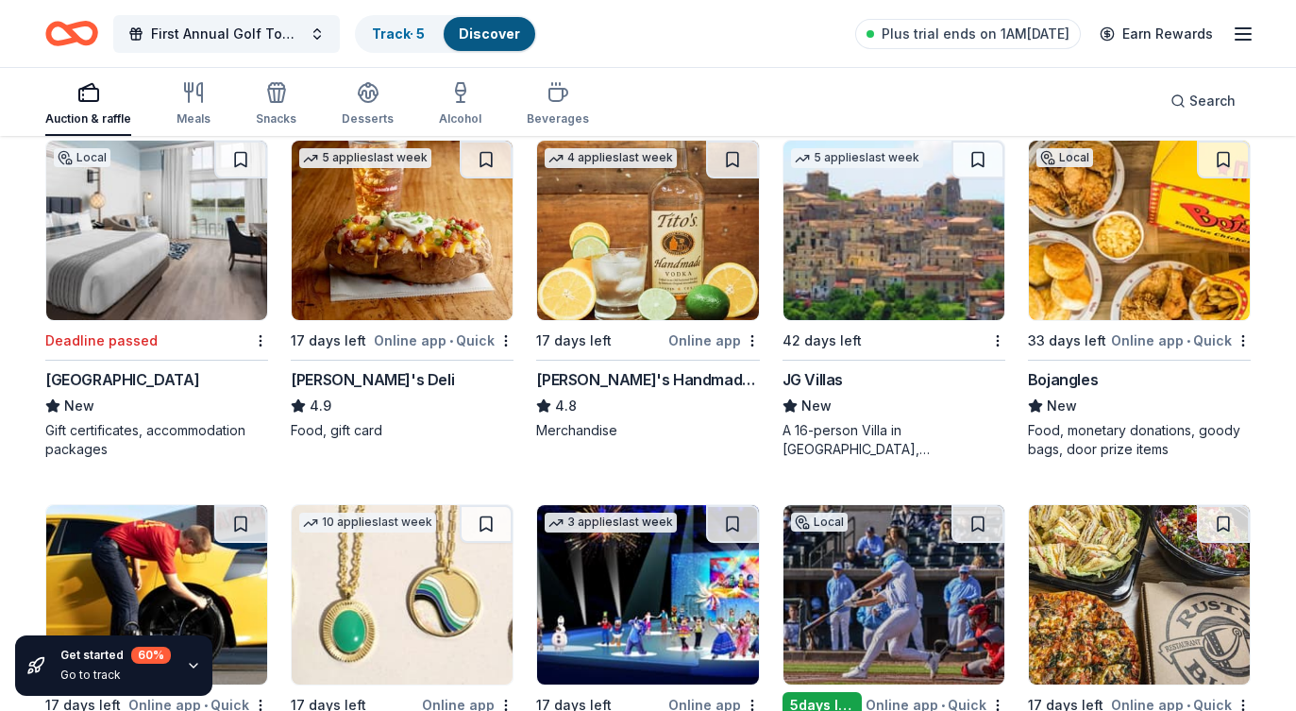
click at [628, 374] on div "Tito's Handmade Vodka" at bounding box center [647, 379] width 223 height 23
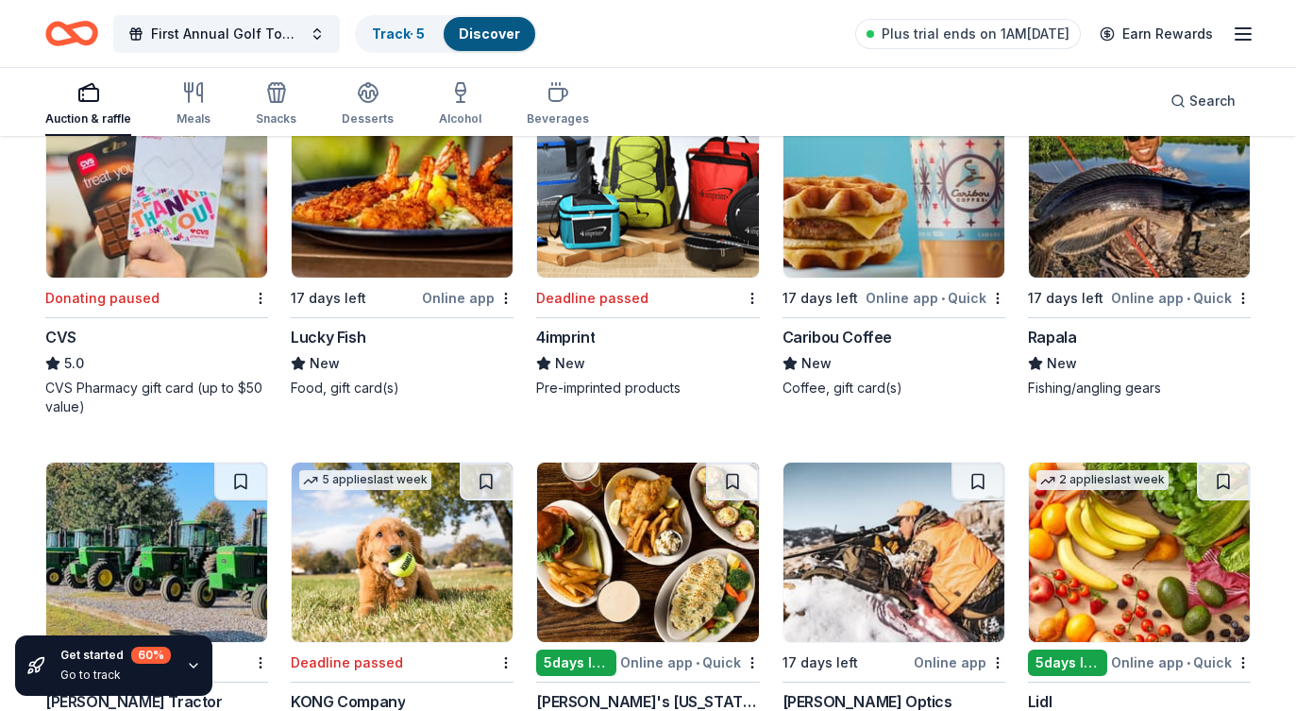
scroll to position [6412, 0]
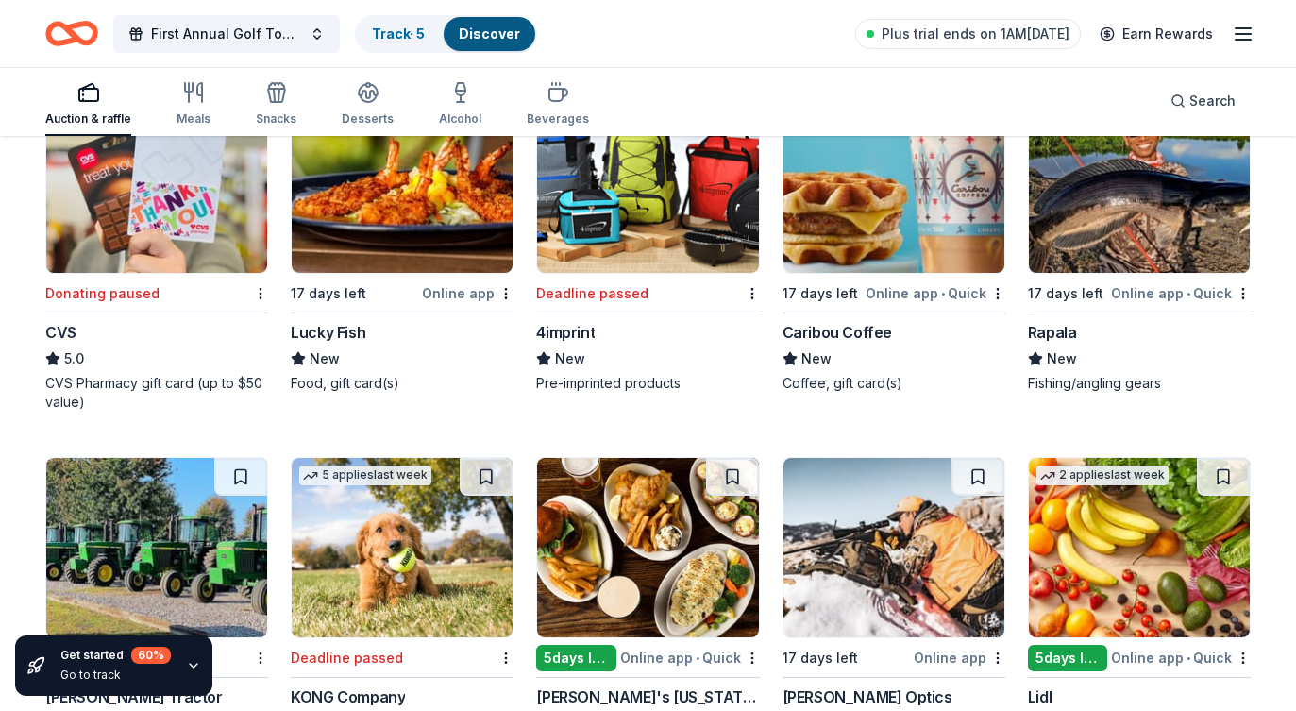
click at [826, 325] on div "Caribou Coffee" at bounding box center [838, 332] width 110 height 23
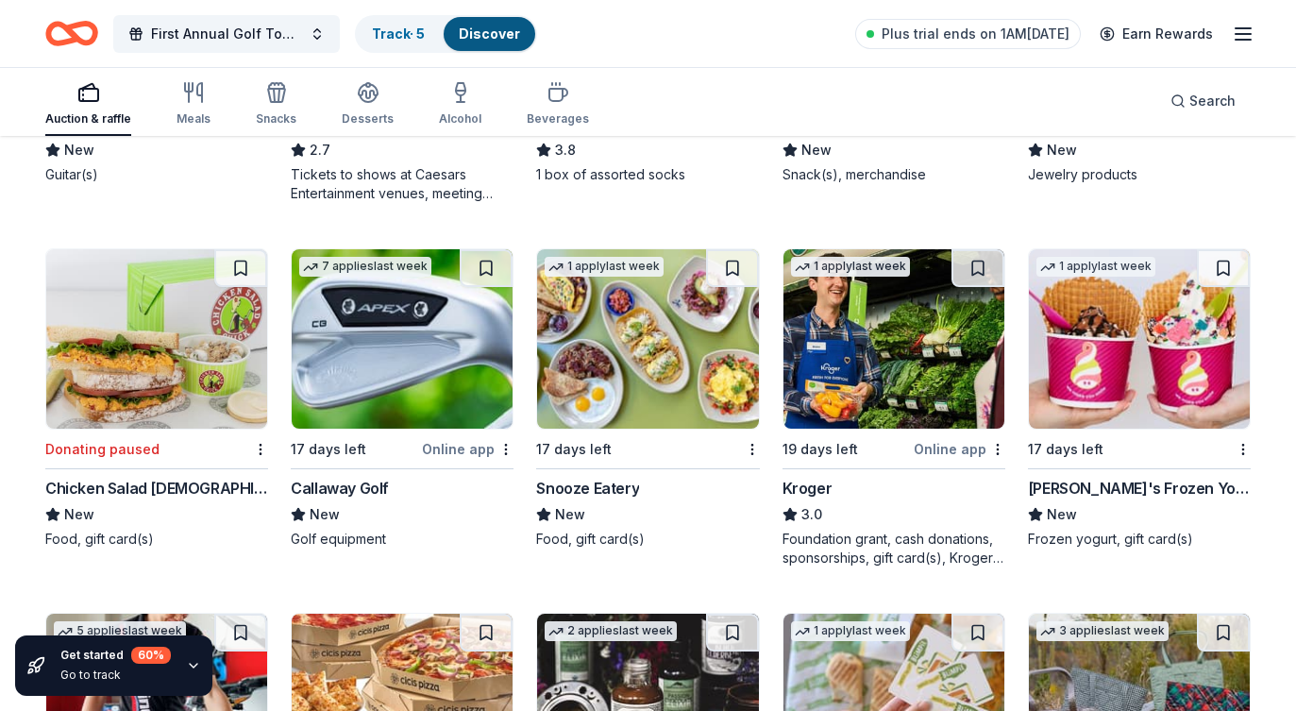
scroll to position [8791, 0]
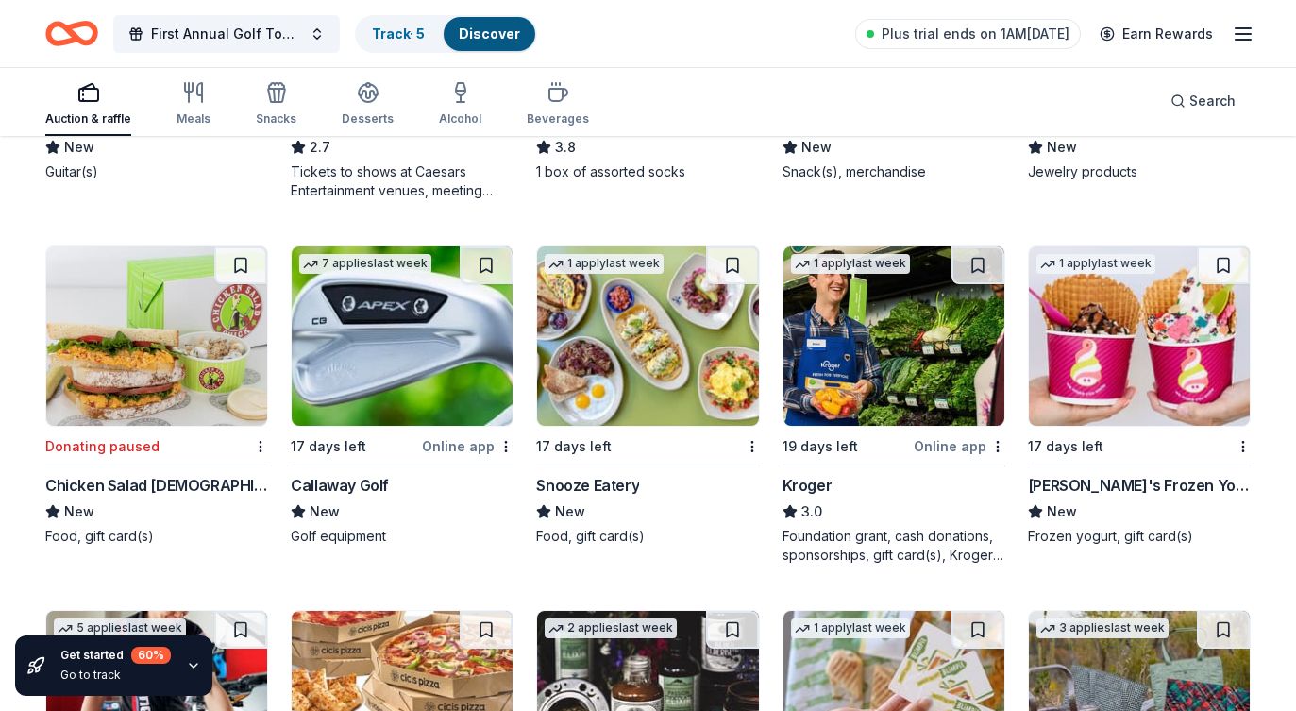
click at [328, 502] on div "Callaway Golf New Golf equipment" at bounding box center [402, 510] width 223 height 72
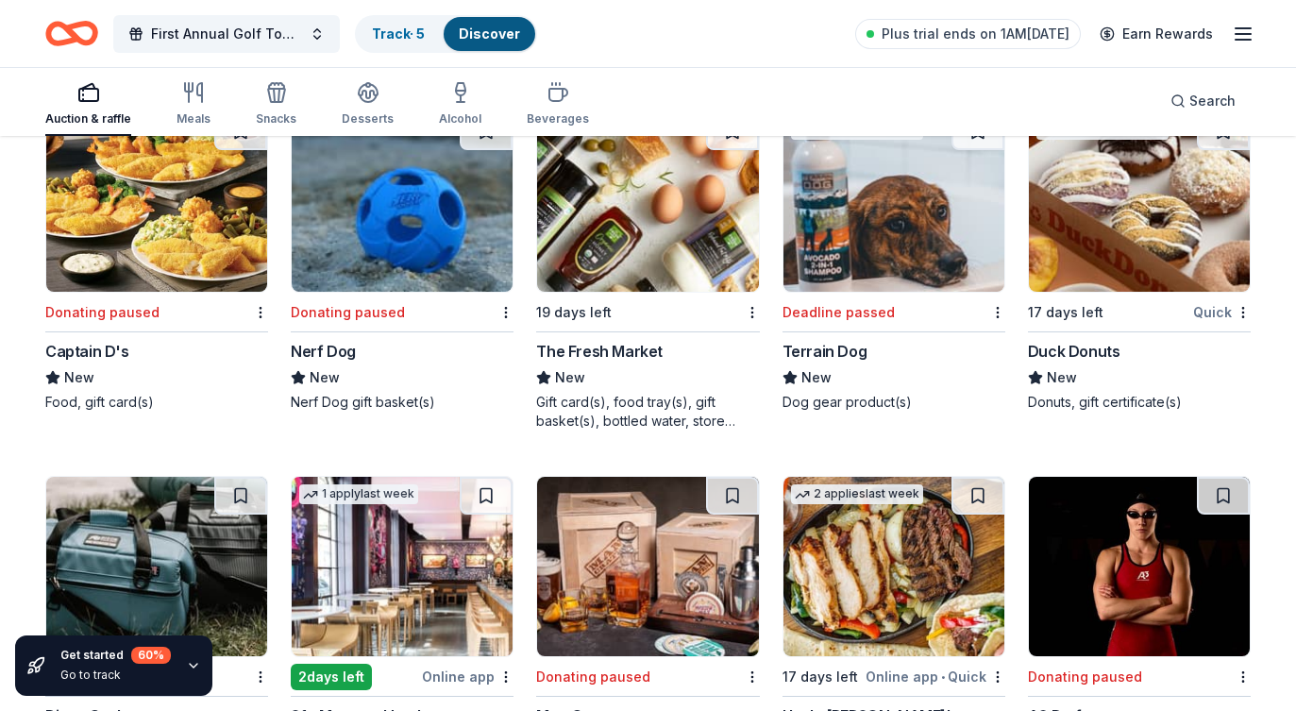
scroll to position [9655, 0]
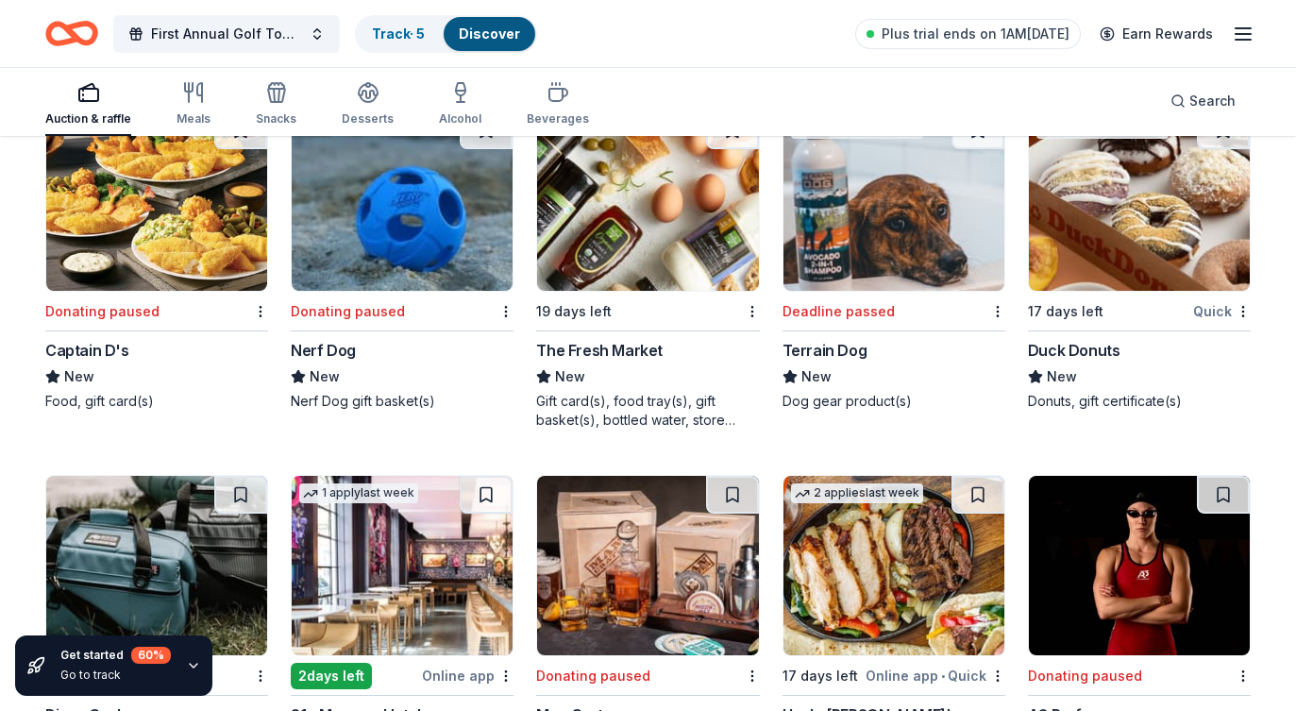
click at [610, 352] on div "The Fresh Market" at bounding box center [599, 350] width 127 height 23
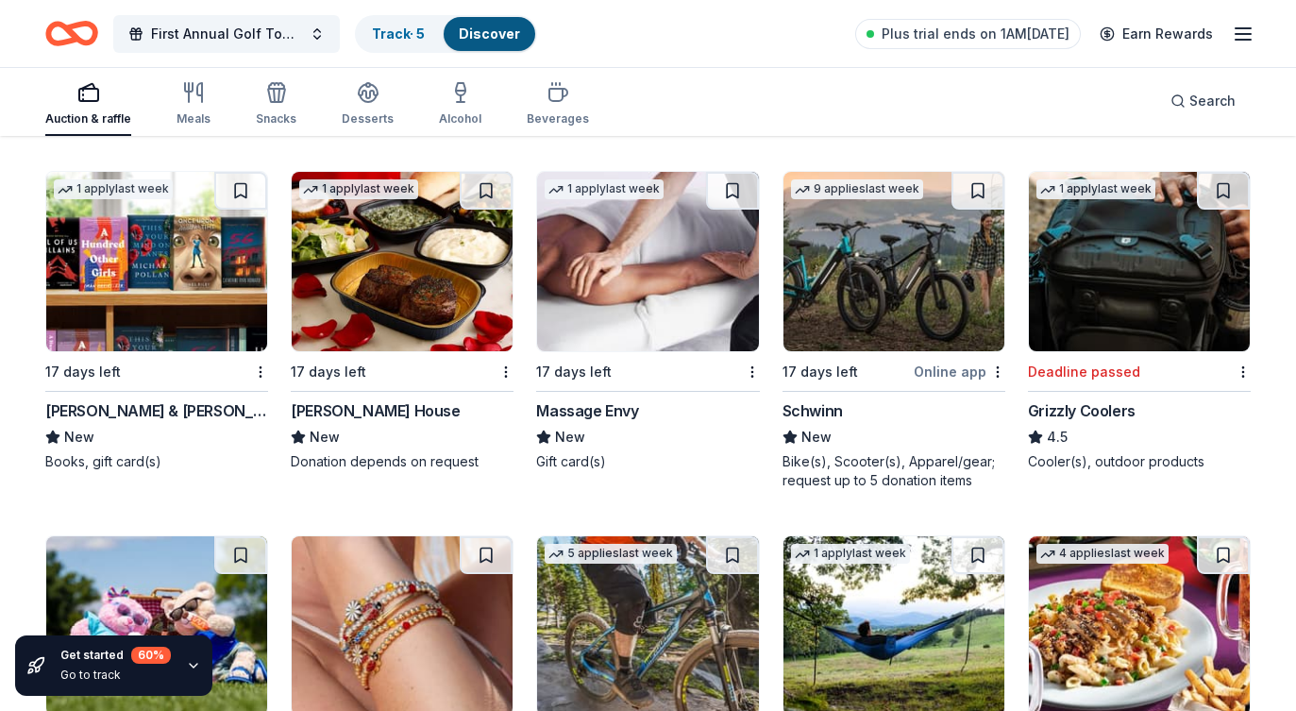
scroll to position [13187, 0]
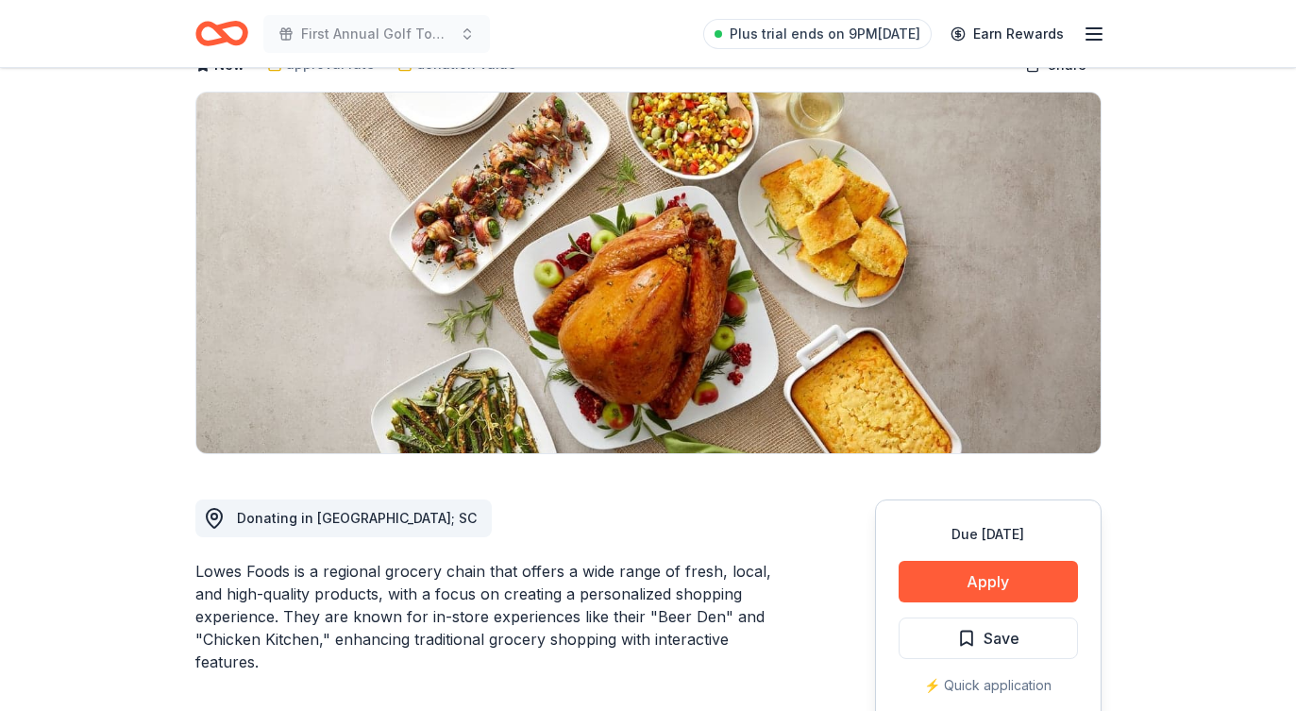
scroll to position [162, 0]
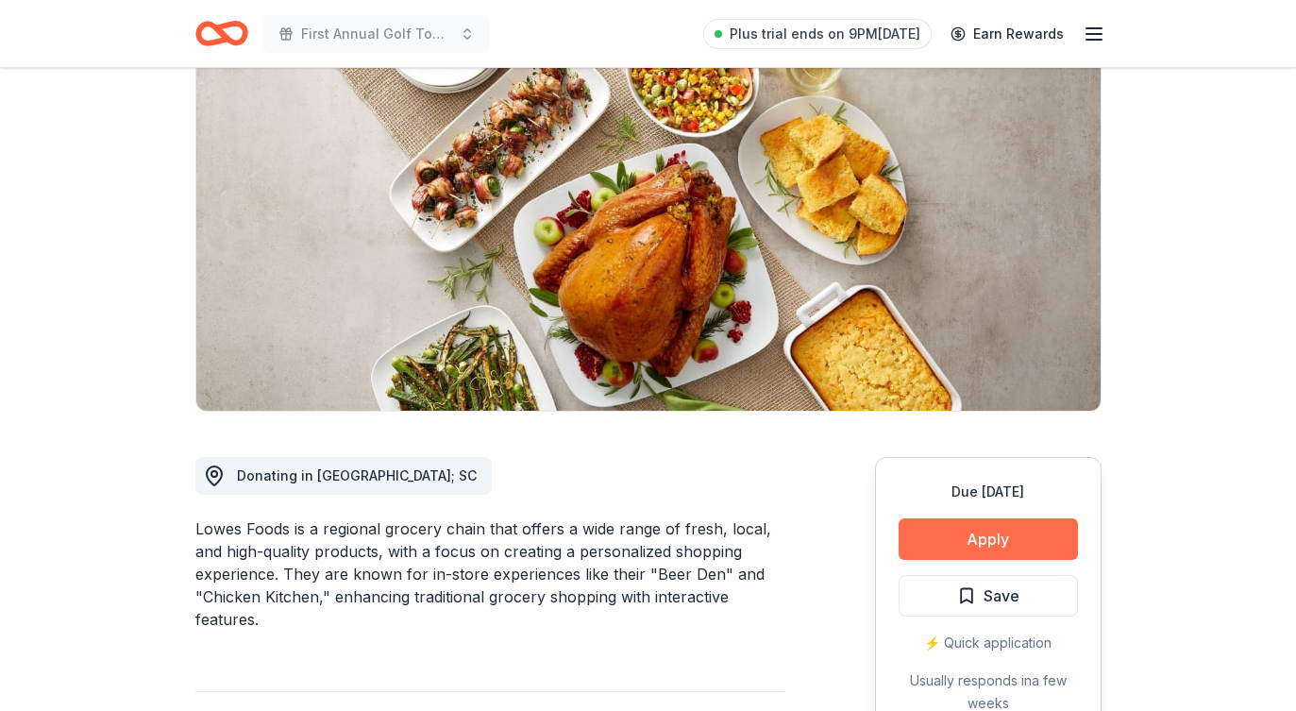
click at [1023, 547] on button "Apply" at bounding box center [988, 539] width 179 height 42
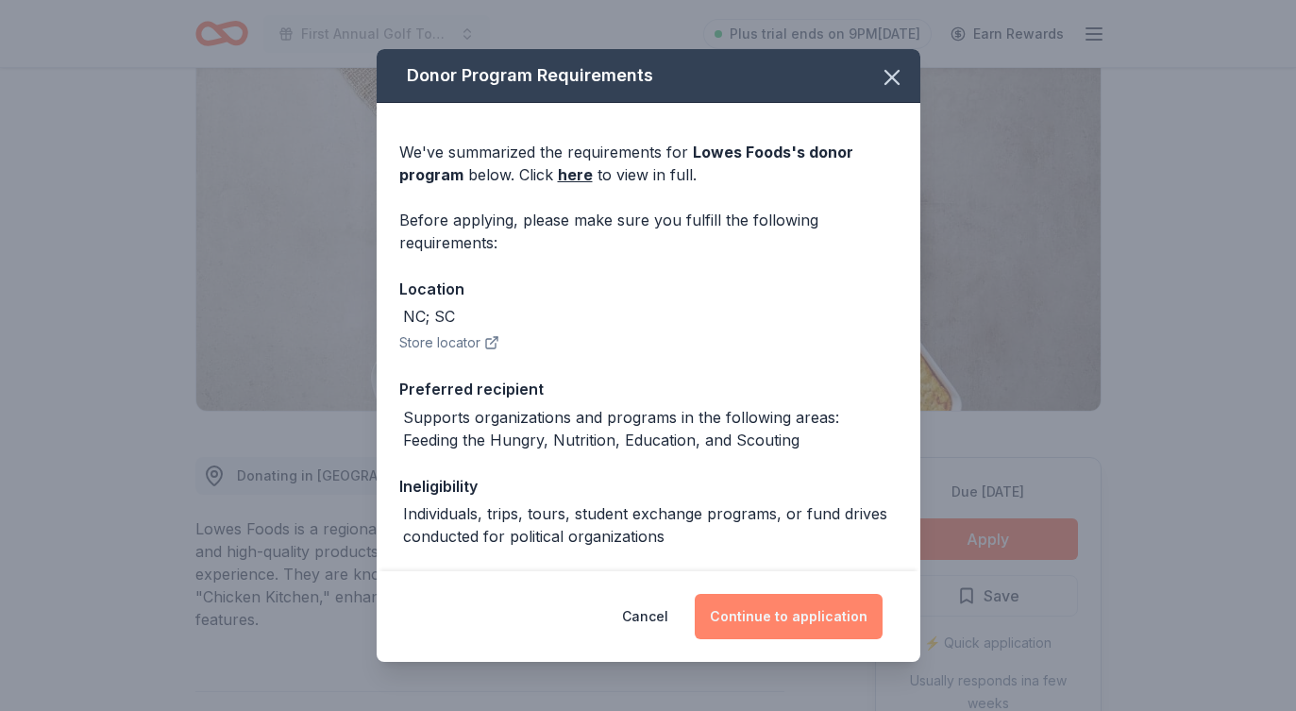
click at [797, 612] on button "Continue to application" at bounding box center [789, 616] width 188 height 45
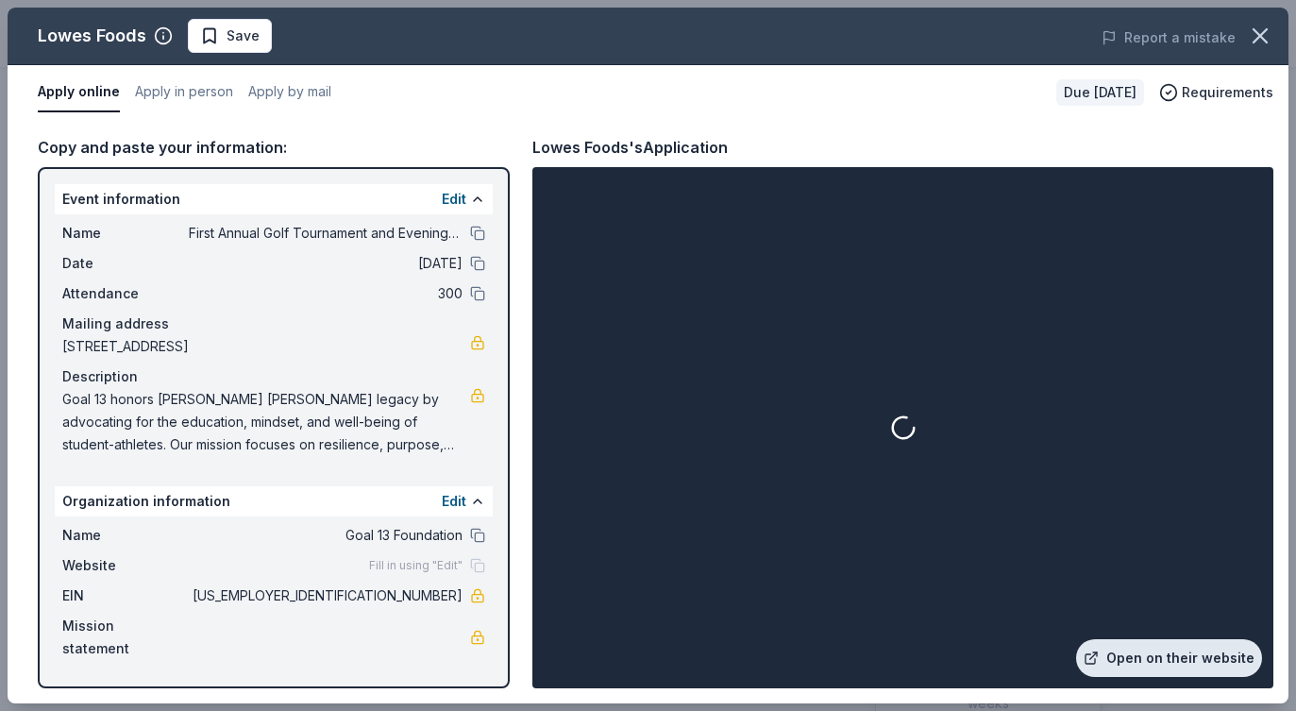
click at [1172, 652] on link "Open on their website" at bounding box center [1169, 658] width 186 height 38
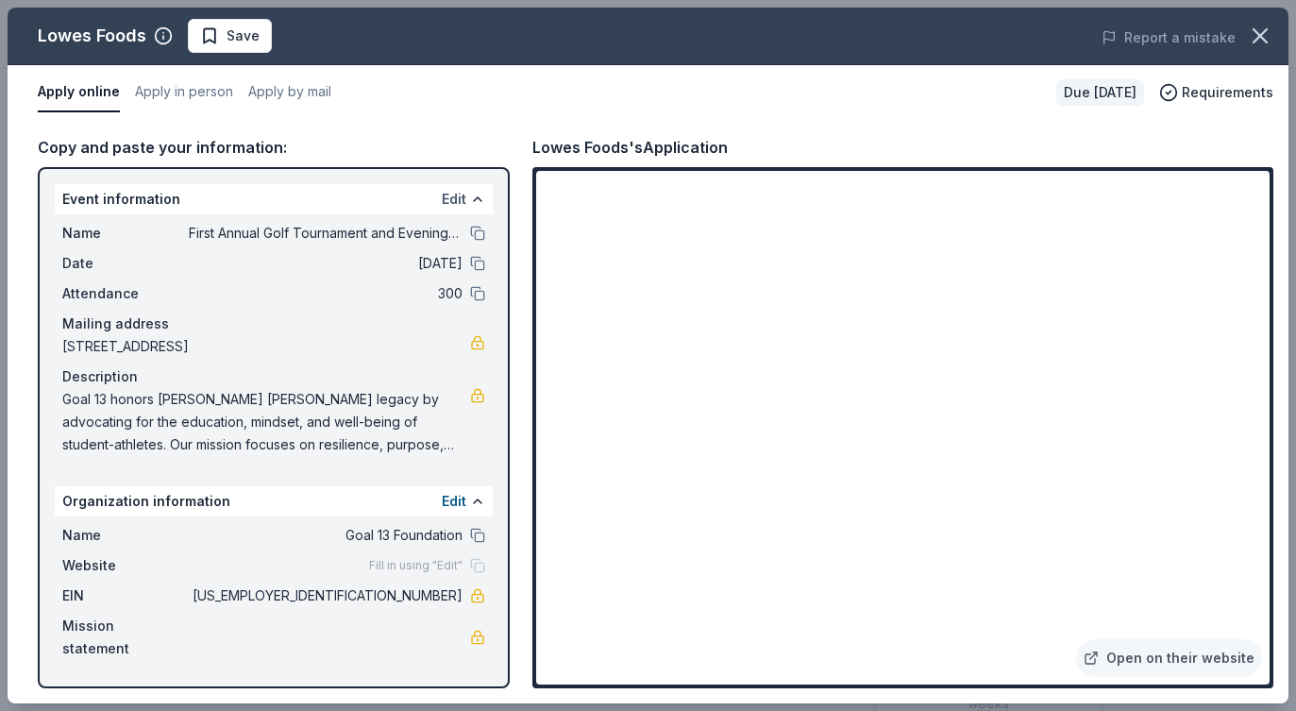
click at [451, 194] on button "Edit" at bounding box center [454, 199] width 25 height 23
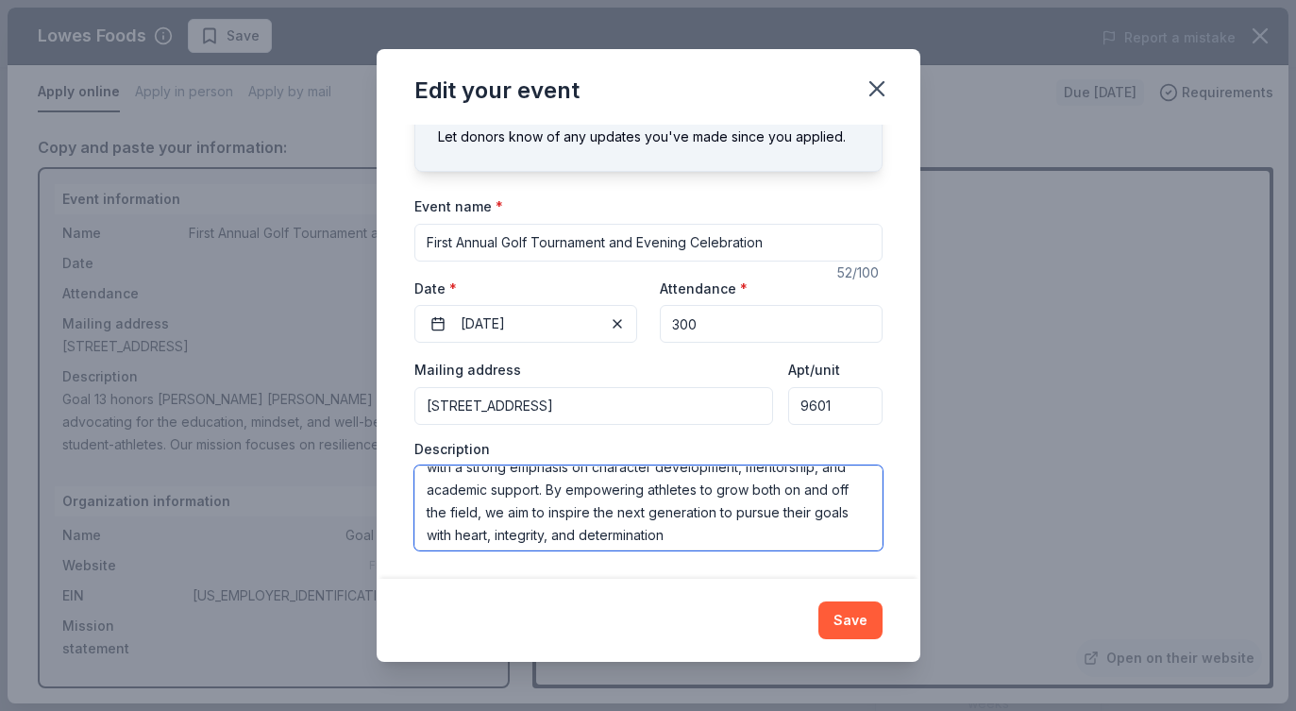
scroll to position [91, 0]
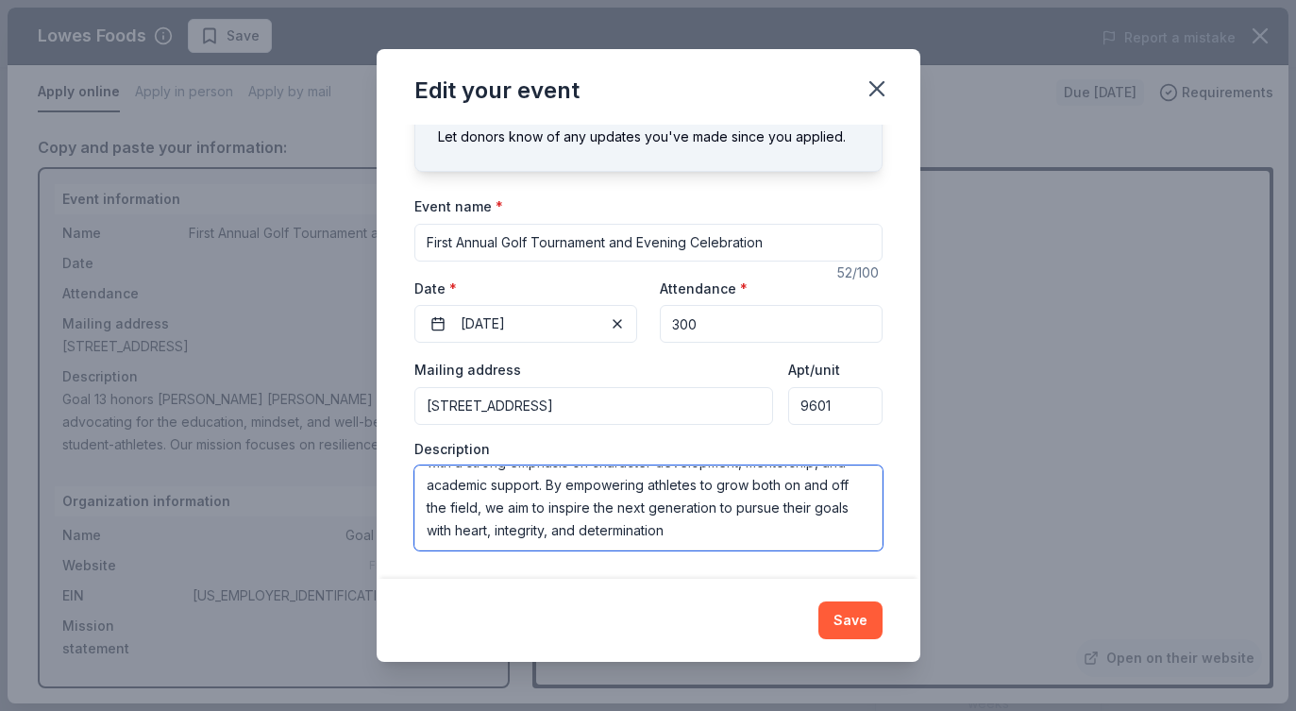
drag, startPoint x: 428, startPoint y: 485, endPoint x: 843, endPoint y: 546, distance: 419.8
click at [843, 546] on textarea "Goal 13 honors [PERSON_NAME] [PERSON_NAME] legacy by advocating for the educati…" at bounding box center [648, 507] width 468 height 85
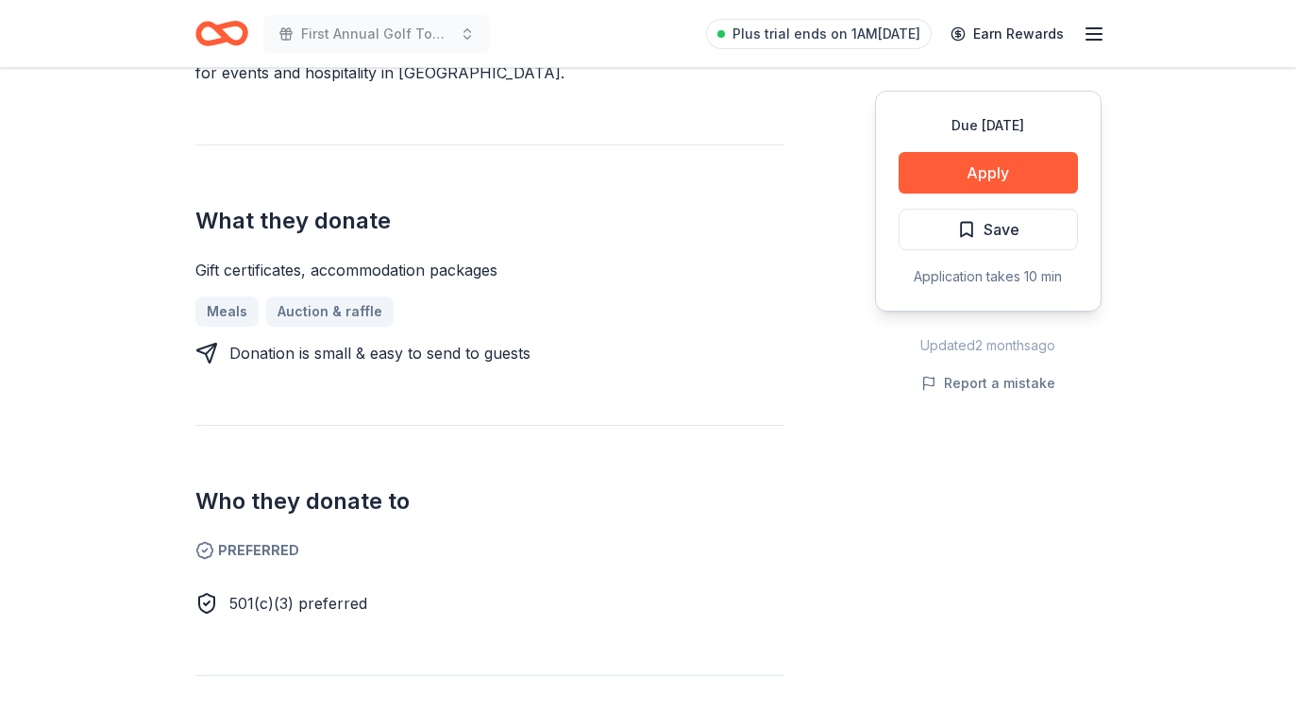
scroll to position [664, 0]
click at [990, 166] on button "Apply" at bounding box center [988, 173] width 179 height 42
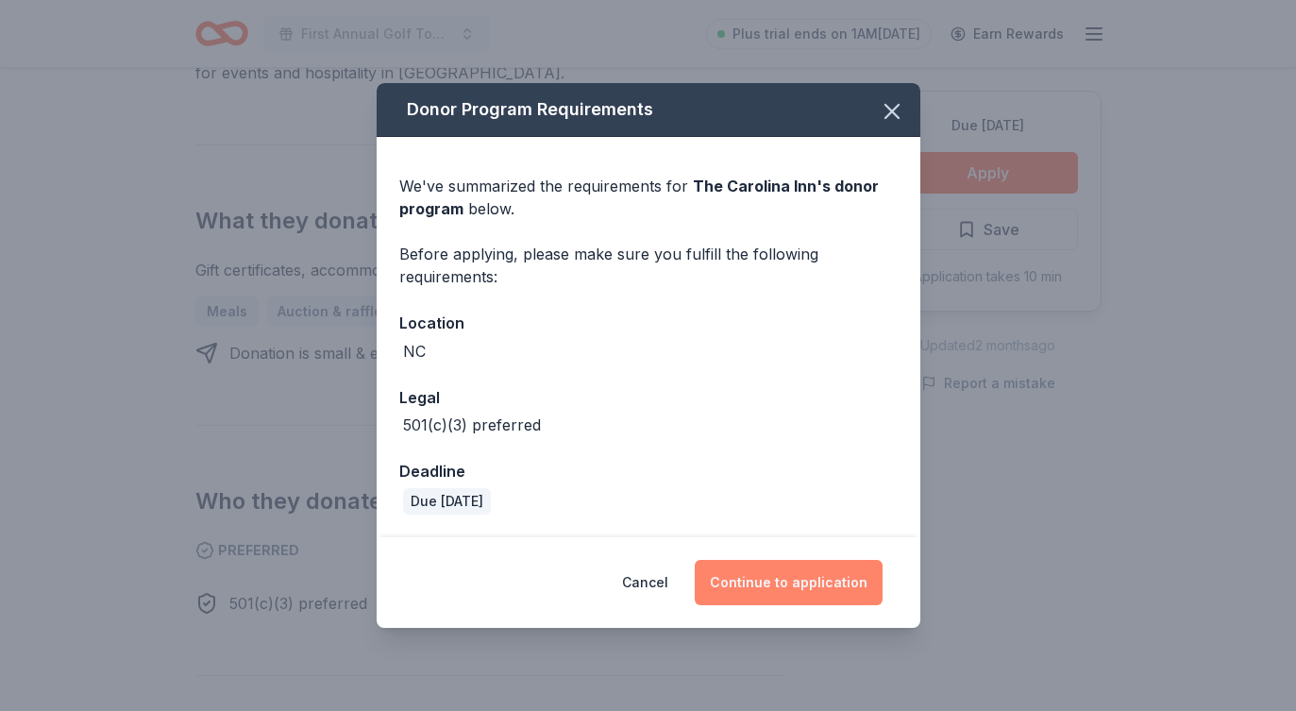
click at [792, 585] on button "Continue to application" at bounding box center [789, 582] width 188 height 45
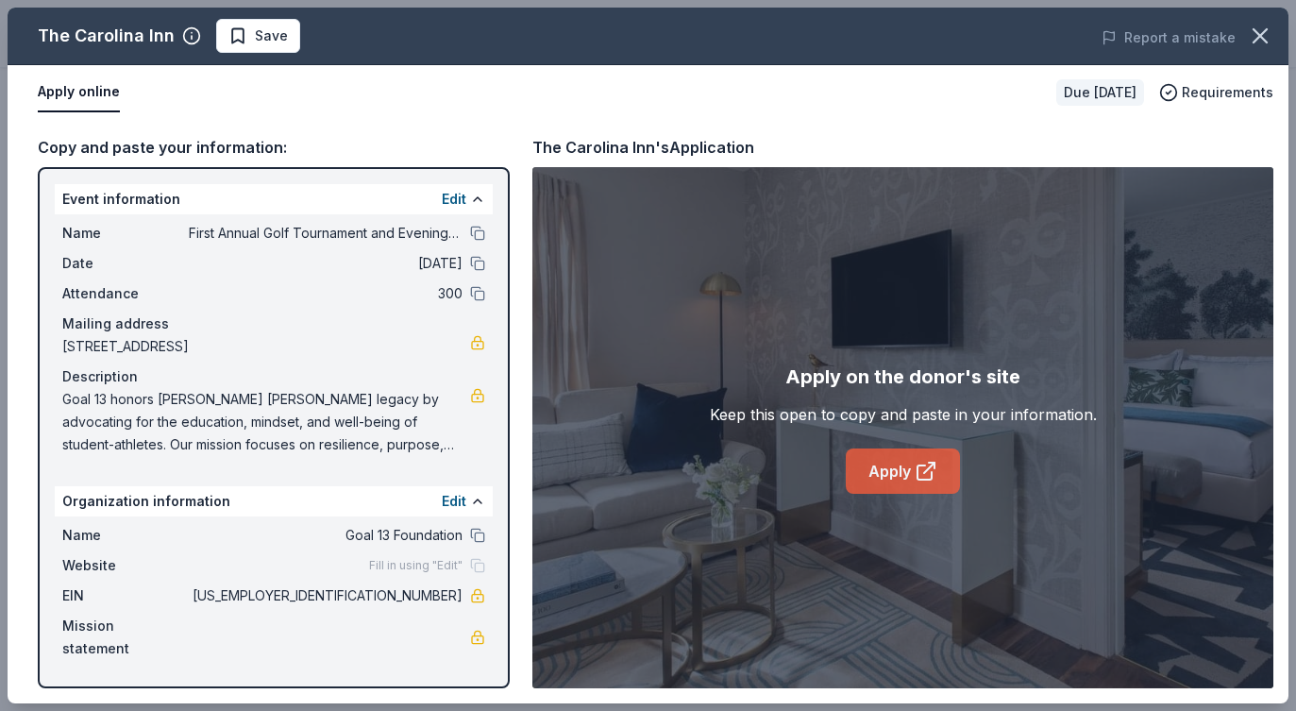
click at [883, 483] on link "Apply" at bounding box center [903, 470] width 114 height 45
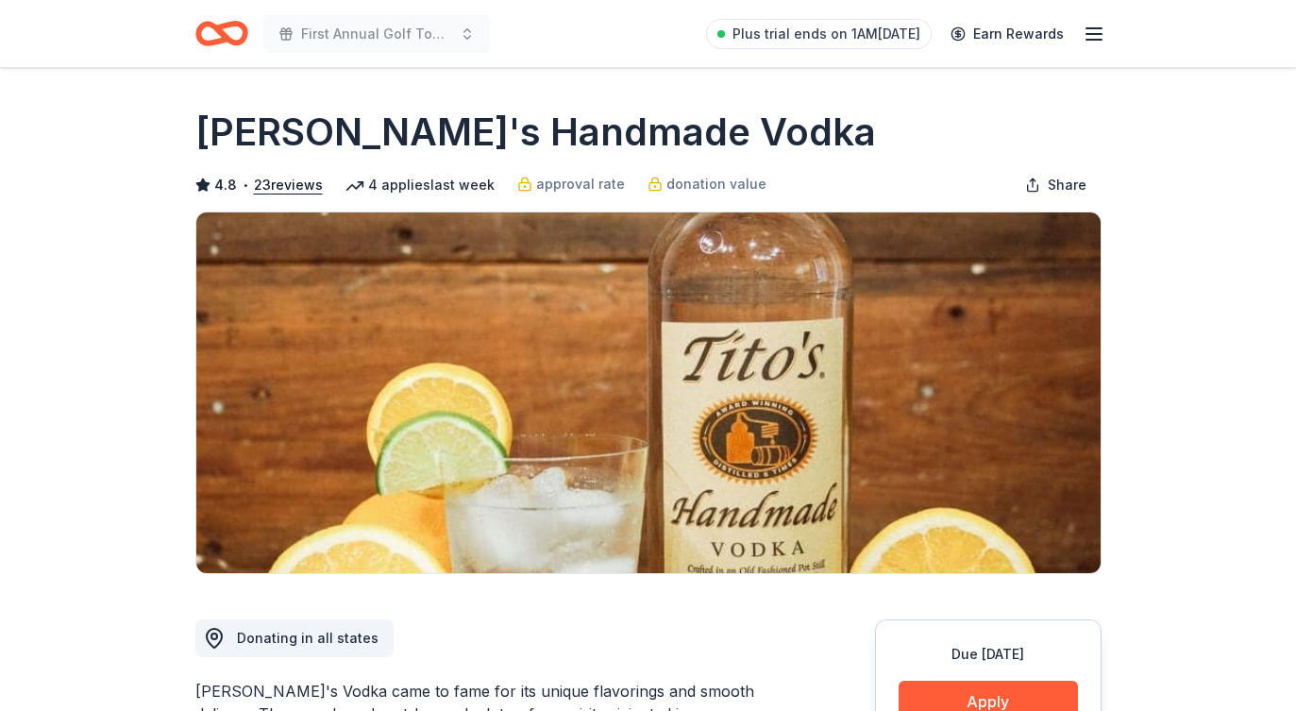
scroll to position [670, 0]
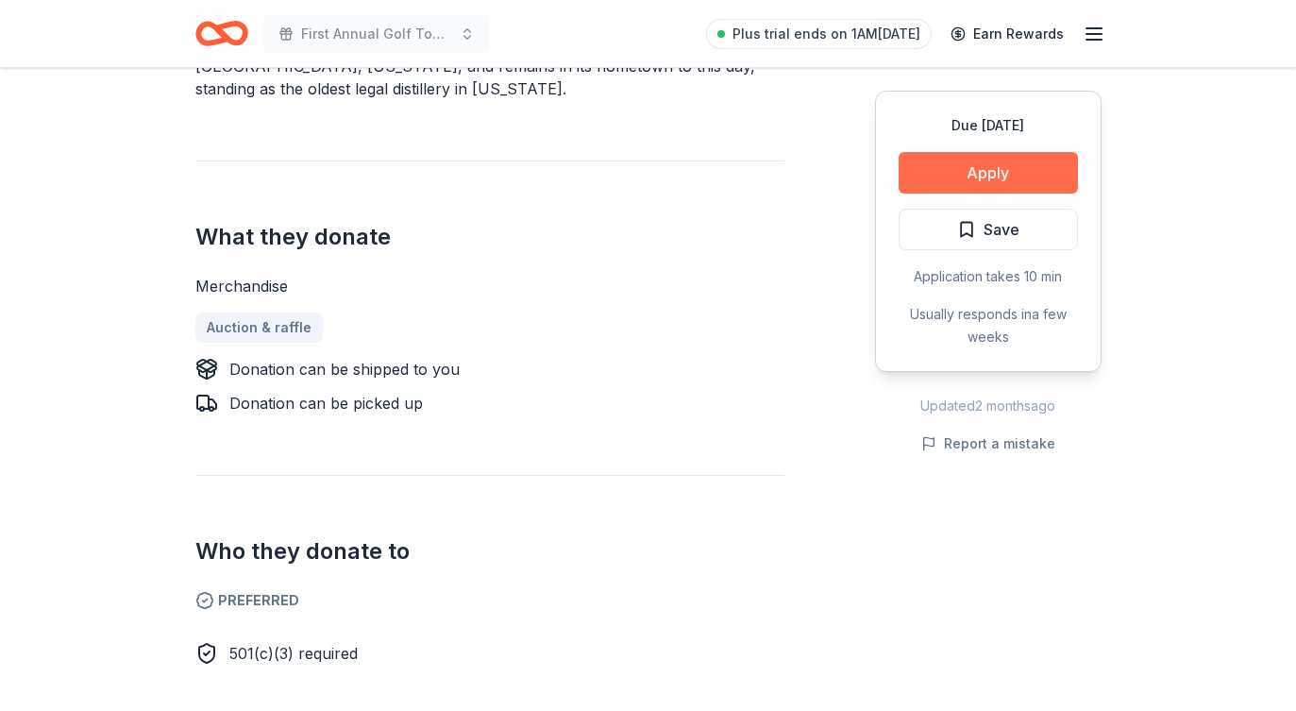
click at [993, 175] on button "Apply" at bounding box center [988, 173] width 179 height 42
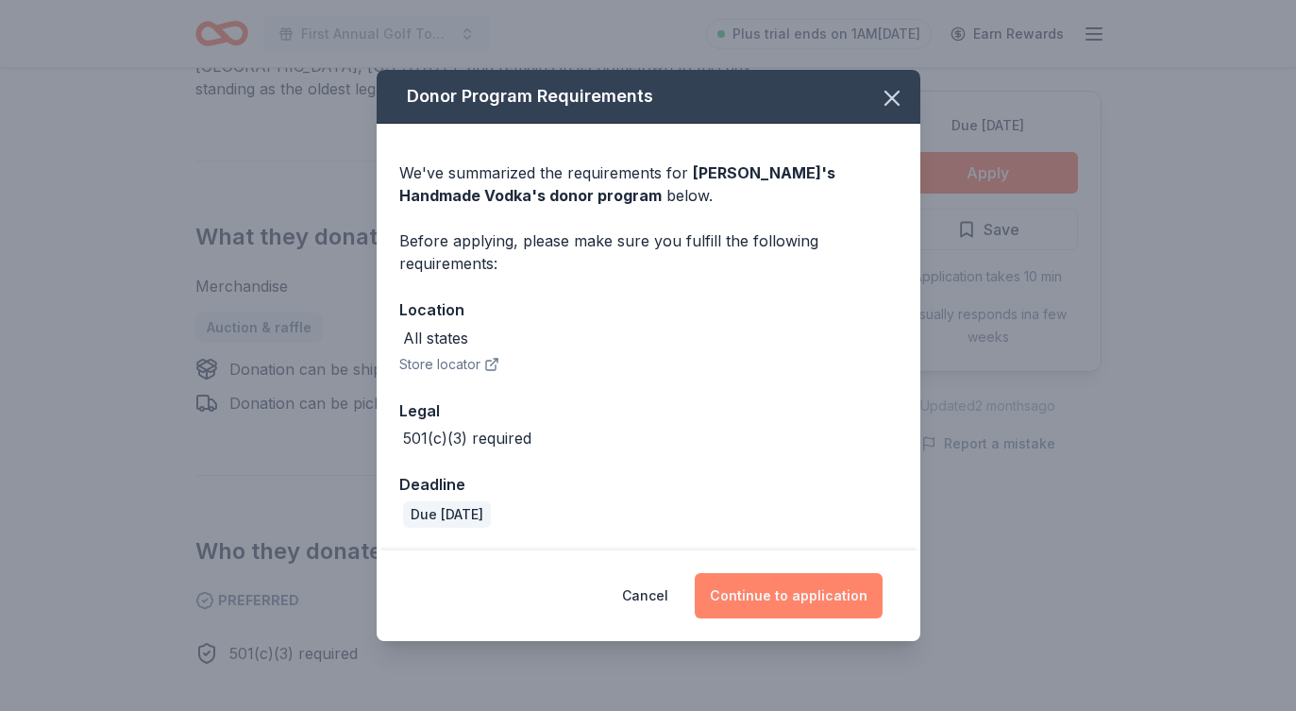
click at [803, 600] on button "Continue to application" at bounding box center [789, 595] width 188 height 45
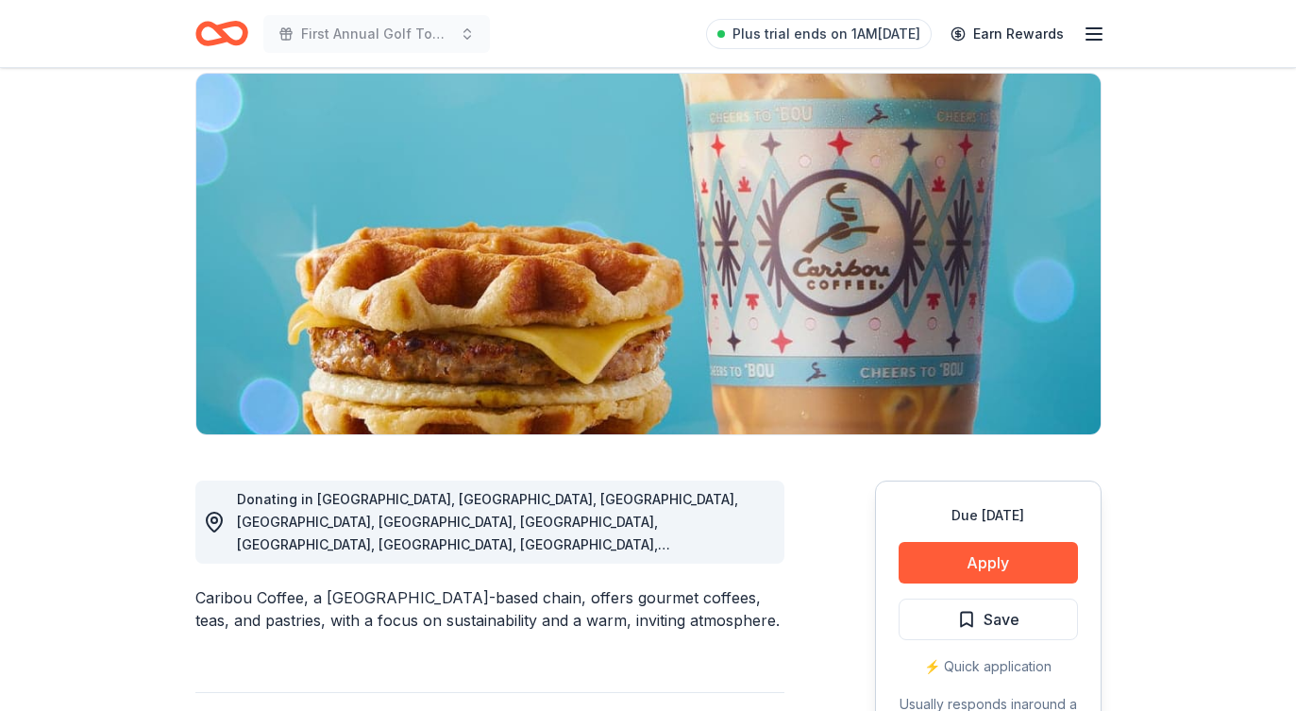
scroll to position [216, 0]
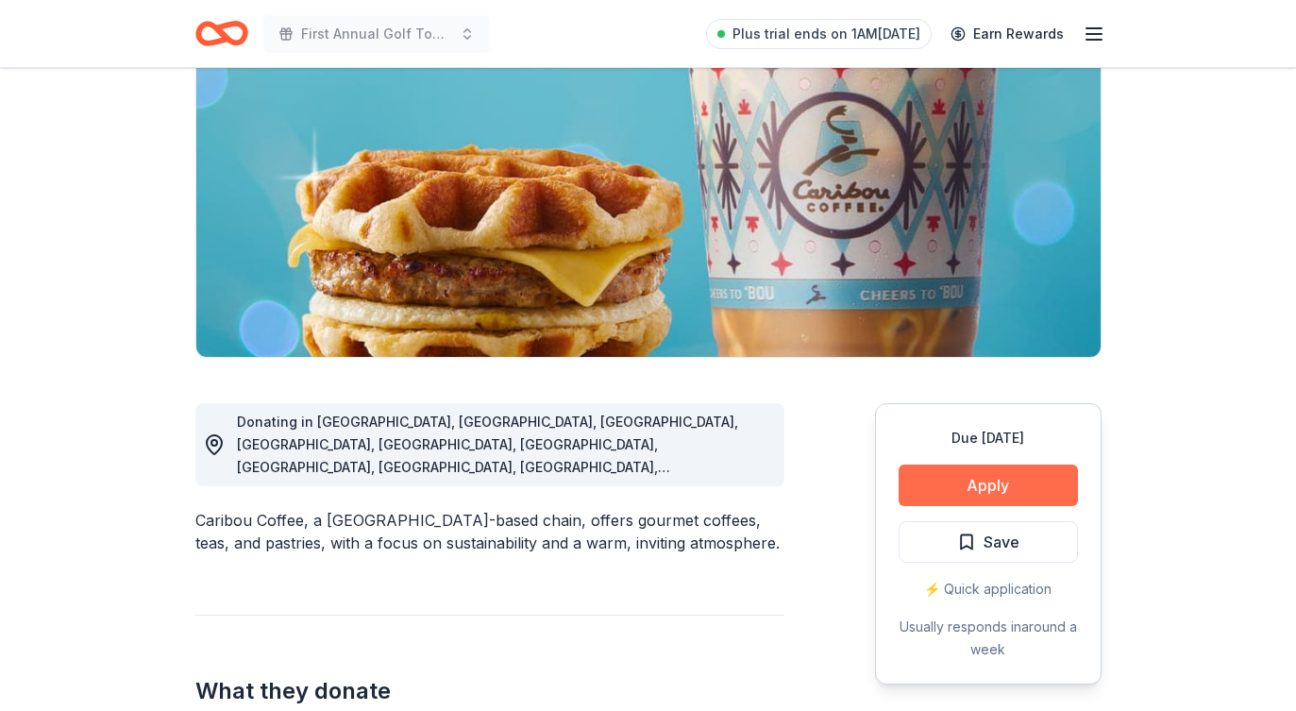
click at [1010, 487] on button "Apply" at bounding box center [988, 485] width 179 height 42
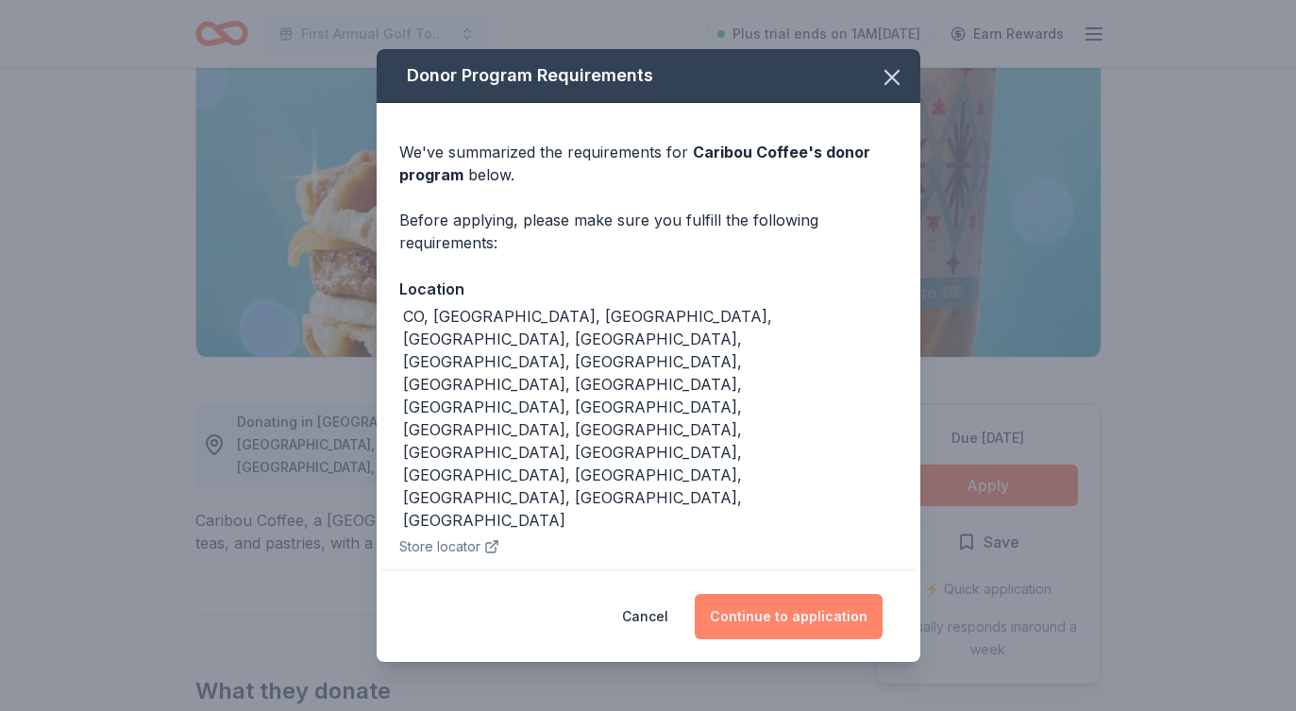
click at [785, 613] on button "Continue to application" at bounding box center [789, 616] width 188 height 45
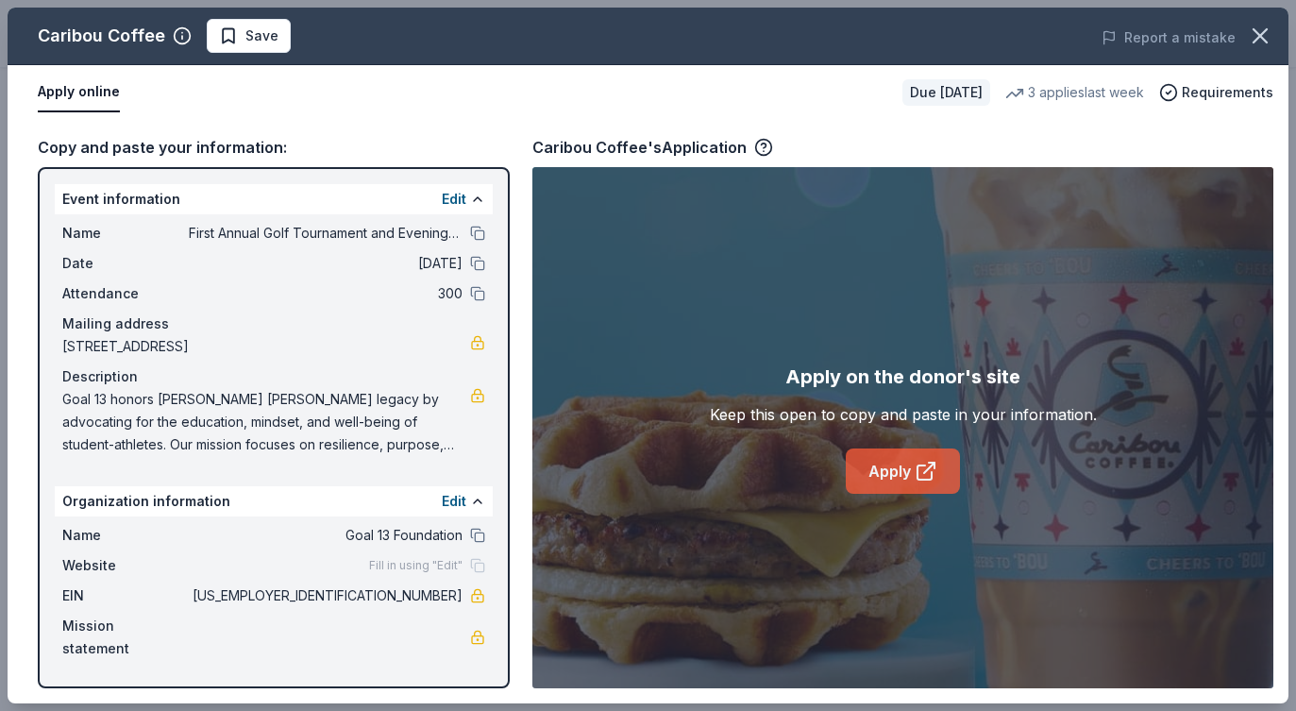
click at [880, 464] on link "Apply" at bounding box center [903, 470] width 114 height 45
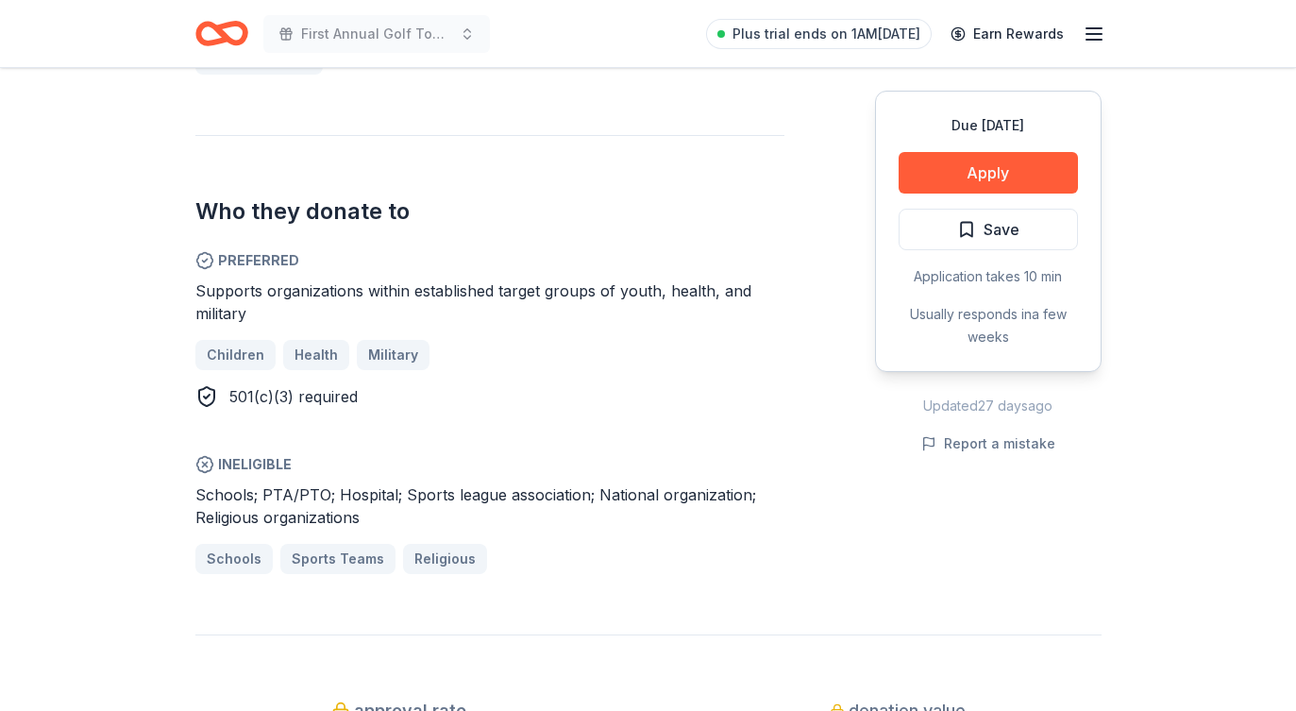
scroll to position [917, 0]
click at [1013, 170] on button "Apply" at bounding box center [988, 173] width 179 height 42
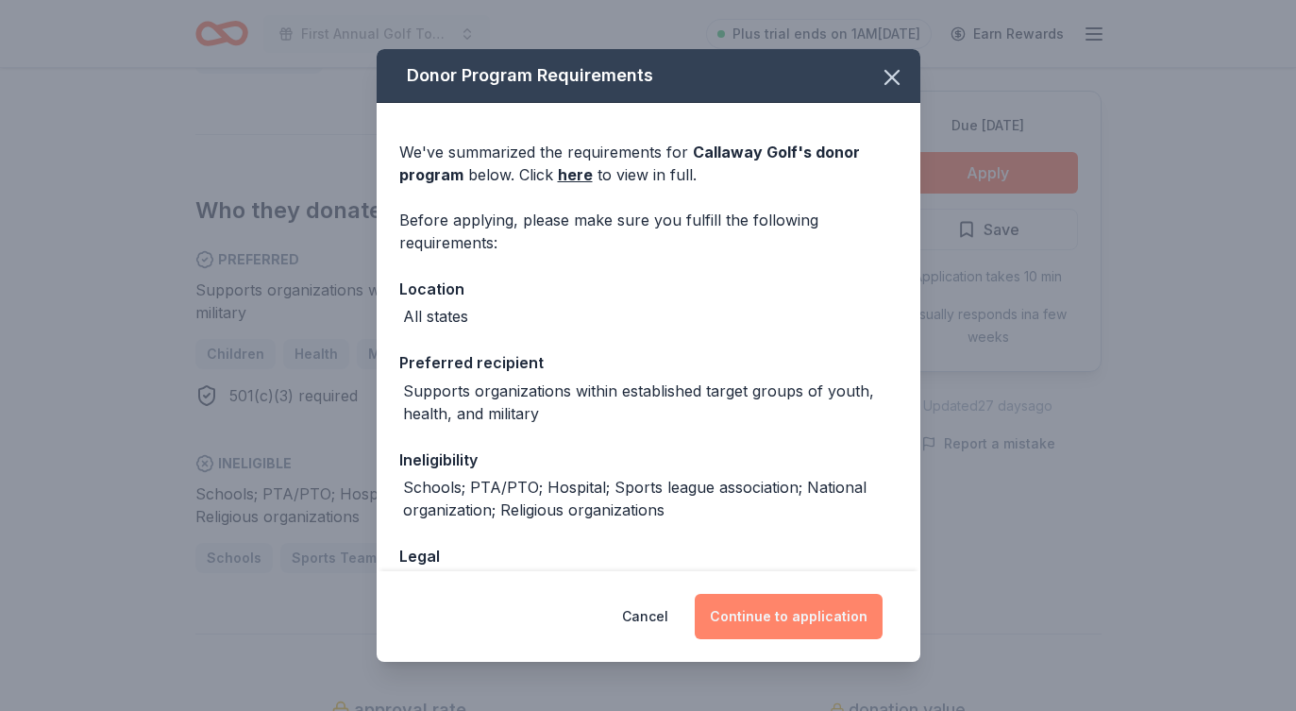
click at [780, 621] on button "Continue to application" at bounding box center [789, 616] width 188 height 45
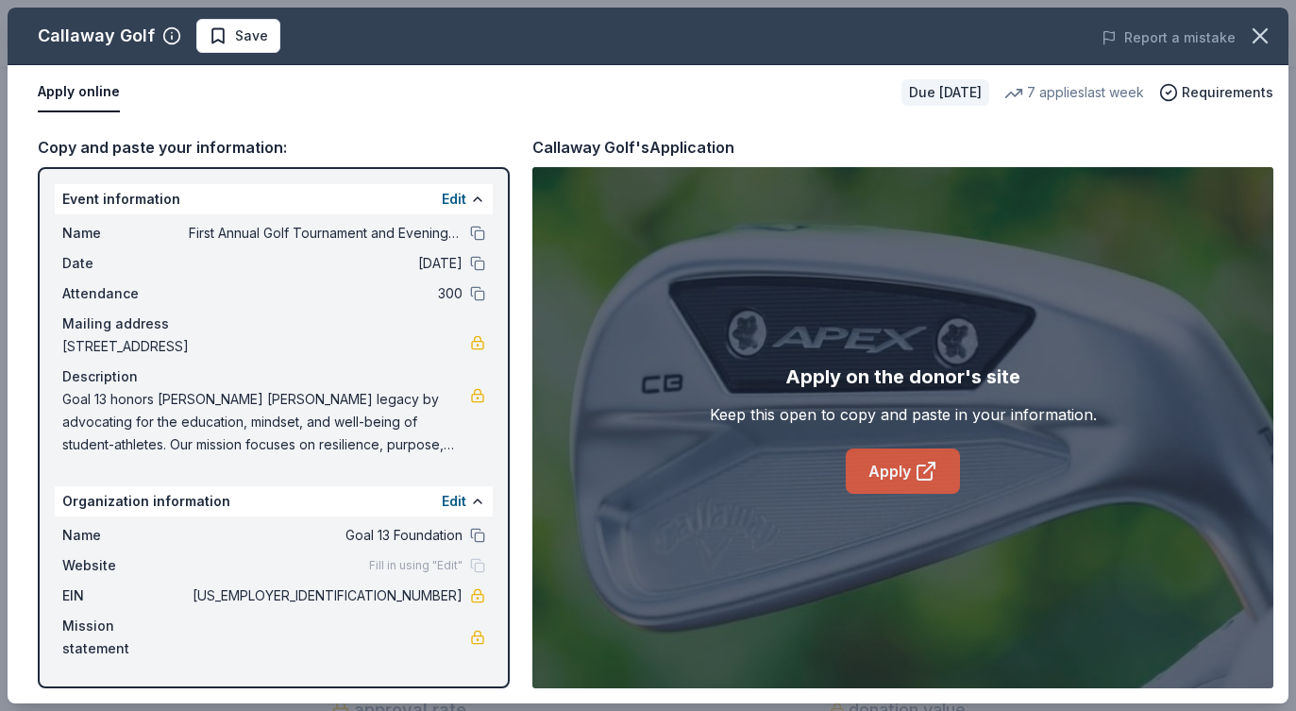
click at [889, 474] on link "Apply" at bounding box center [903, 470] width 114 height 45
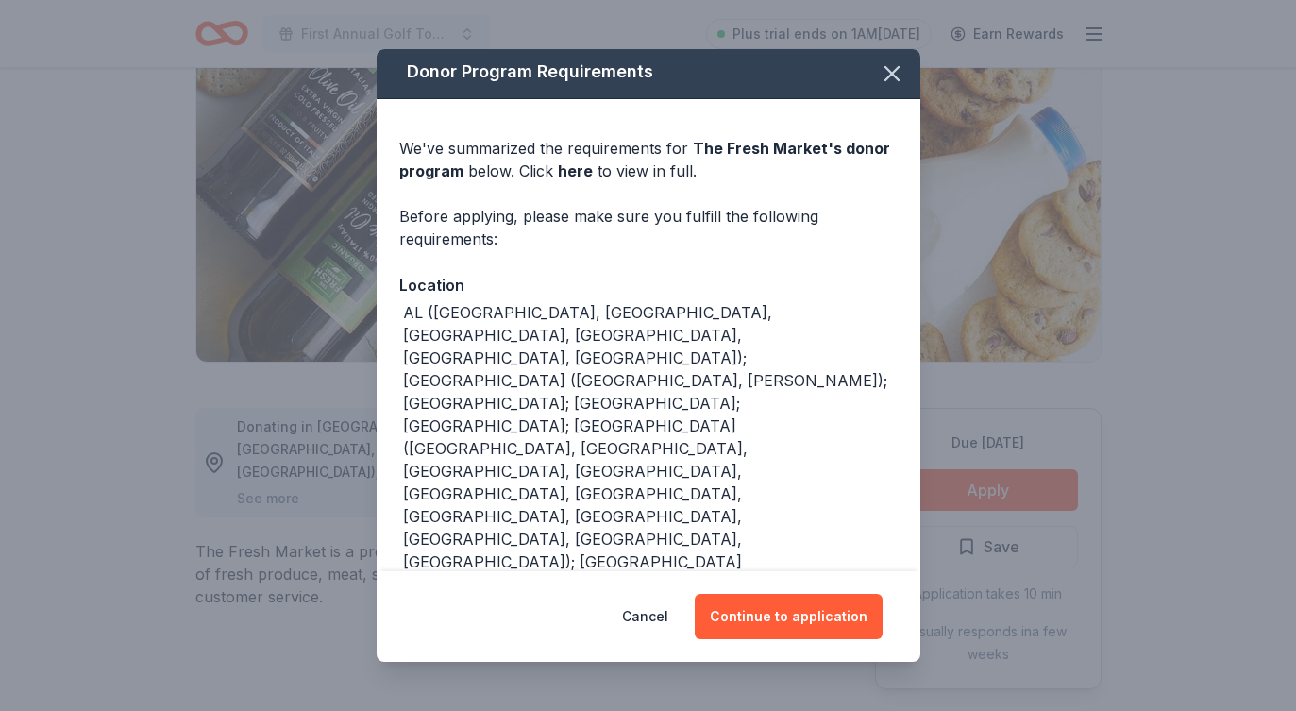
scroll to position [8, 0]
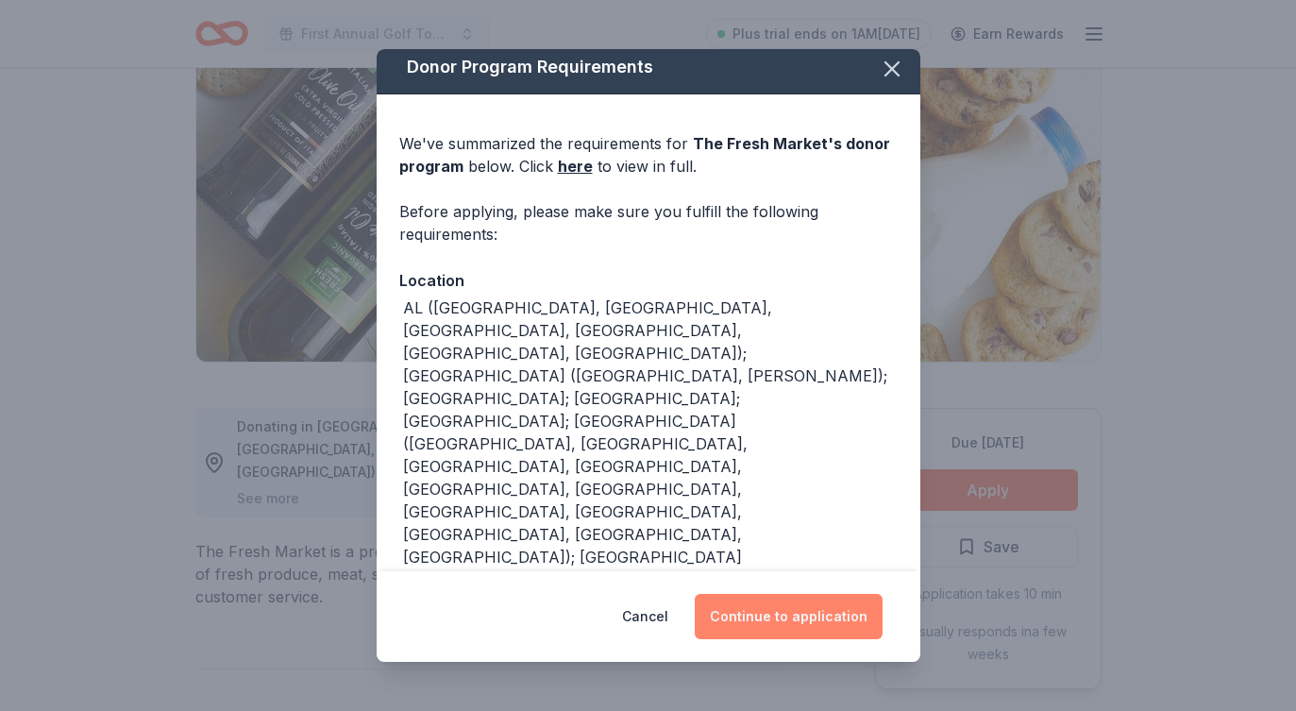
click at [806, 615] on button "Continue to application" at bounding box center [789, 616] width 188 height 45
